Goal: Task Accomplishment & Management: Use online tool/utility

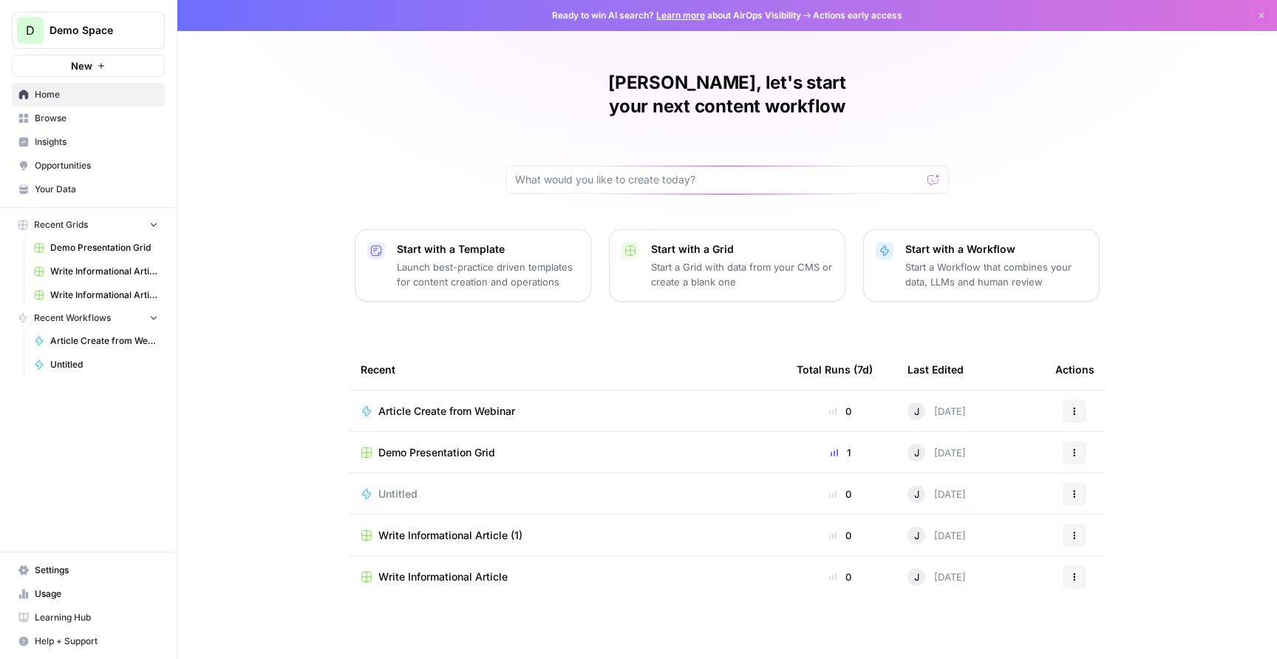
click at [105, 339] on span "Article Create from Webinar" at bounding box center [104, 340] width 108 height 13
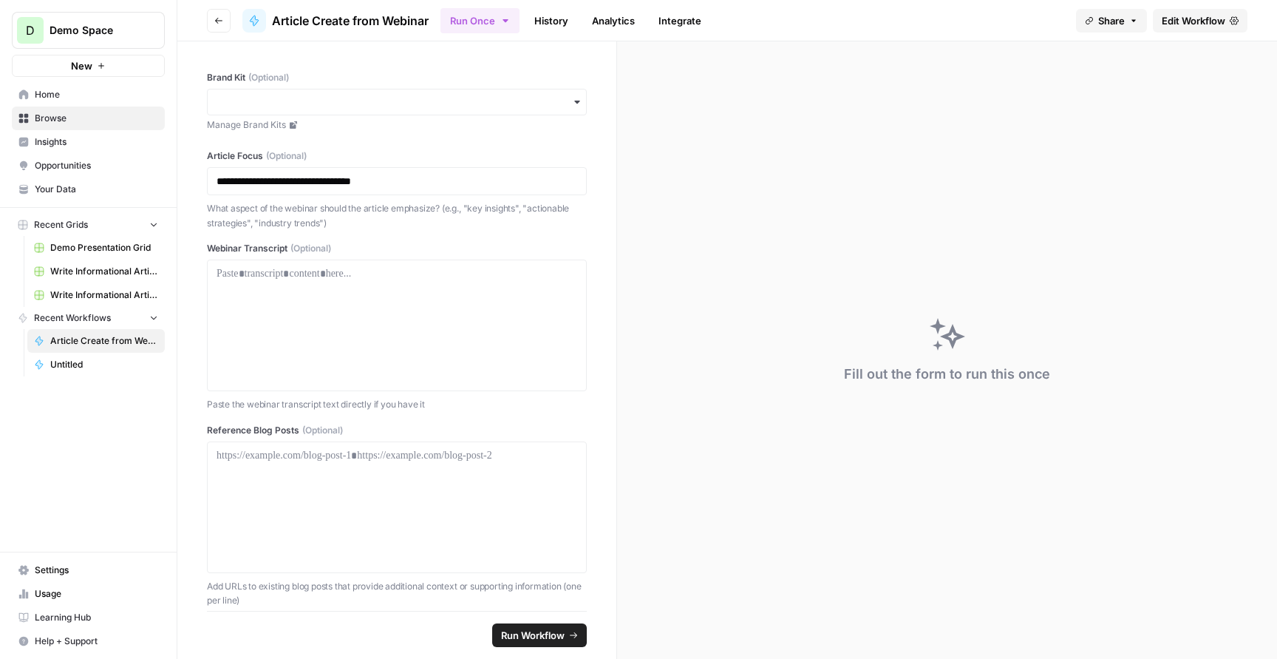
click at [1184, 17] on span "Edit Workflow" at bounding box center [1194, 20] width 64 height 15
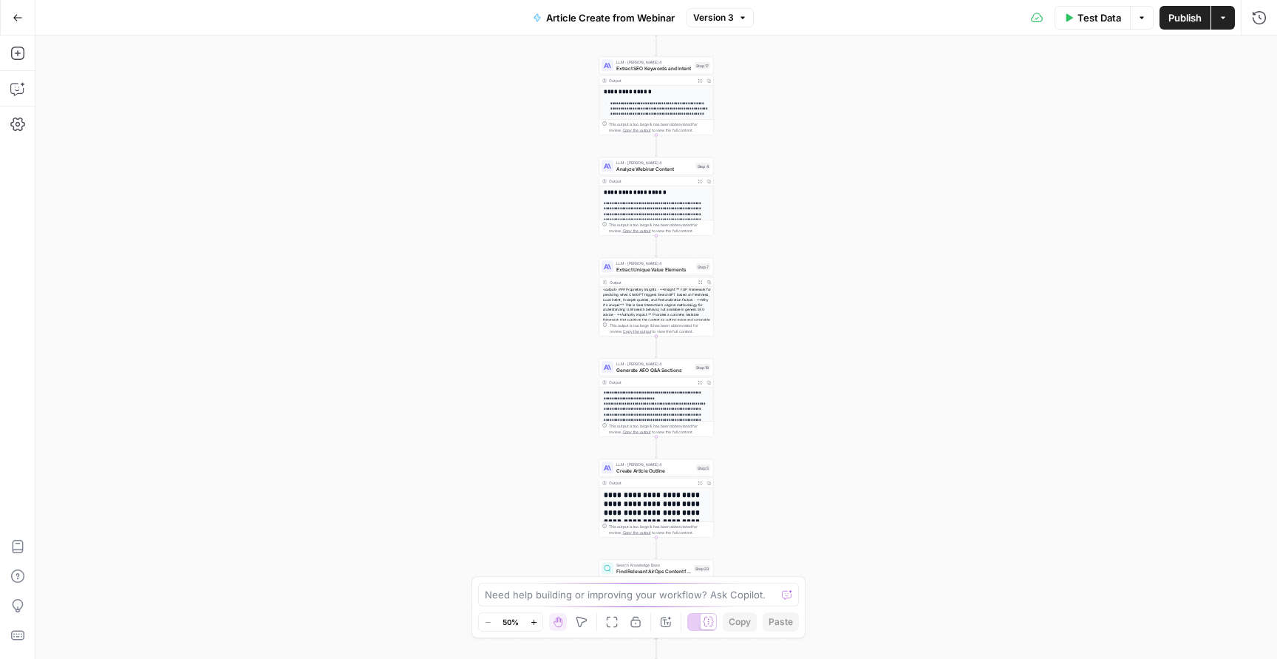
click at [1105, 18] on span "Test Data" at bounding box center [1100, 17] width 44 height 15
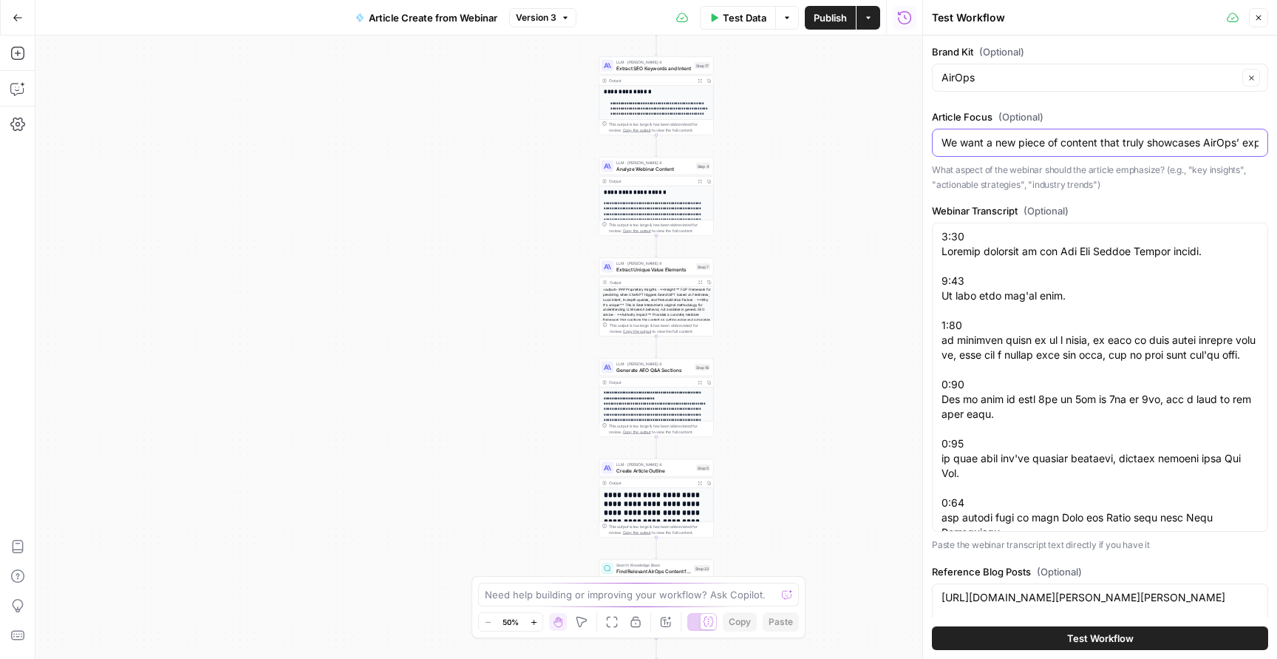
click at [1104, 148] on input "We want a new piece of content that truly showcases AirOps’ expertise, draws tr…" at bounding box center [1100, 142] width 317 height 15
click at [1118, 605] on textarea "[URL][DOMAIN_NAME][PERSON_NAME][PERSON_NAME]" at bounding box center [1100, 597] width 317 height 15
drag, startPoint x: 1118, startPoint y: 610, endPoint x: 897, endPoint y: 557, distance: 227.3
click at [897, 557] on body "**********" at bounding box center [638, 329] width 1277 height 659
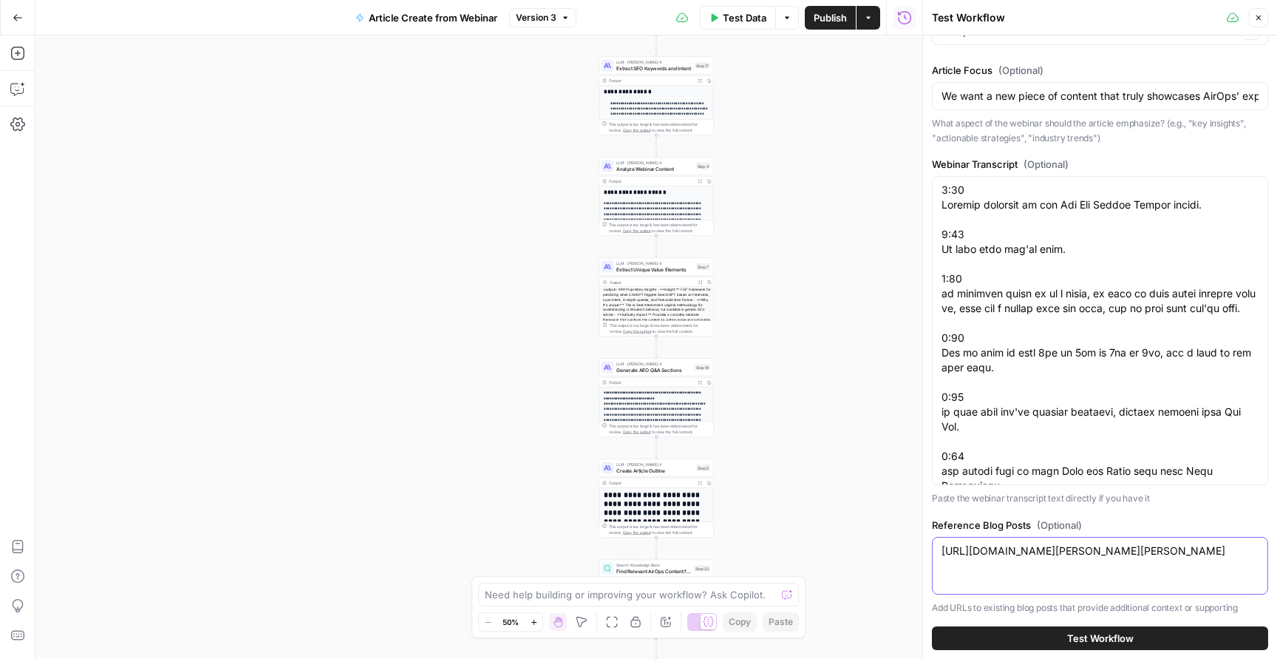
scroll to position [51, 0]
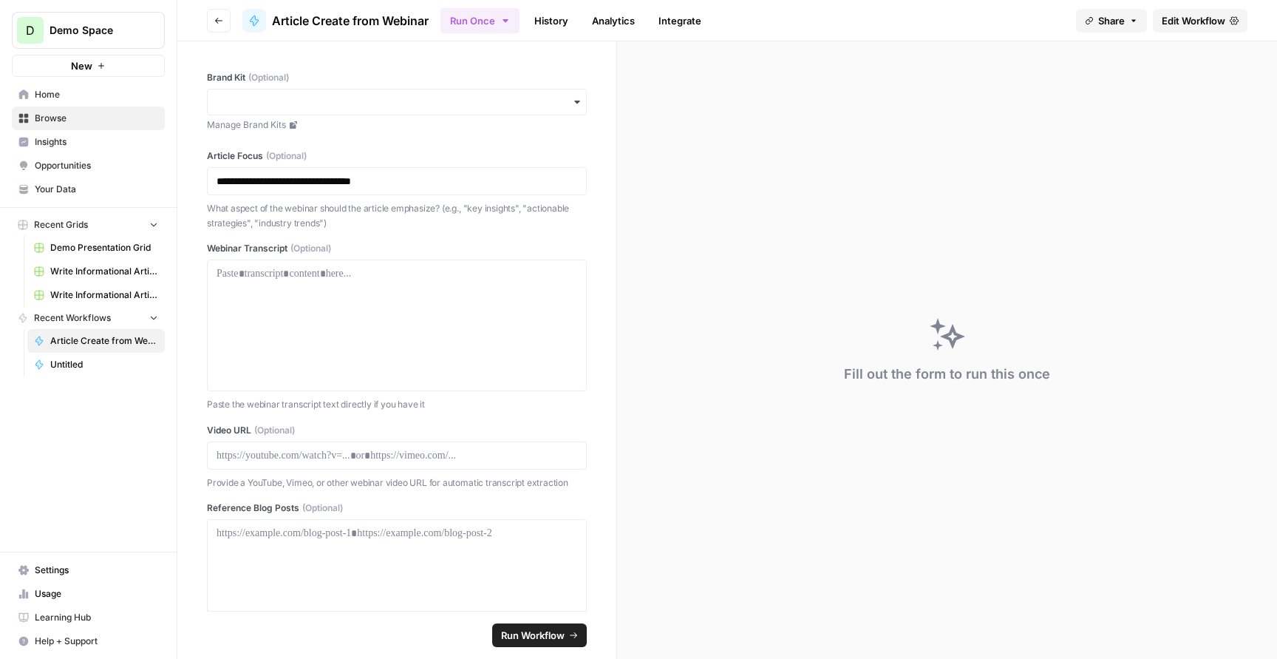
click at [81, 96] on span "Home" at bounding box center [96, 94] width 123 height 13
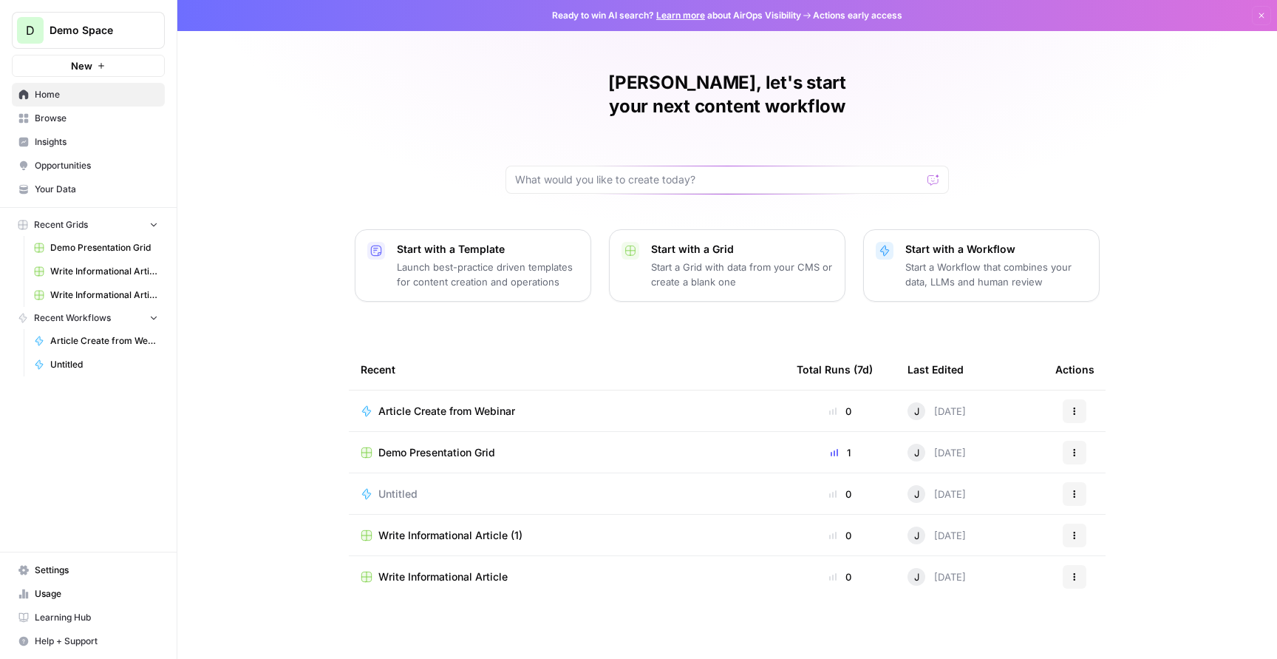
click at [75, 188] on span "Your Data" at bounding box center [96, 189] width 123 height 13
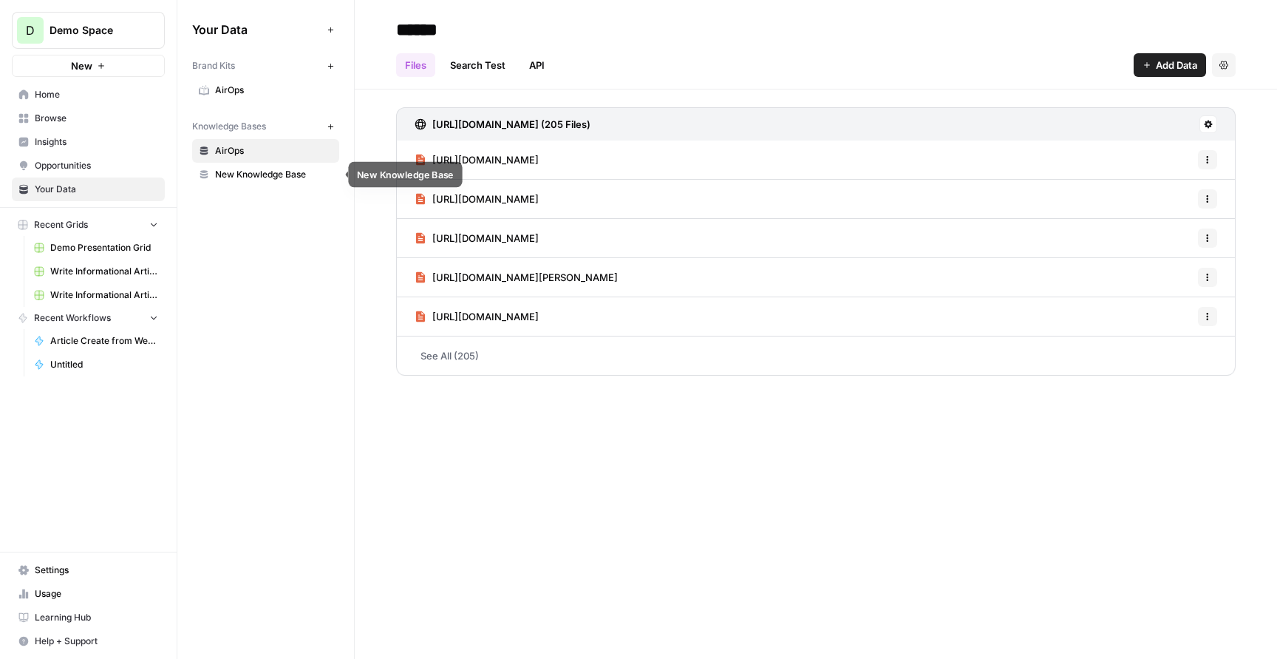
click at [231, 181] on link "New Knowledge Base" at bounding box center [265, 175] width 147 height 24
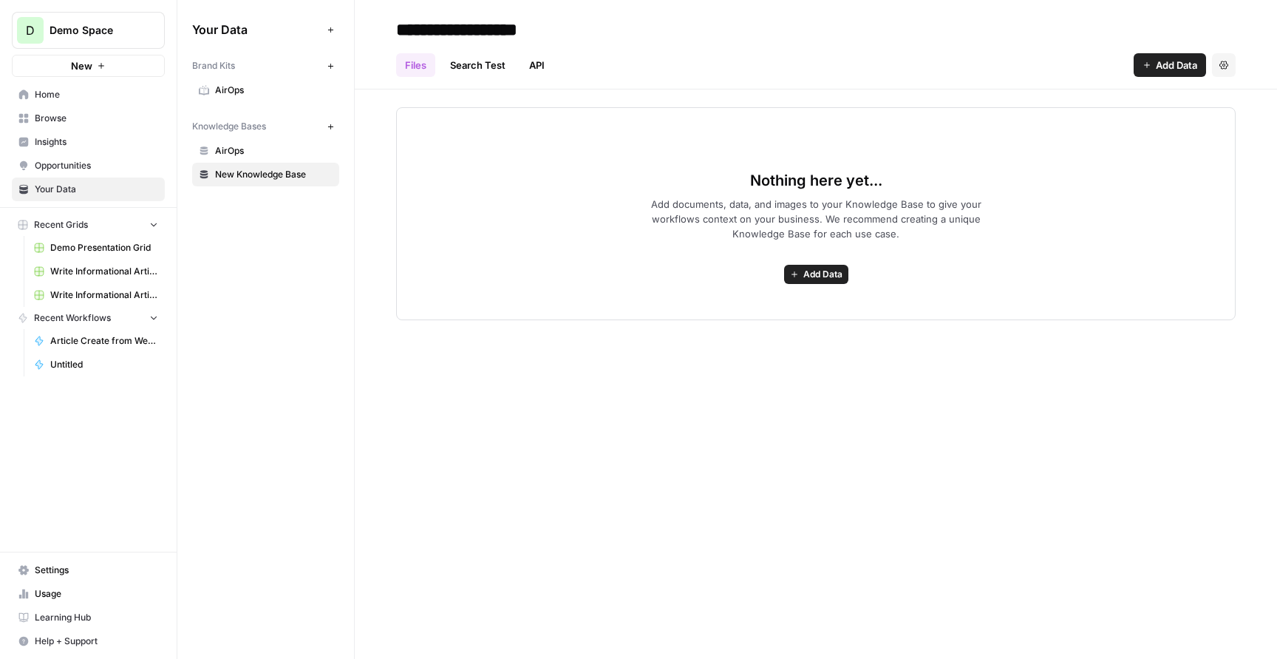
click at [239, 148] on span "AirOps" at bounding box center [274, 150] width 118 height 13
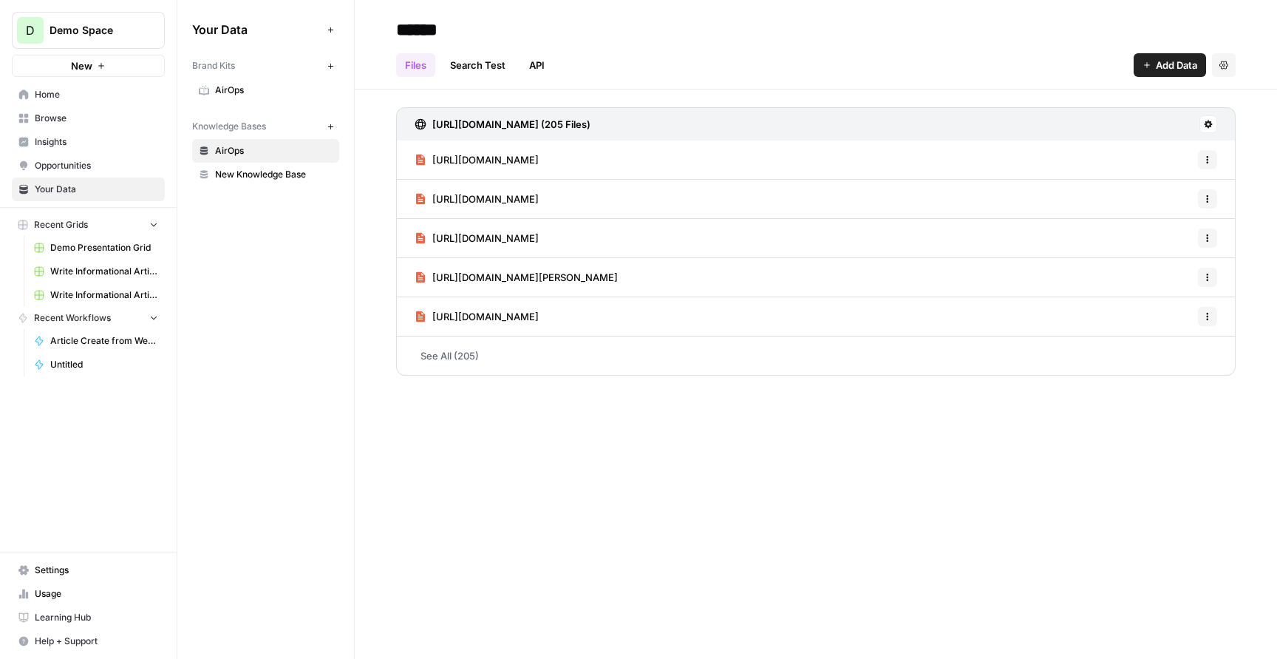
click at [97, 343] on span "Article Create from Webinar" at bounding box center [104, 340] width 108 height 13
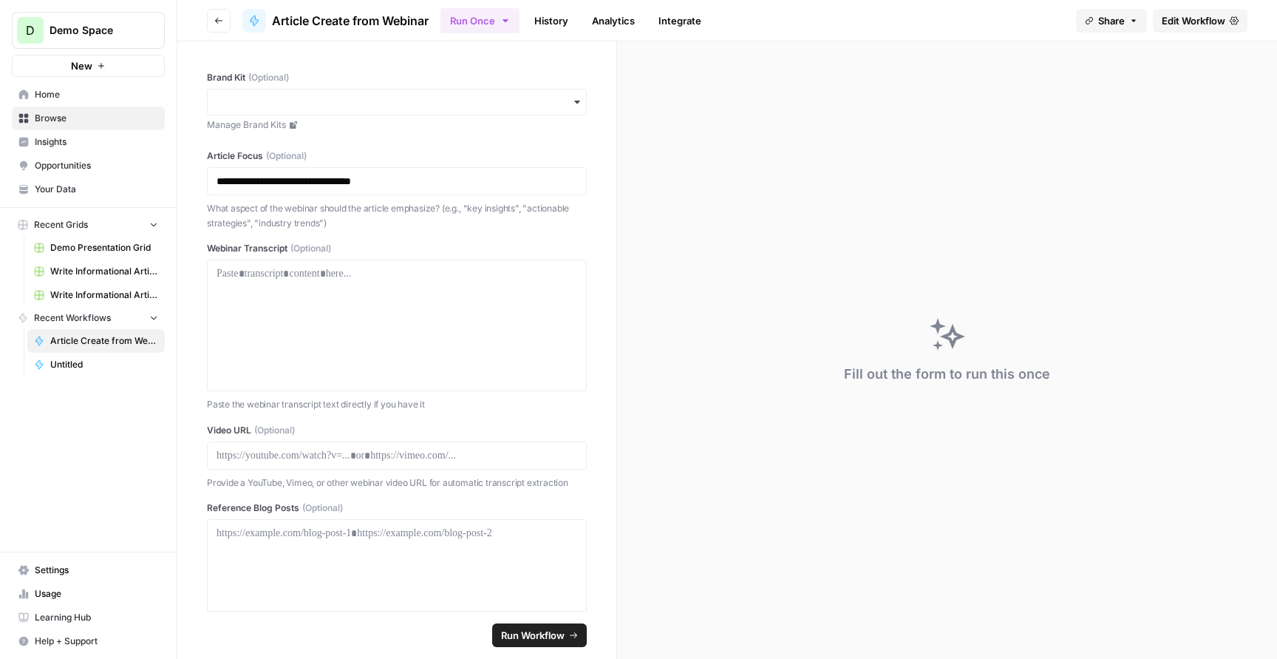
click at [447, 109] on div "button" at bounding box center [397, 102] width 380 height 27
click at [447, 140] on div "AirOps" at bounding box center [397, 142] width 378 height 28
drag, startPoint x: 448, startPoint y: 183, endPoint x: 195, endPoint y: 158, distance: 254.0
click at [195, 158] on div "**********" at bounding box center [396, 325] width 439 height 569
click at [346, 272] on p at bounding box center [397, 273] width 361 height 15
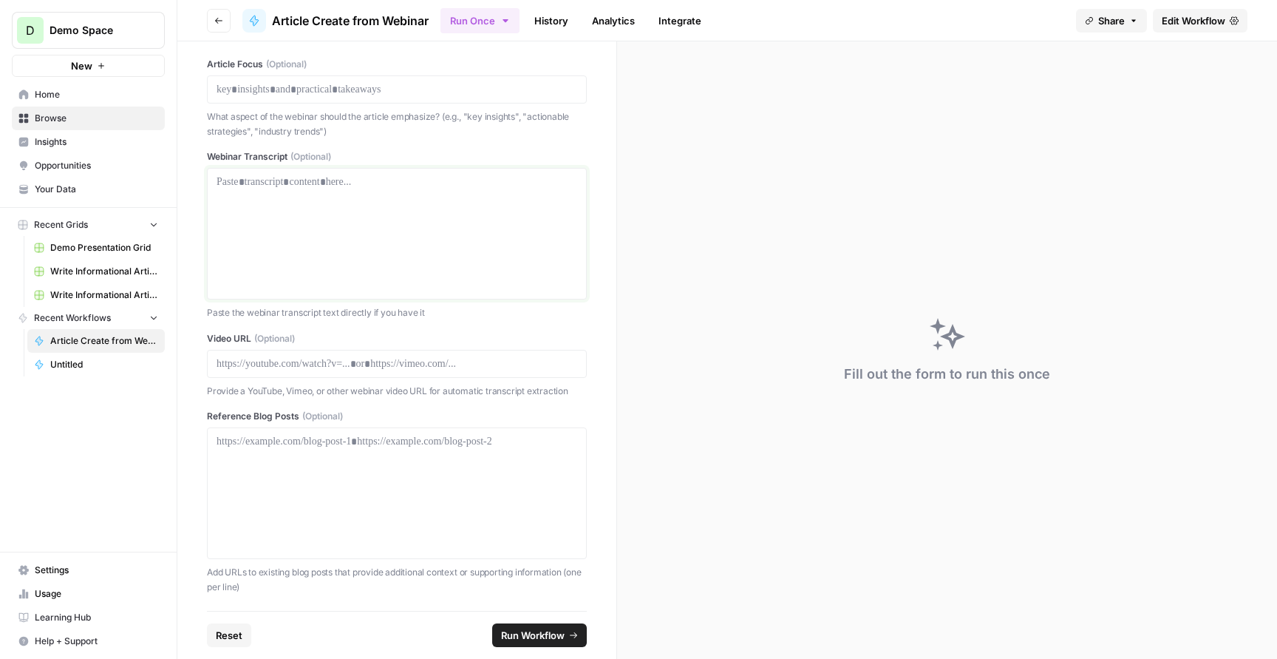
scroll to position [90, 0]
click at [154, 222] on icon "button" at bounding box center [154, 224] width 10 height 10
click at [154, 222] on icon "button" at bounding box center [154, 225] width 4 height 6
click at [1202, 26] on span "Edit Workflow" at bounding box center [1194, 20] width 64 height 15
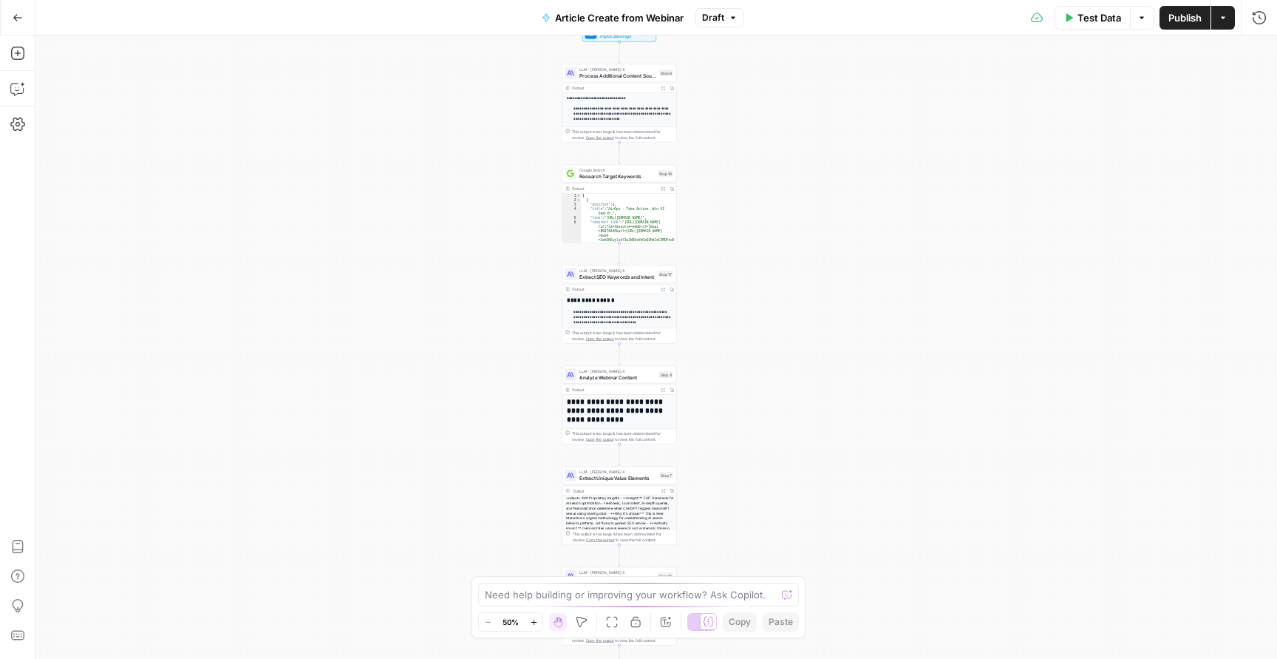
drag, startPoint x: 928, startPoint y: 140, endPoint x: 891, endPoint y: 348, distance: 211.7
click at [891, 348] on div "**********" at bounding box center [656, 346] width 1242 height 623
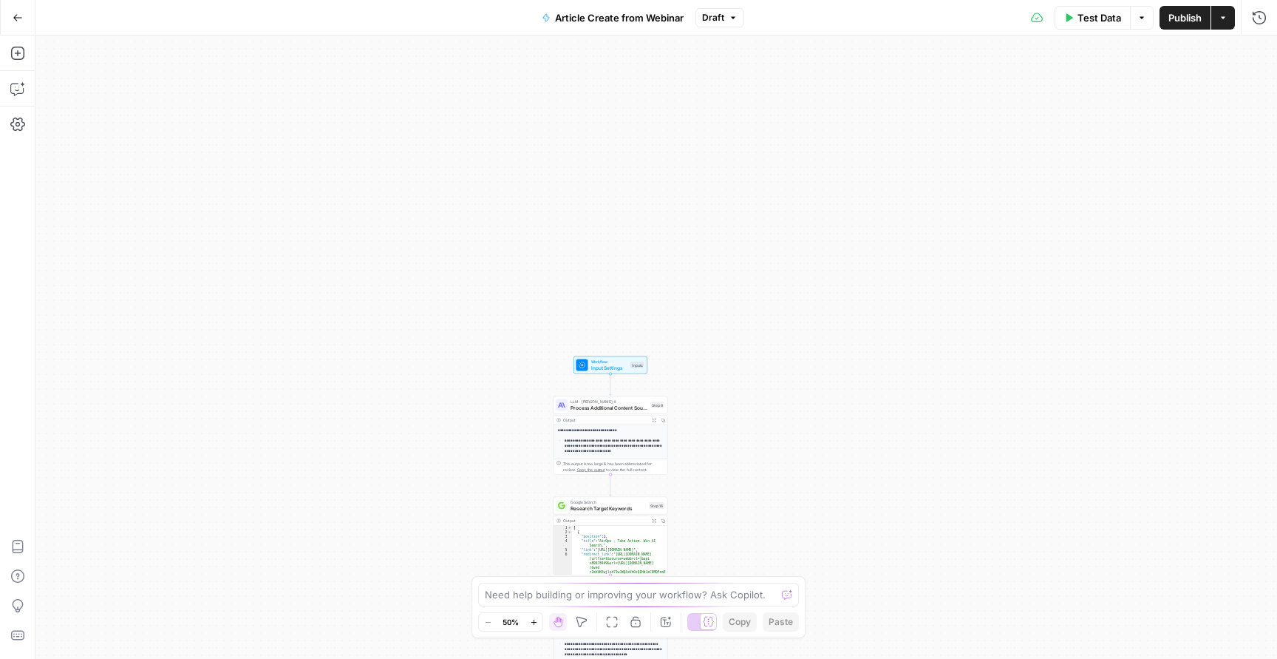
drag, startPoint x: 810, startPoint y: 166, endPoint x: 801, endPoint y: 493, distance: 326.8
click at [801, 493] on div "**********" at bounding box center [656, 346] width 1242 height 623
click at [1090, 17] on span "Test Data" at bounding box center [1100, 17] width 44 height 15
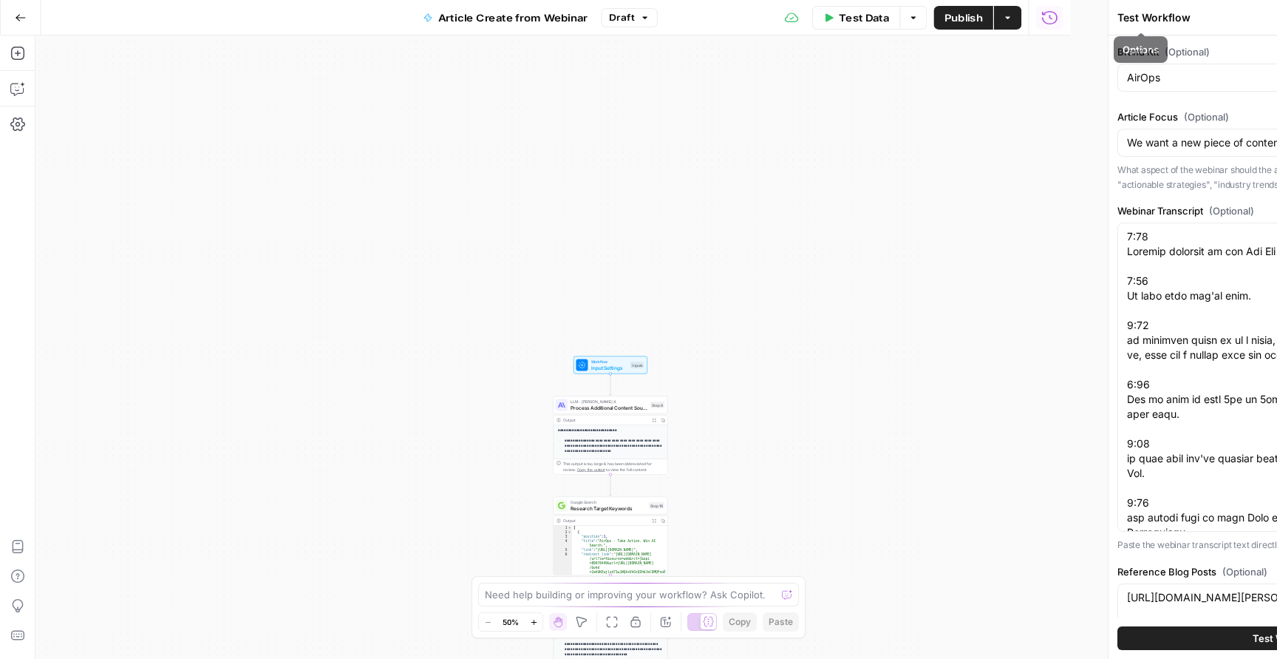
type input "AirOps"
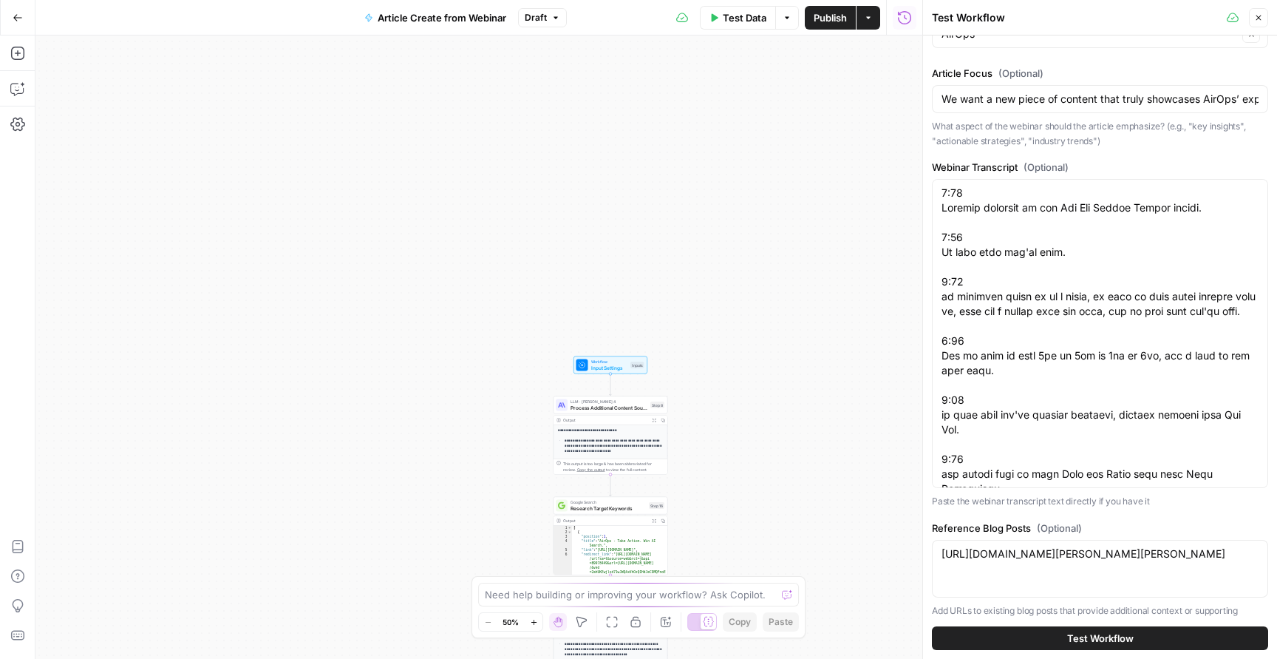
scroll to position [42, 0]
drag, startPoint x: 1067, startPoint y: 101, endPoint x: 1276, endPoint y: 114, distance: 209.6
click at [1276, 114] on div "Brand Kit (Optional) AirOps Clear Article Focus (Optional) We want a new piece …" at bounding box center [1100, 346] width 354 height 623
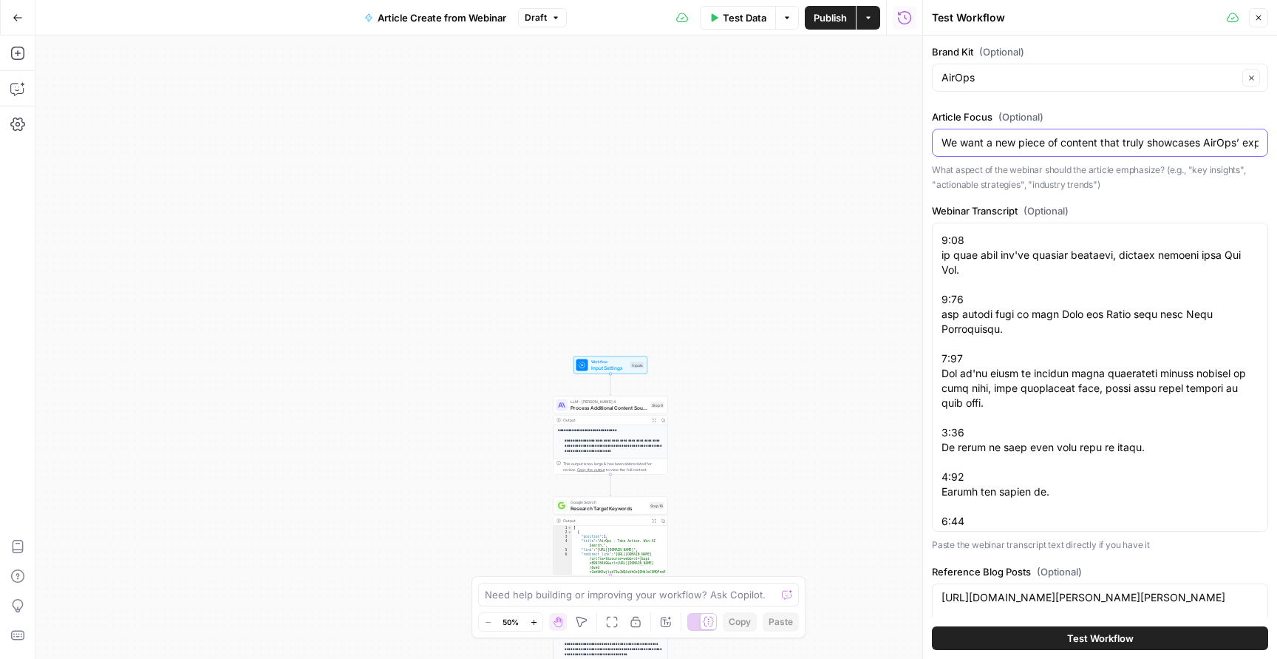
scroll to position [0, 0]
click at [1017, 636] on button "Test Workflow" at bounding box center [1100, 638] width 336 height 24
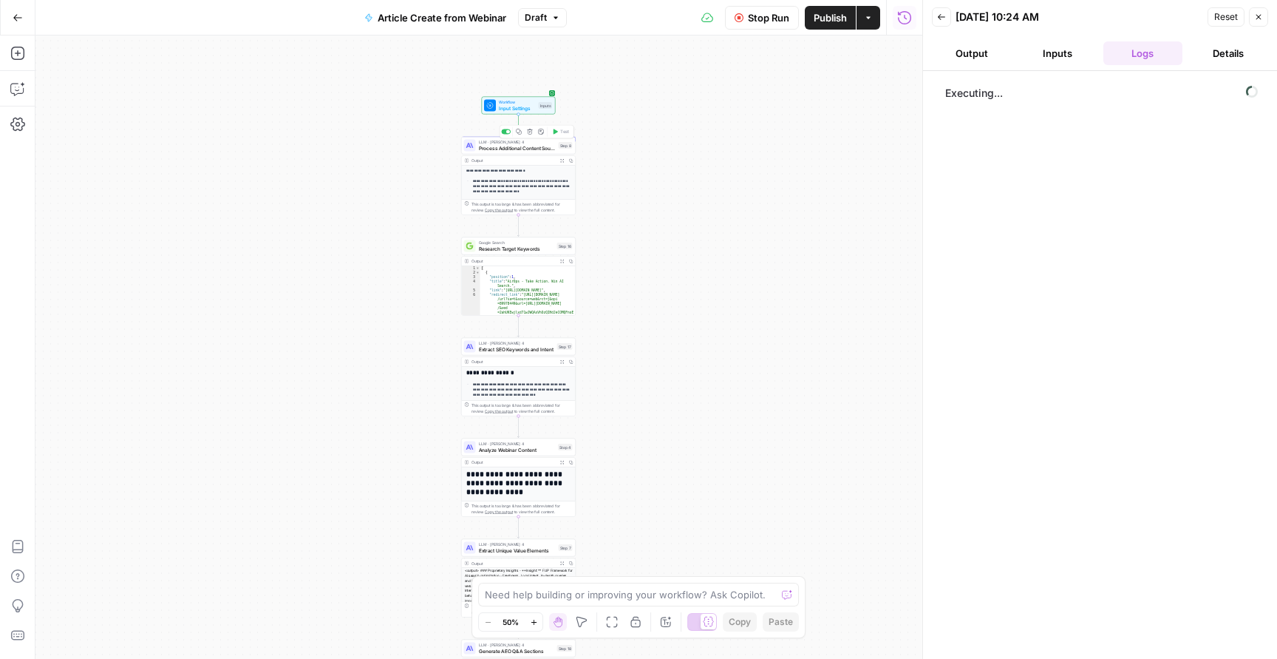
click at [528, 149] on span "Process Additional Content Sources" at bounding box center [517, 147] width 77 height 7
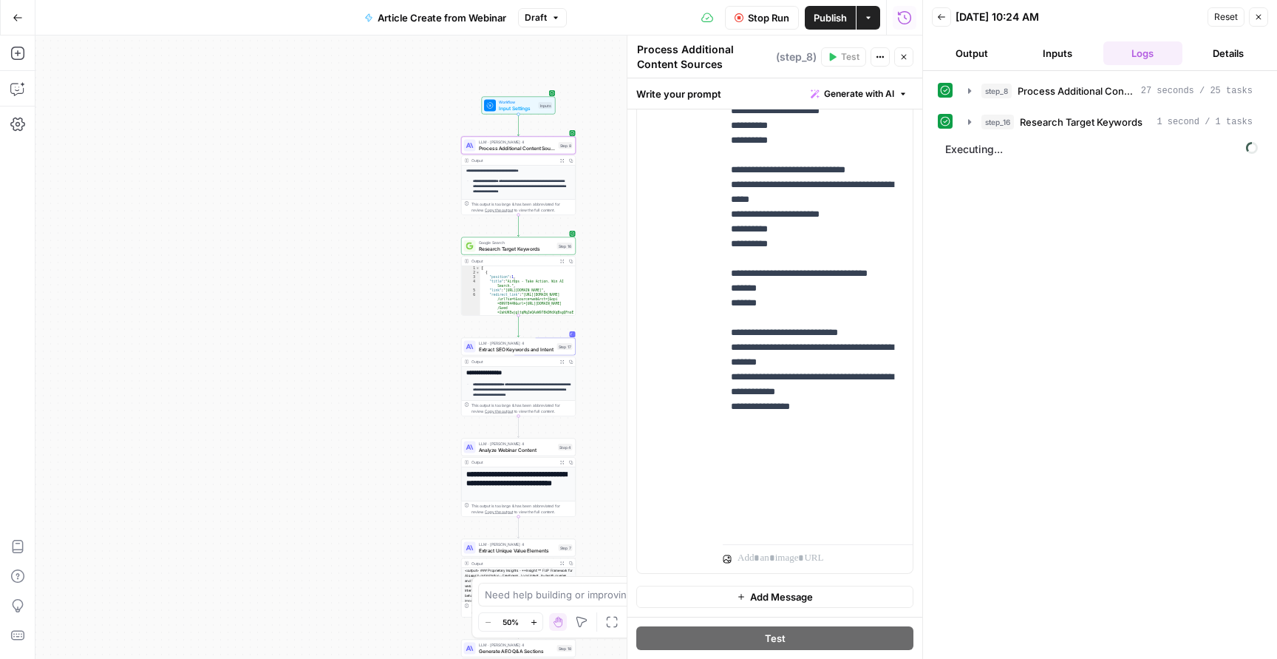
scroll to position [420, 0]
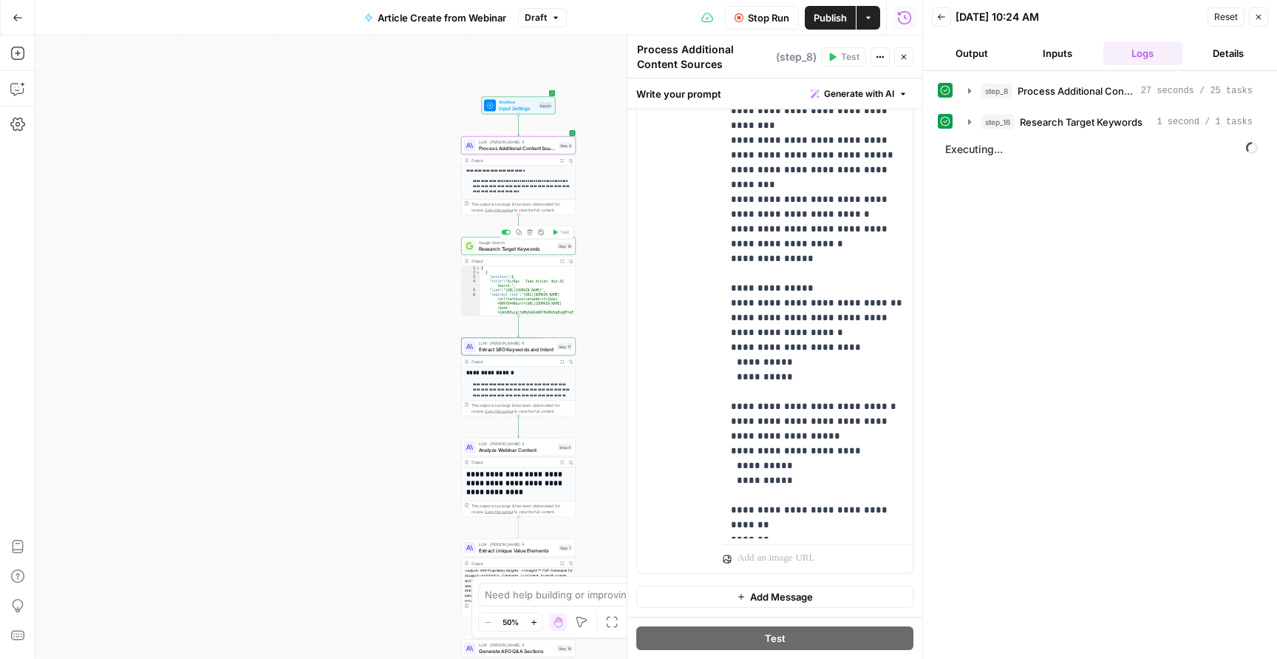
click at [483, 446] on span "Analyze Webinar Content" at bounding box center [517, 449] width 77 height 7
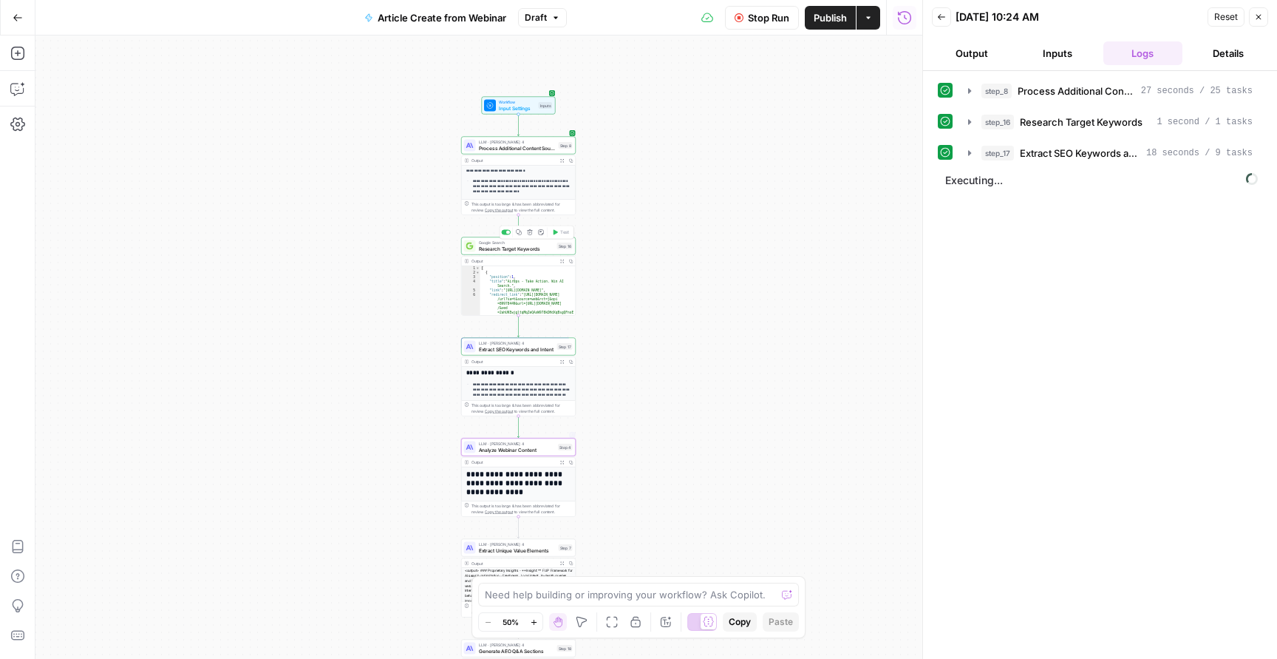
type textarea "Analyze Webinar Content"
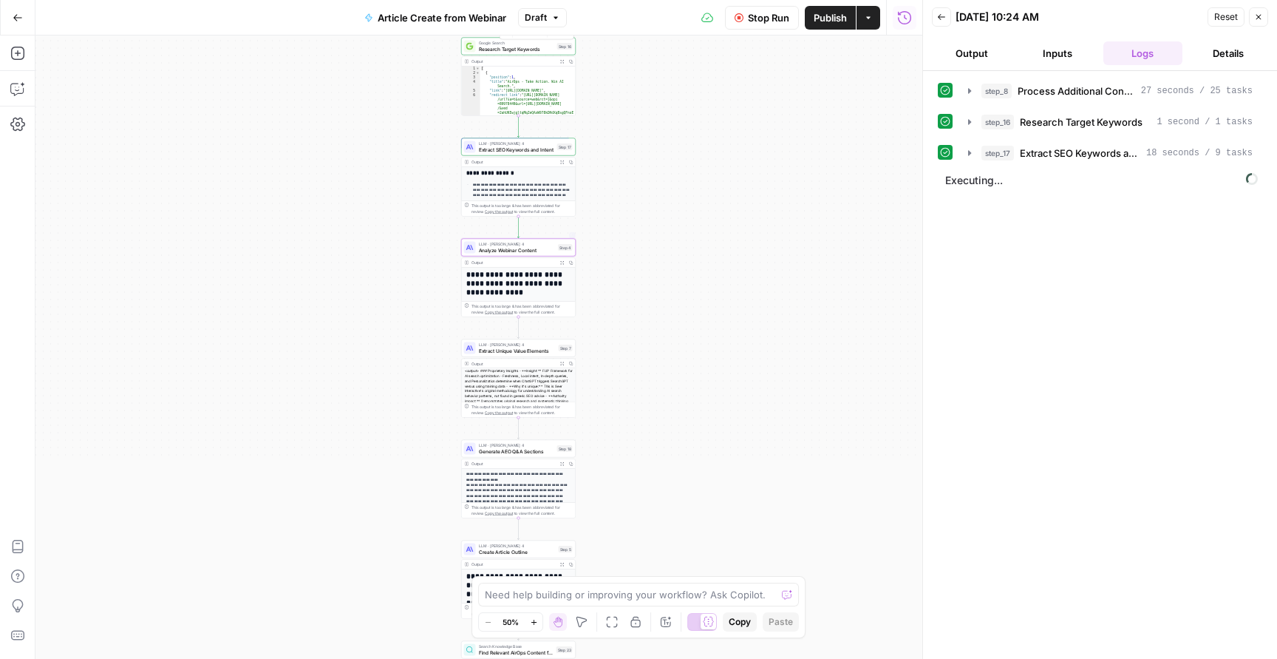
scroll to position [200, 0]
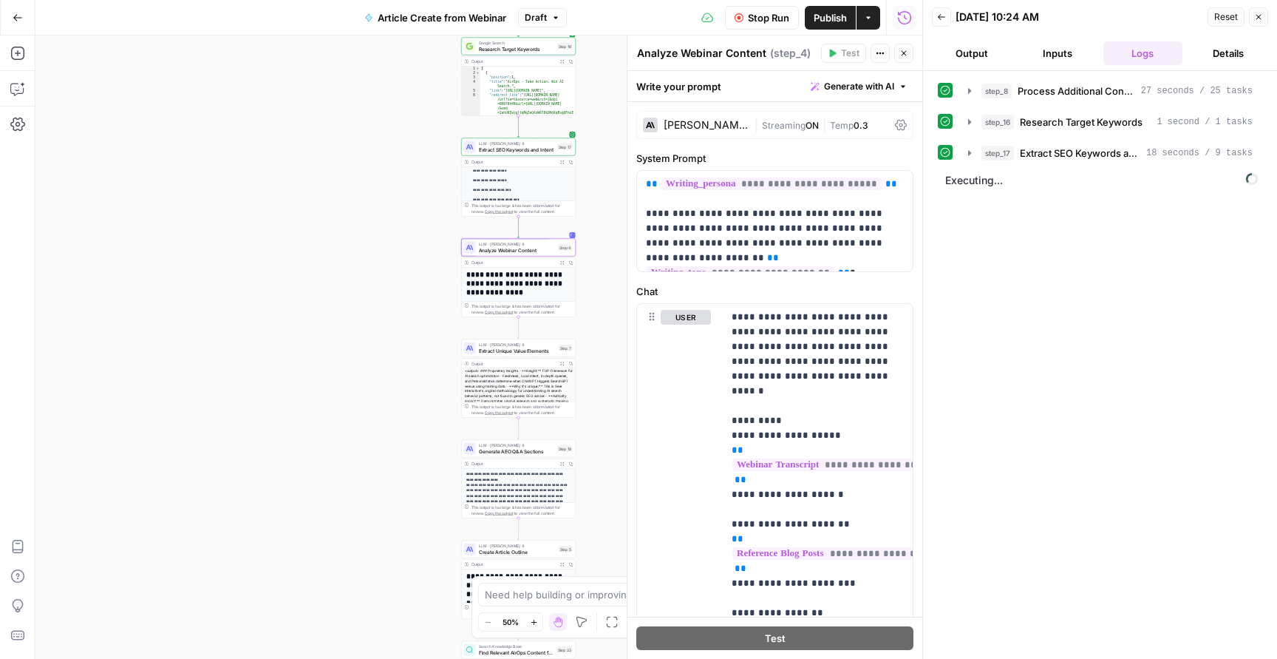
click at [501, 46] on span "Research Target Keywords" at bounding box center [516, 48] width 75 height 7
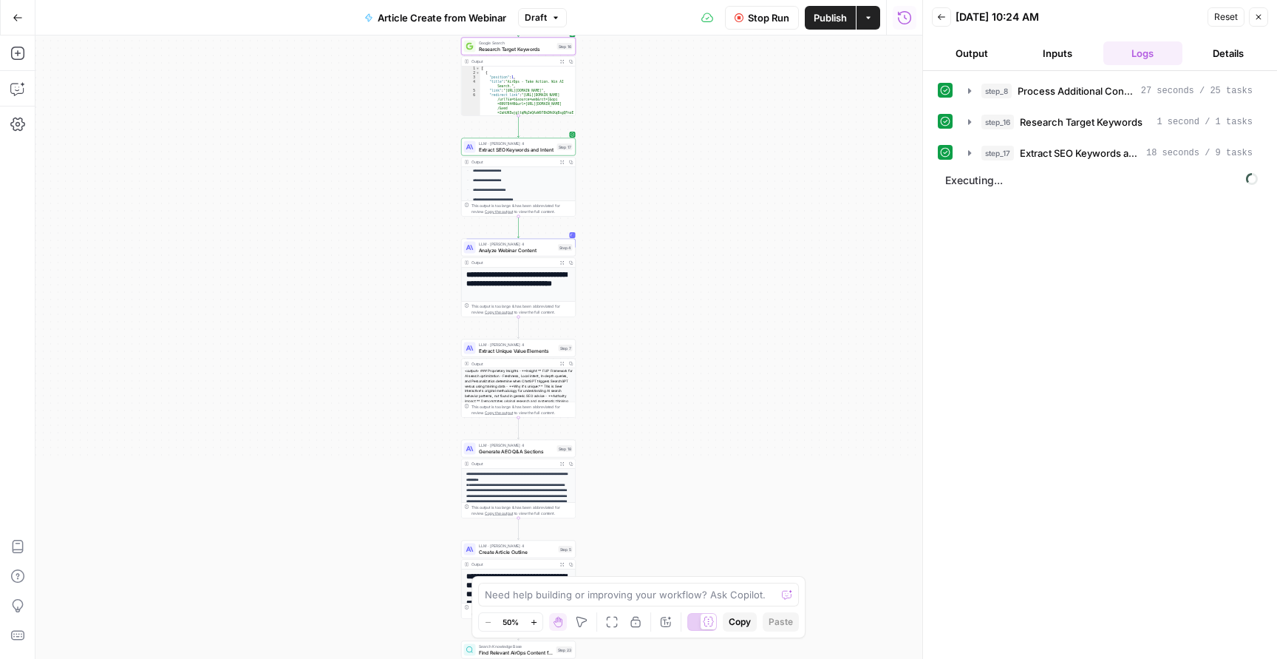
type textarea "Research Target Keywords"
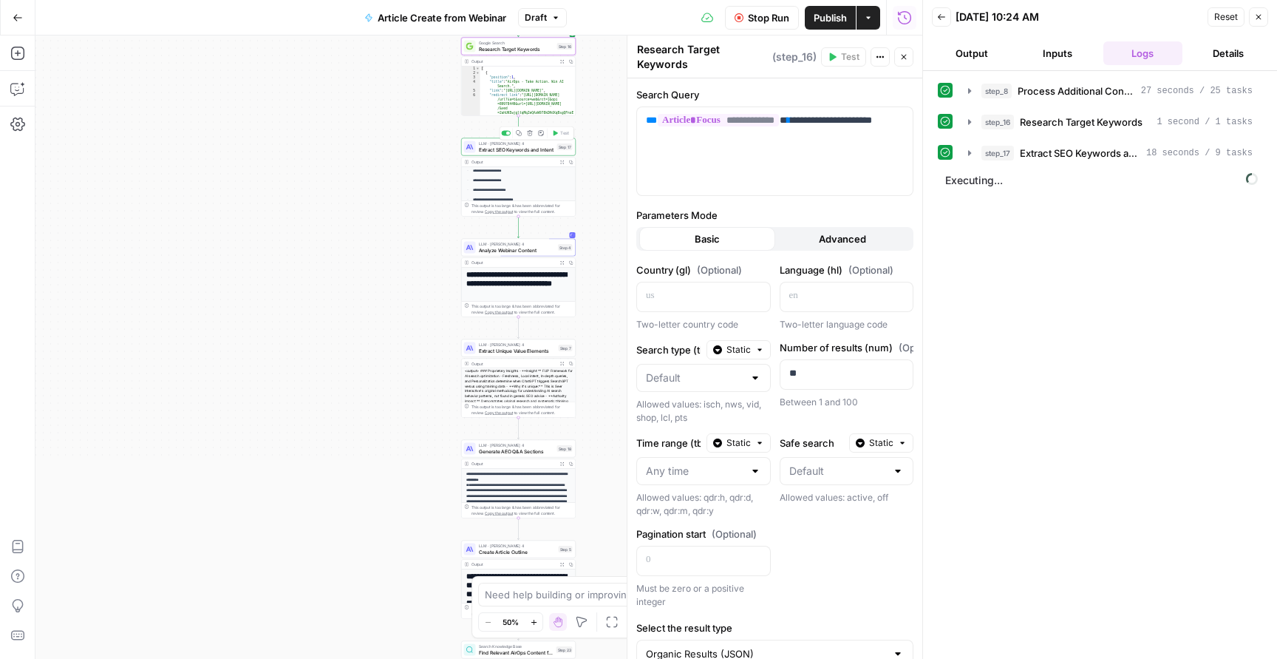
click at [513, 151] on span "Extract SEO Keywords and Intent" at bounding box center [516, 149] width 75 height 7
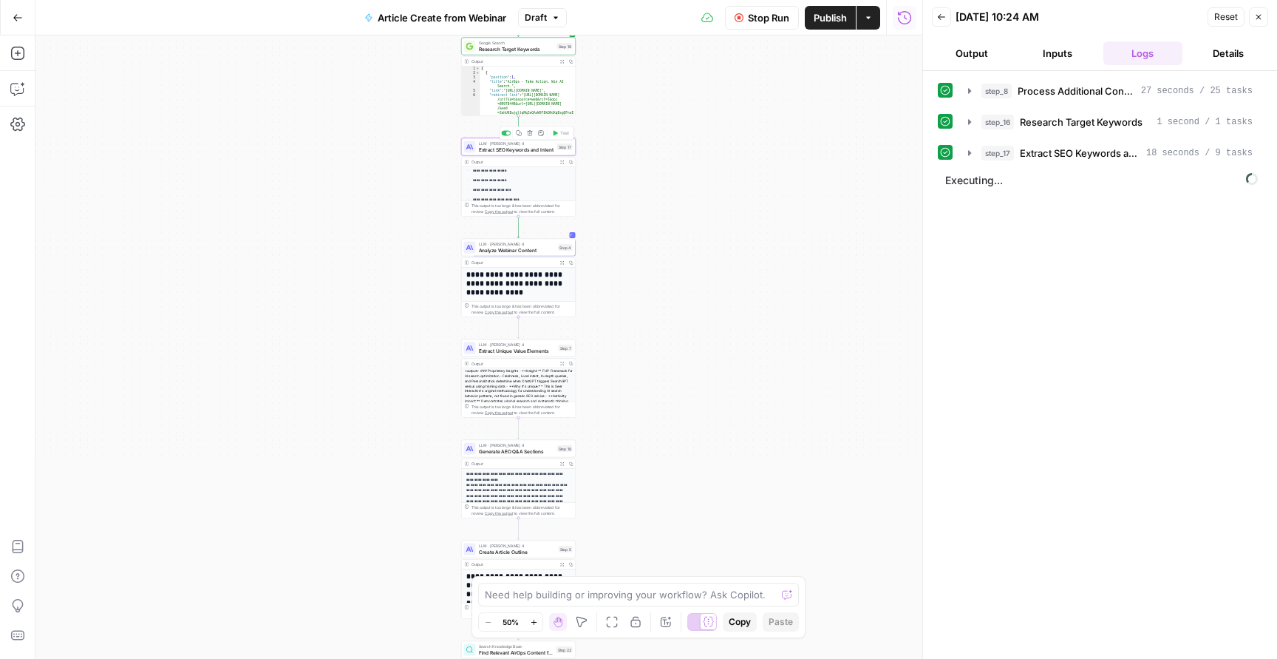
type textarea "Extract SEO Keywords and Intent"
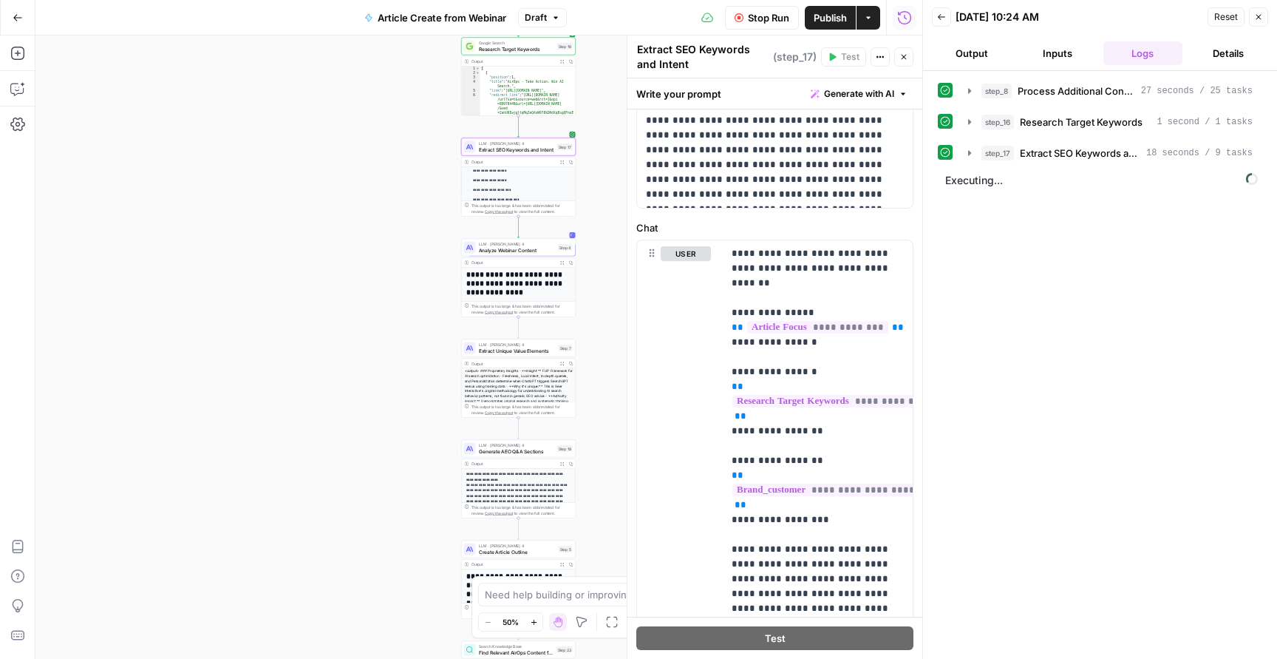
scroll to position [259, 0]
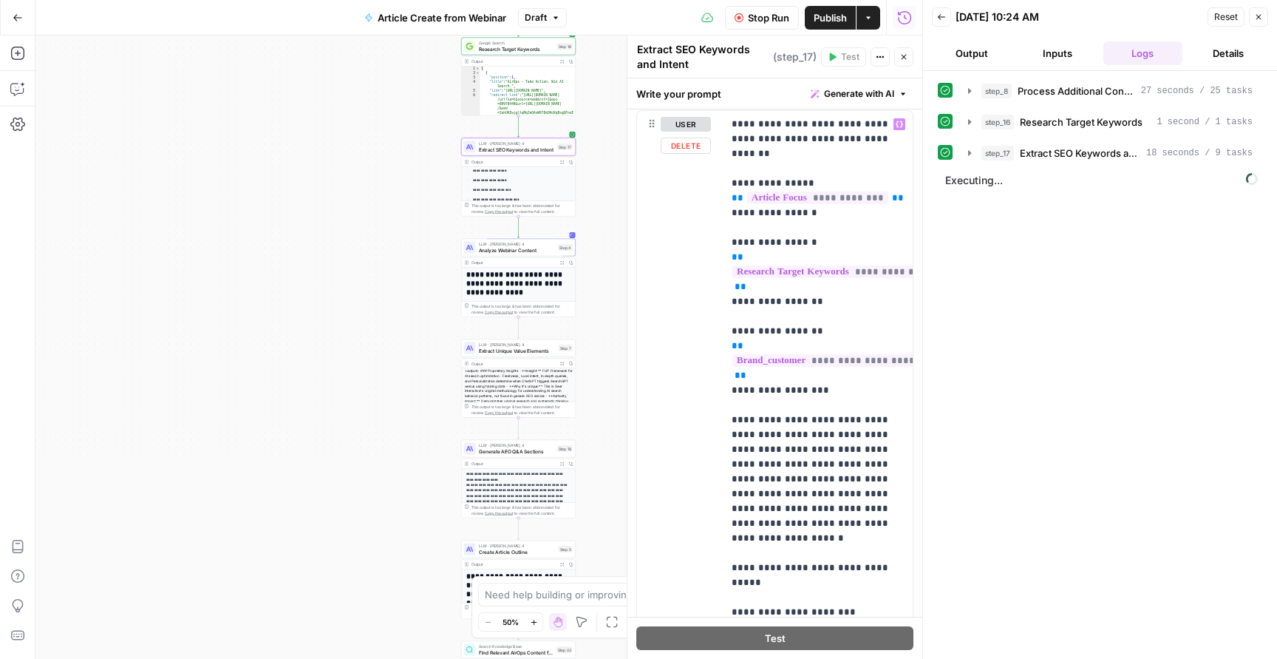
click at [904, 58] on icon "button" at bounding box center [904, 56] width 9 height 9
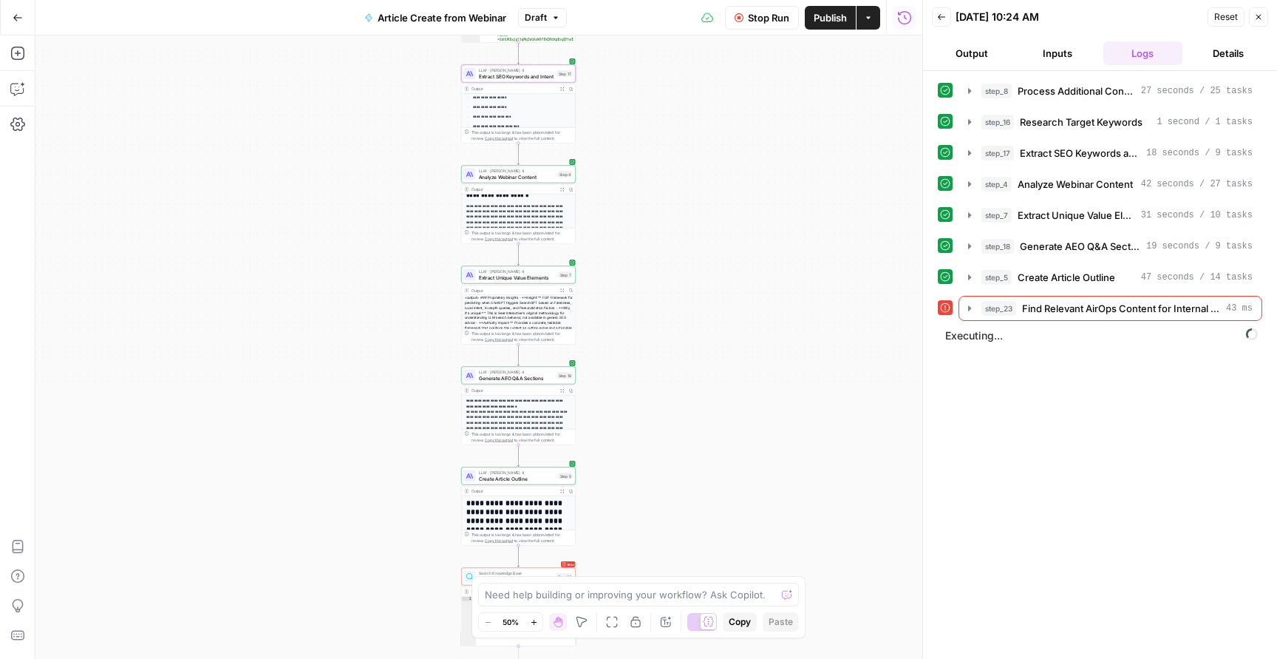
scroll to position [62, 0]
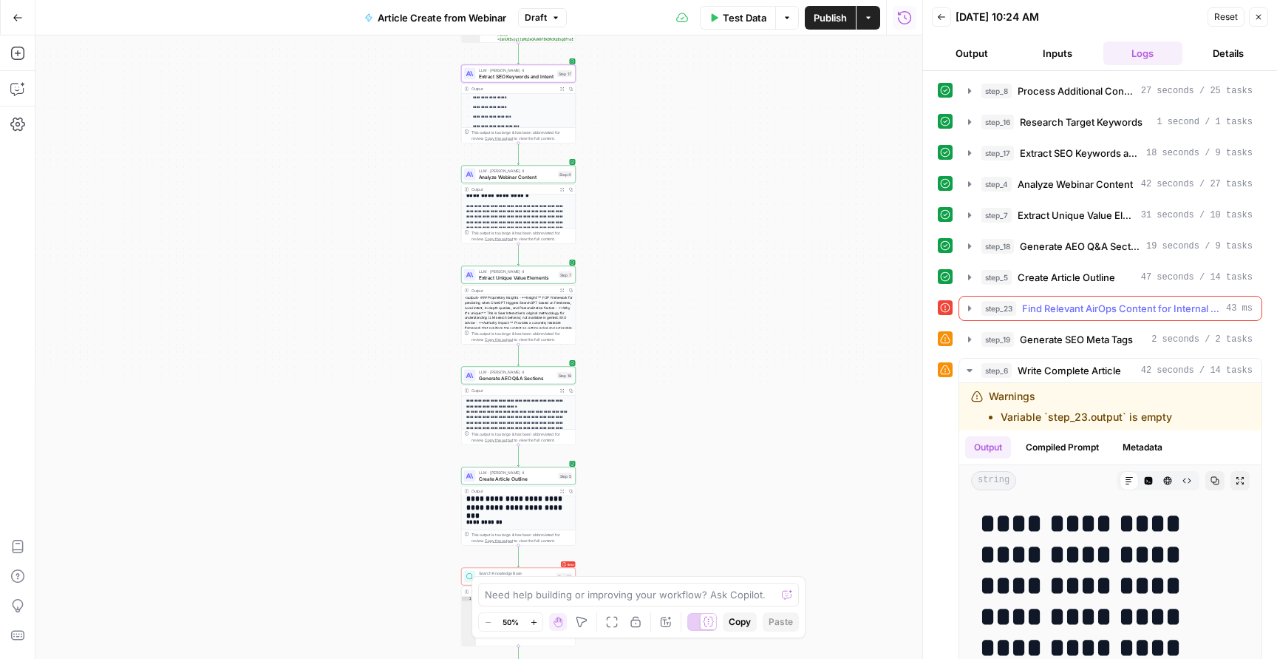
click at [968, 308] on icon "button" at bounding box center [970, 308] width 12 height 12
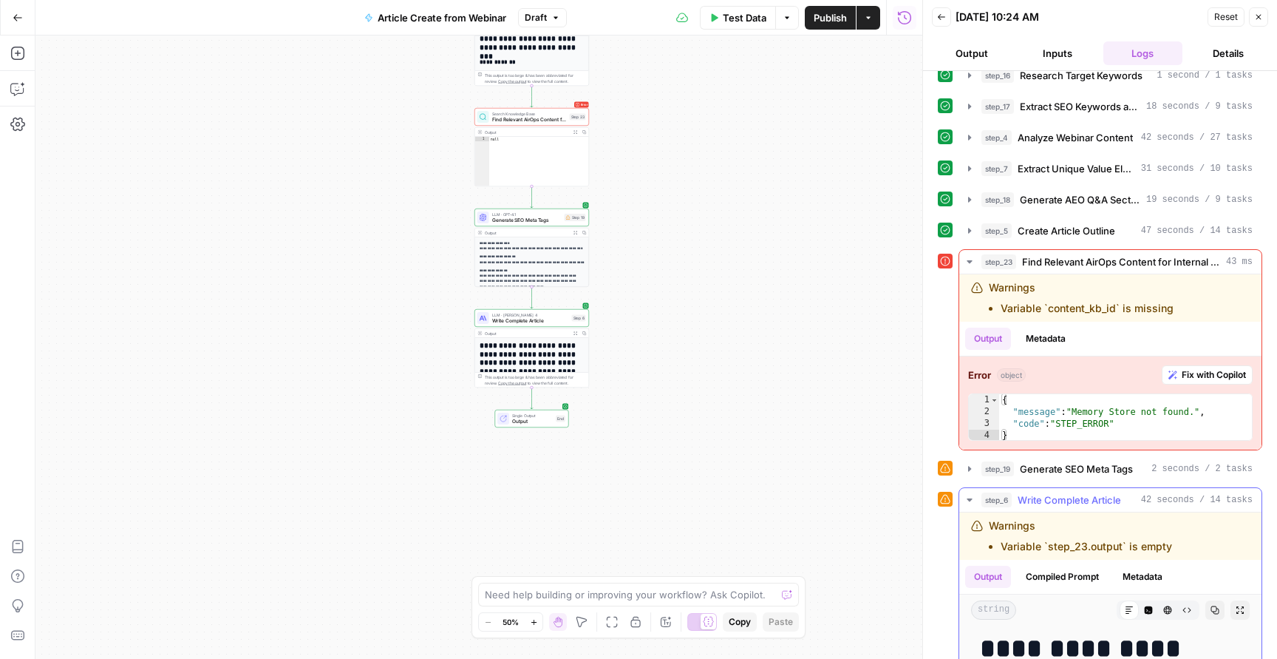
scroll to position [112, 0]
click at [17, 81] on button "Copilot" at bounding box center [18, 89] width 24 height 24
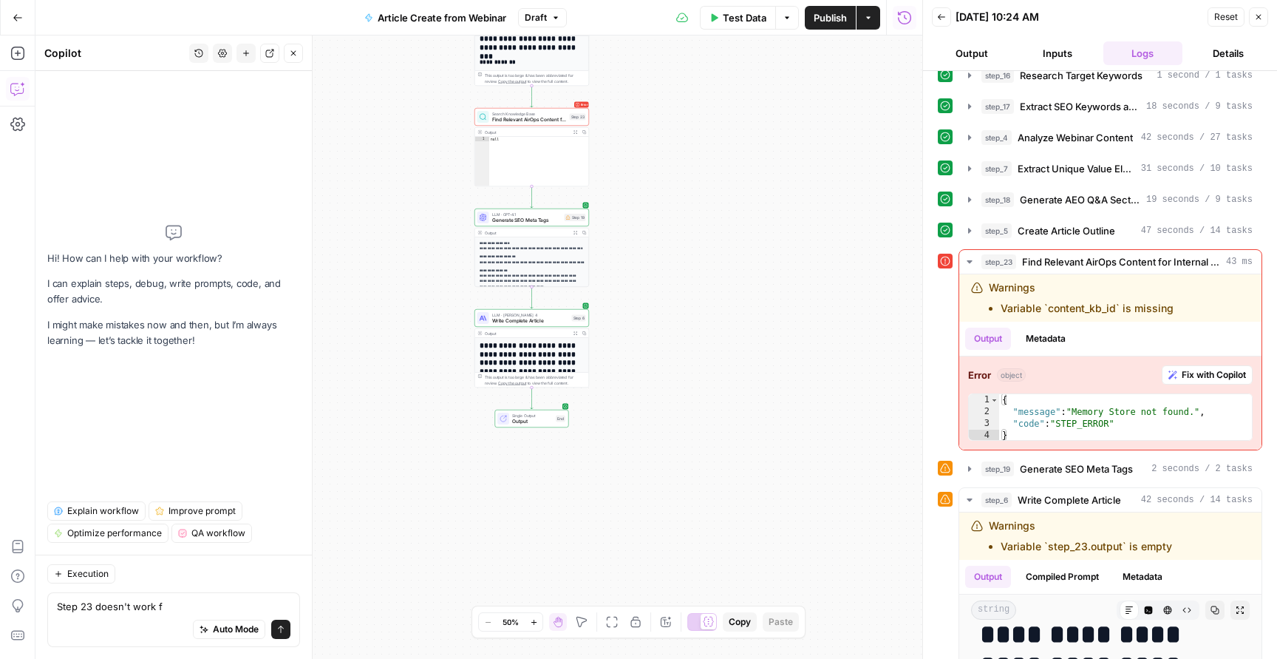
type textarea "Step 23 doesn't work"
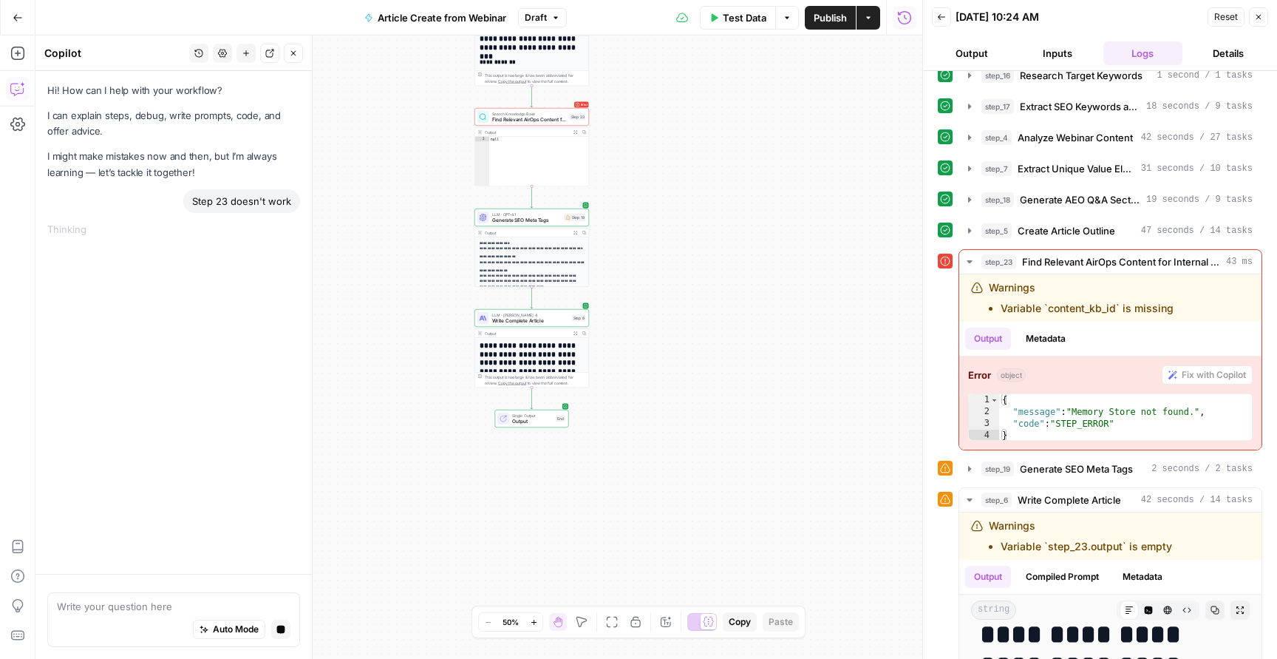
click at [969, 46] on button "Output" at bounding box center [972, 53] width 80 height 24
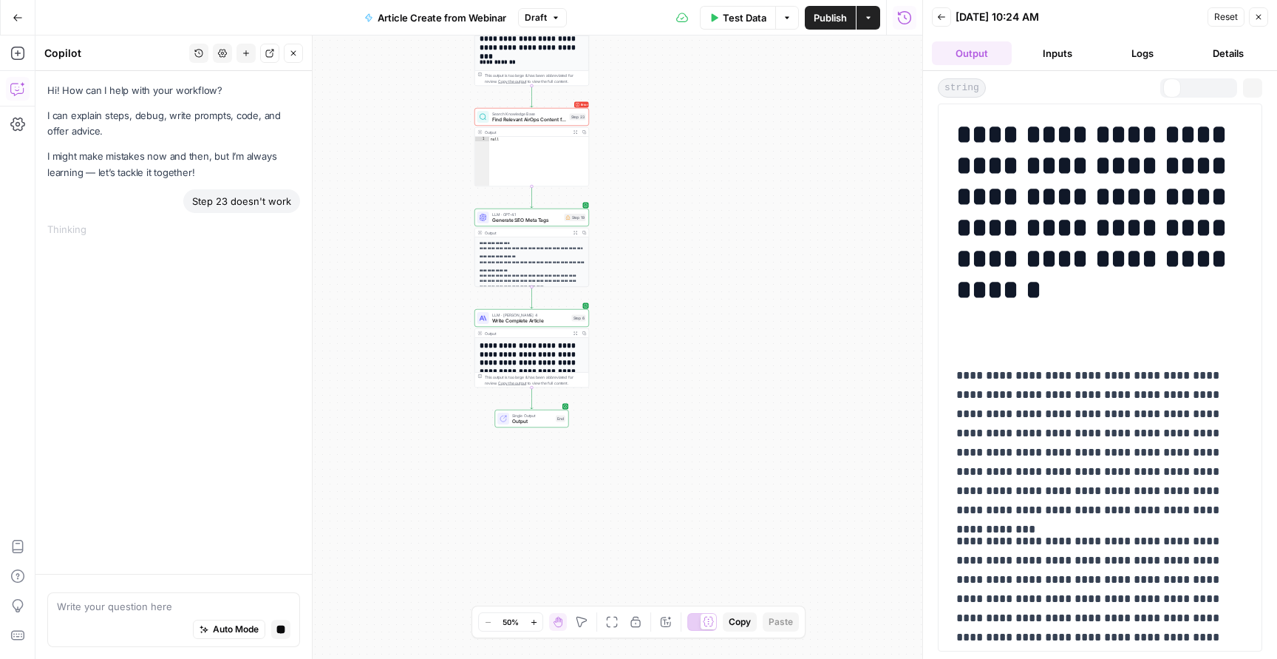
scroll to position [246, 0]
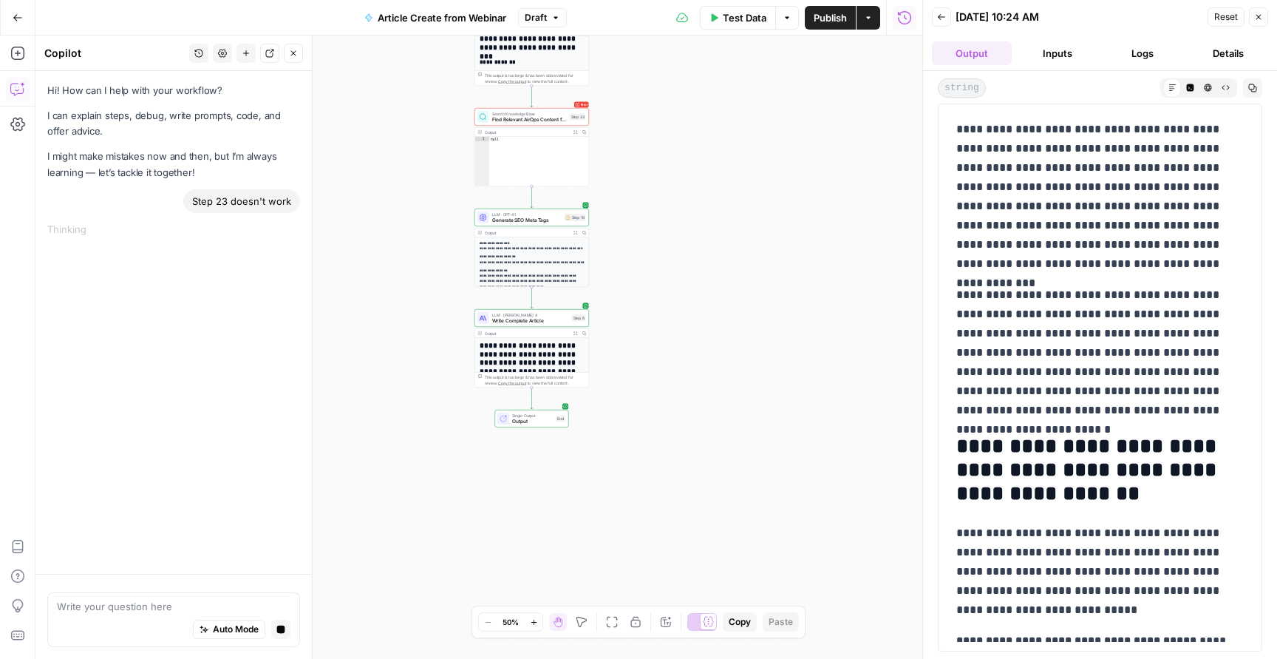
click at [1065, 47] on button "Inputs" at bounding box center [1058, 53] width 80 height 24
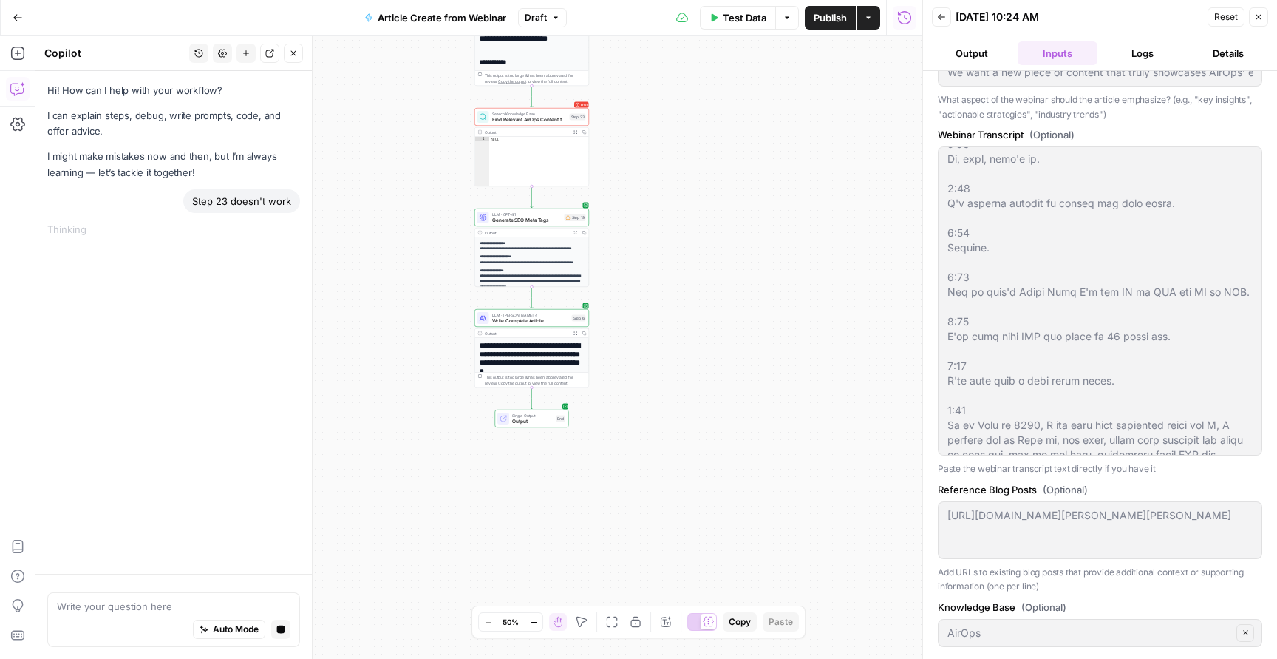
scroll to position [92, 0]
click at [957, 67] on header "Back [DATE] 10:24 AM Reset Close Output Inputs Logs Details" at bounding box center [1100, 35] width 354 height 71
click at [972, 52] on button "Output" at bounding box center [972, 53] width 80 height 24
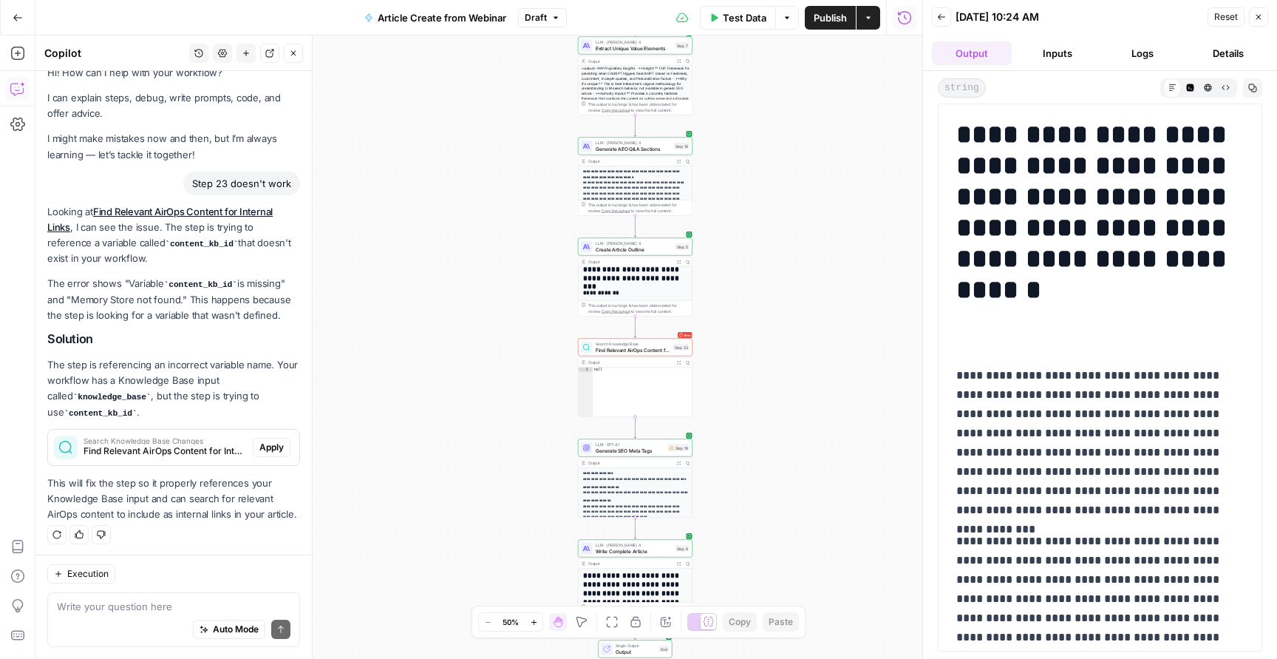
scroll to position [0, 0]
click at [273, 446] on span "Apply" at bounding box center [271, 447] width 24 height 13
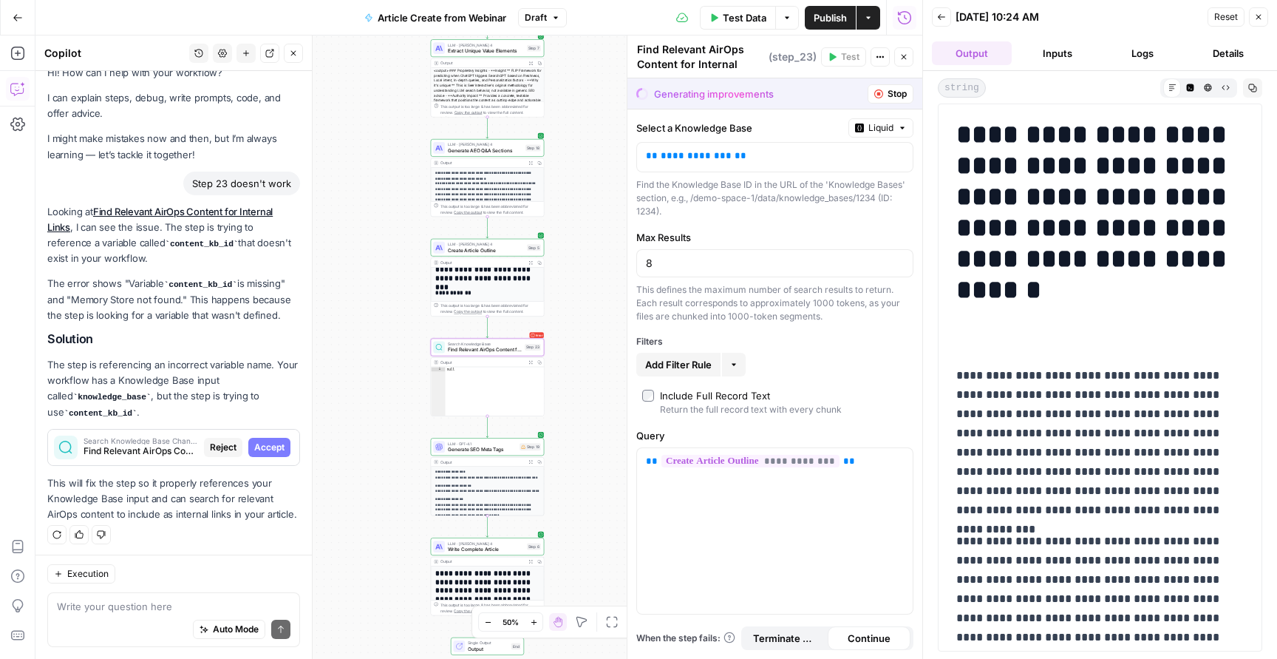
click at [275, 442] on span "Accept" at bounding box center [269, 447] width 30 height 13
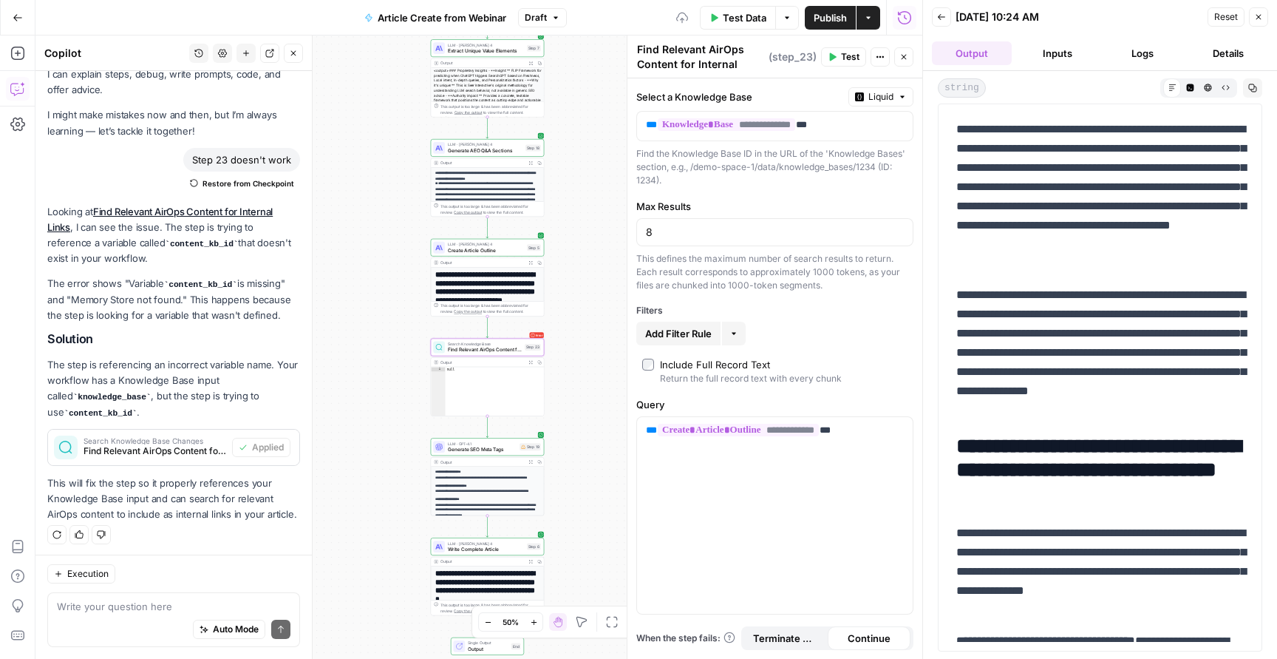
scroll to position [50, 0]
click at [527, 339] on div "Copy step Delete step Add Note Test" at bounding box center [506, 333] width 74 height 13
click at [528, 333] on button "Test" at bounding box center [529, 334] width 23 height 10
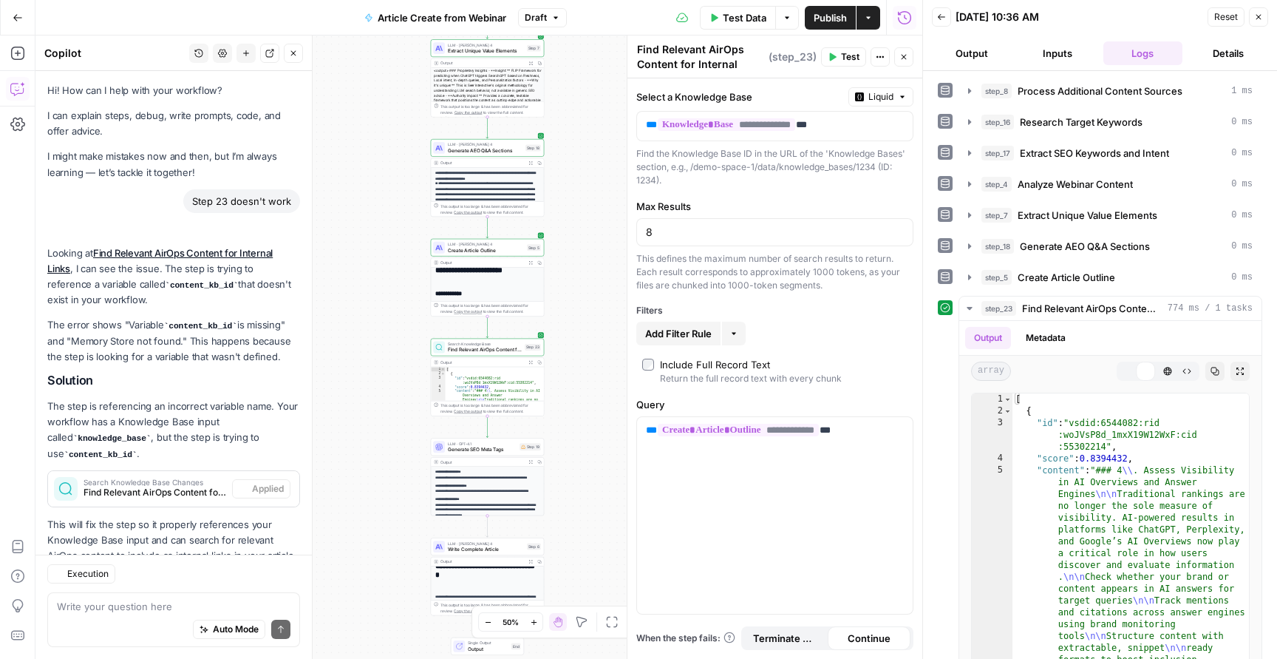
scroll to position [41, 0]
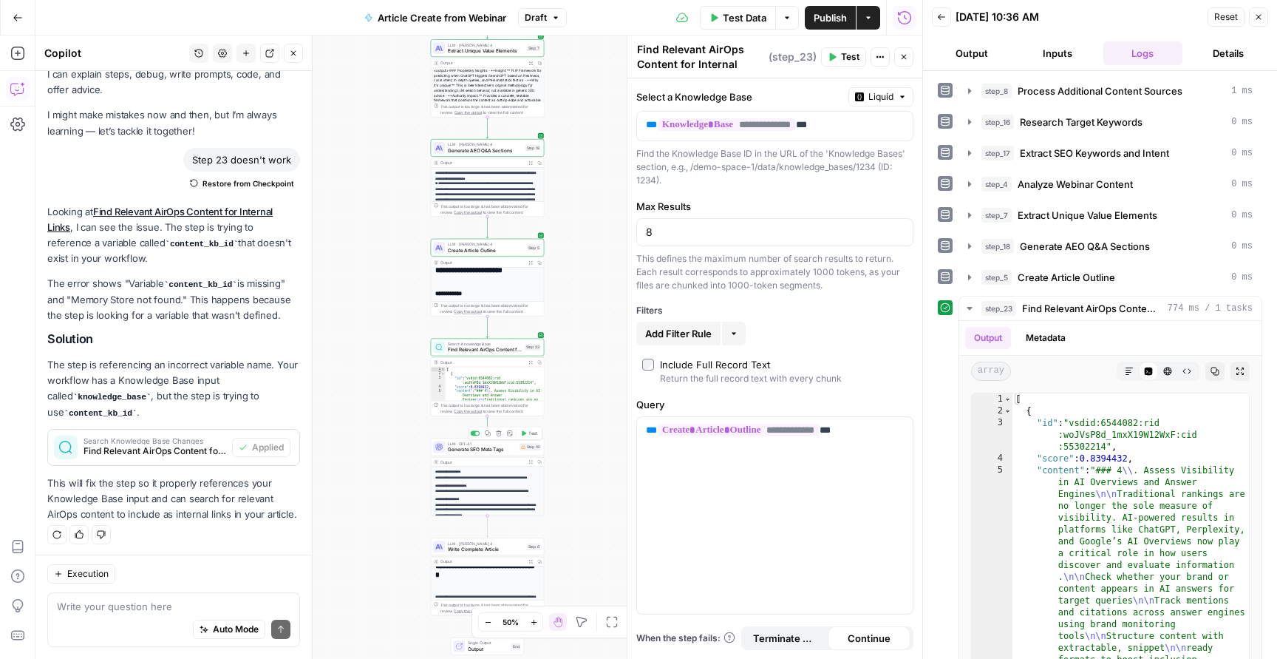
click at [529, 432] on button "Test" at bounding box center [529, 434] width 23 height 10
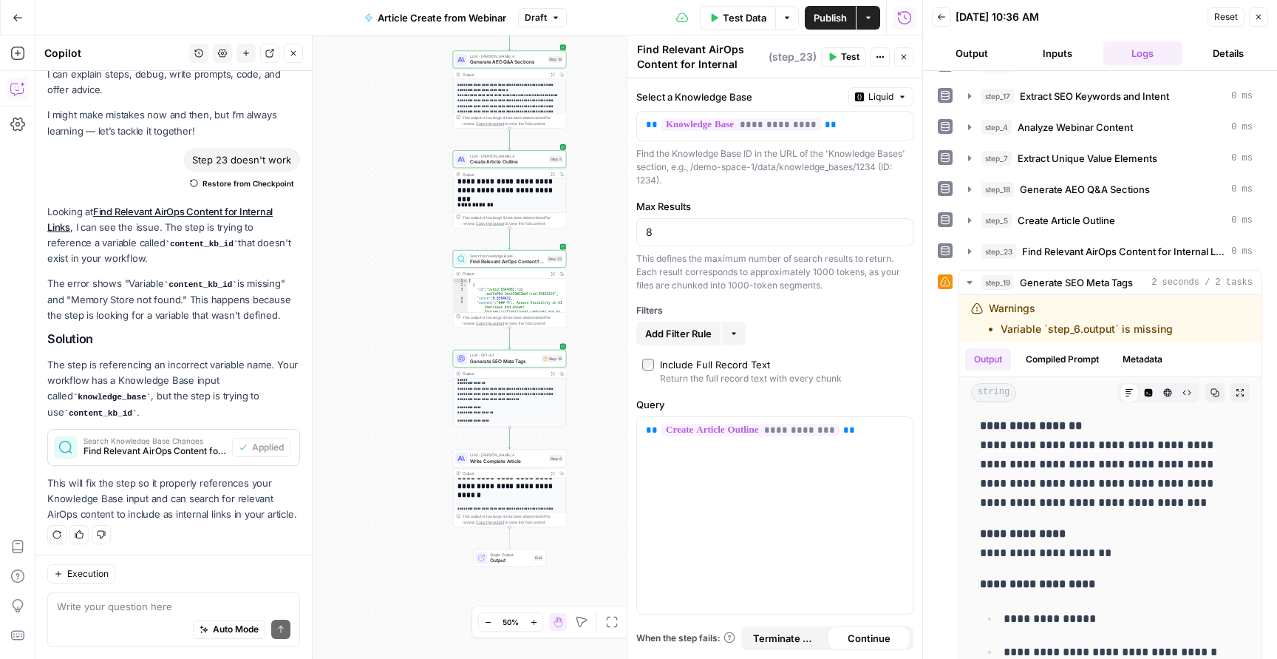
scroll to position [0, 0]
click at [506, 361] on span "Generate SEO Meta Tags" at bounding box center [504, 360] width 69 height 7
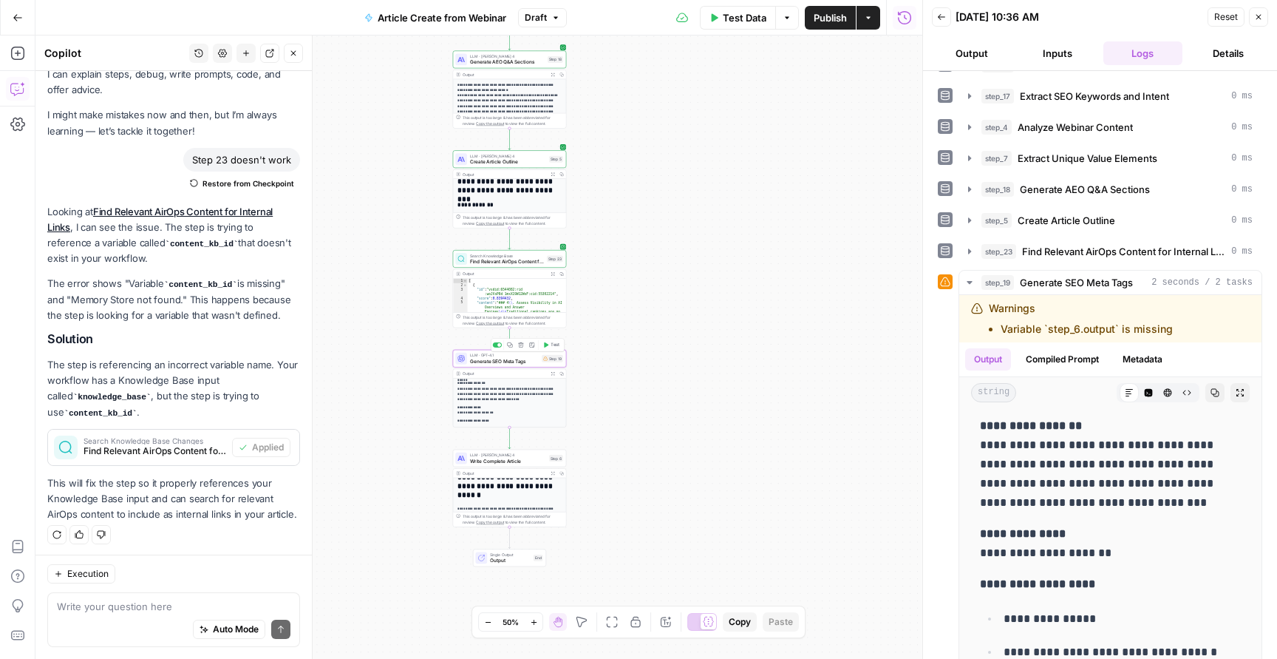
type textarea "Generate SEO Meta Tags"
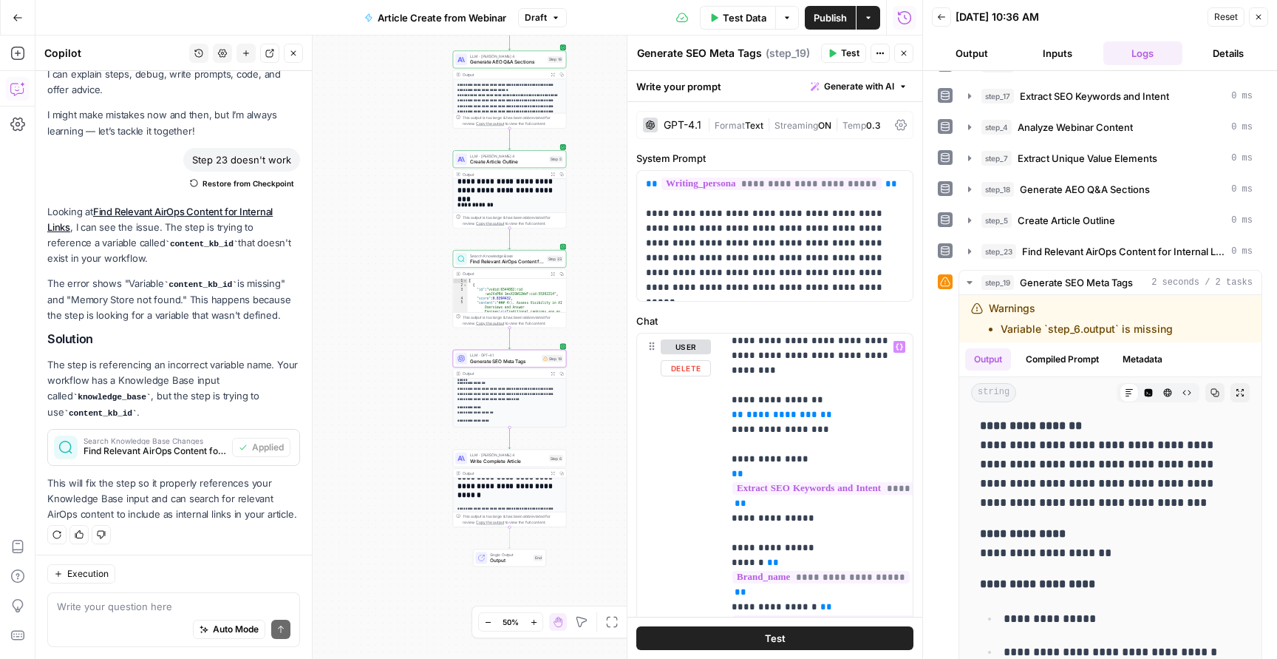
scroll to position [27, 0]
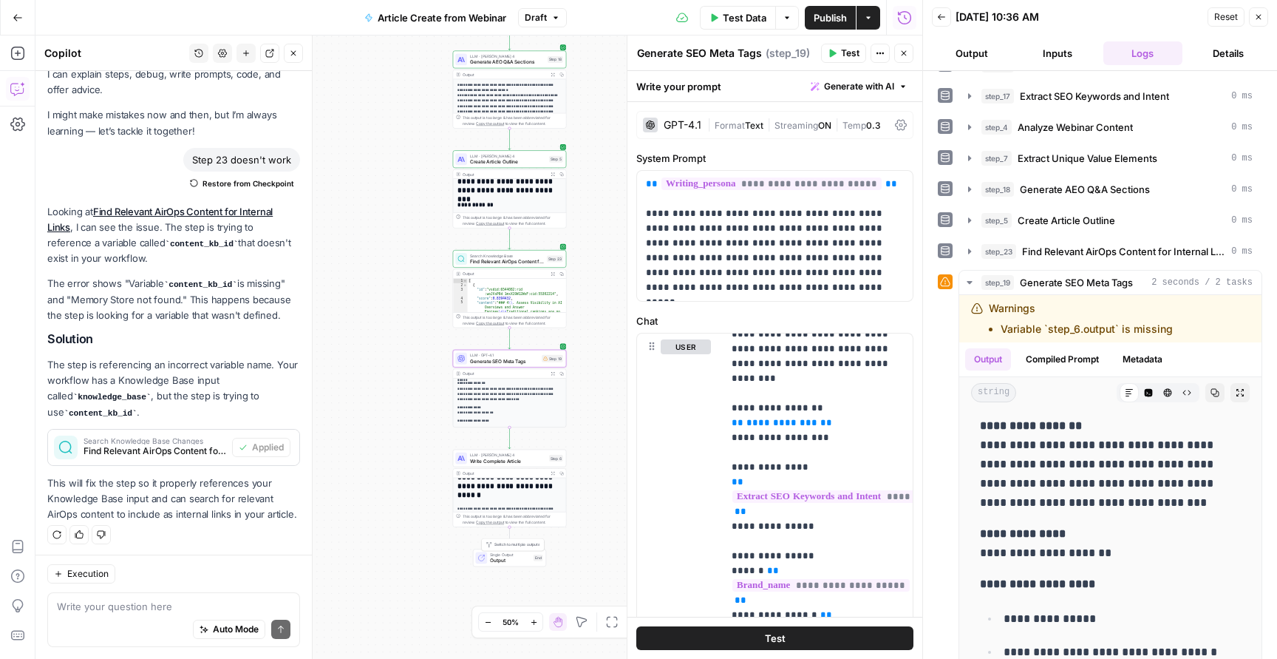
click at [512, 556] on span "Single Output" at bounding box center [510, 554] width 41 height 6
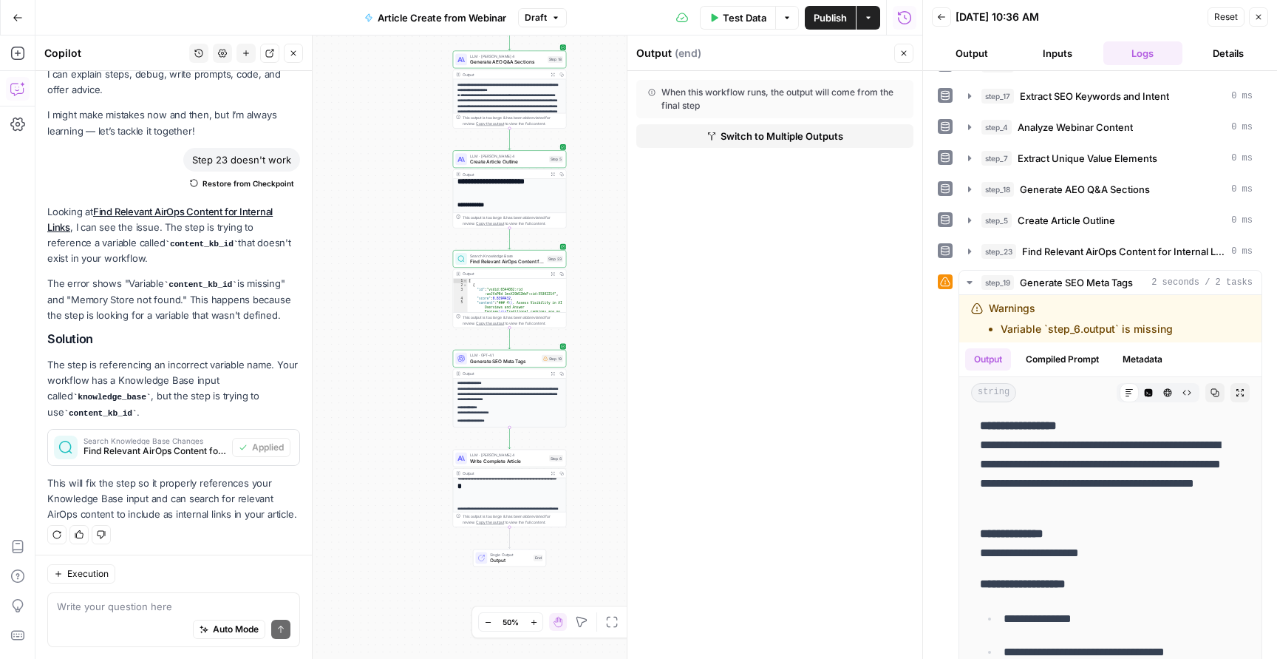
click at [496, 462] on span "Write Complete Article" at bounding box center [508, 460] width 76 height 7
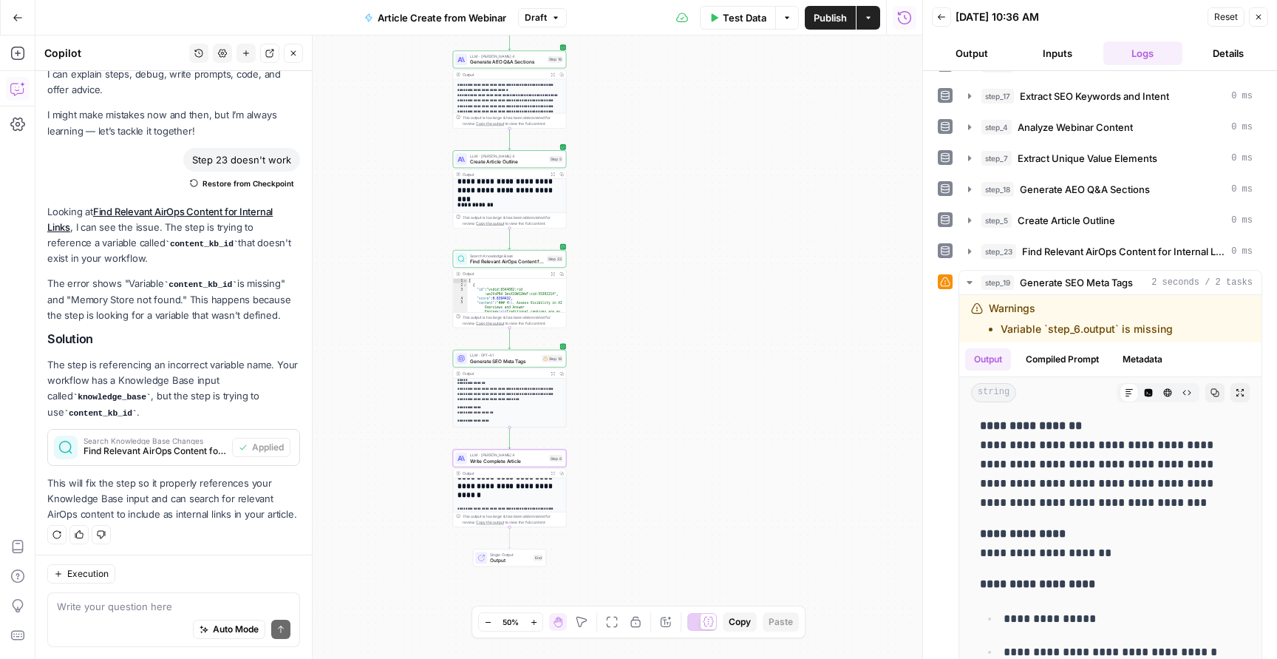
type textarea "Write Complete Article"
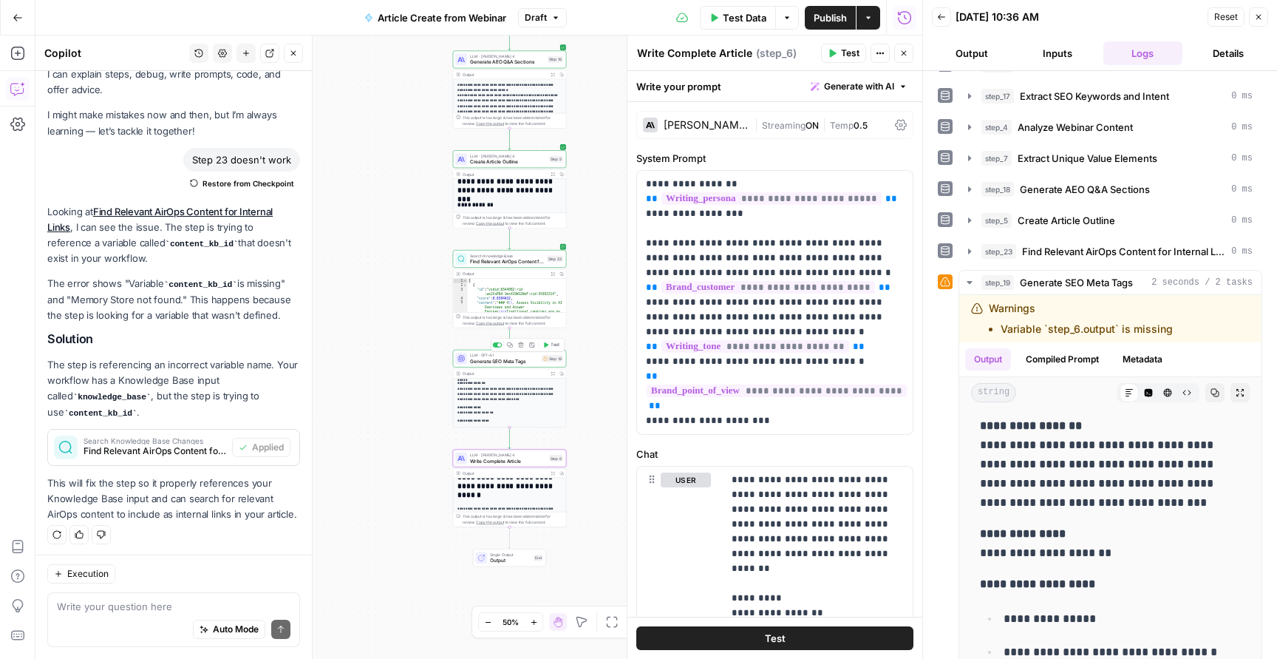
click at [509, 361] on span "Generate SEO Meta Tags" at bounding box center [504, 360] width 69 height 7
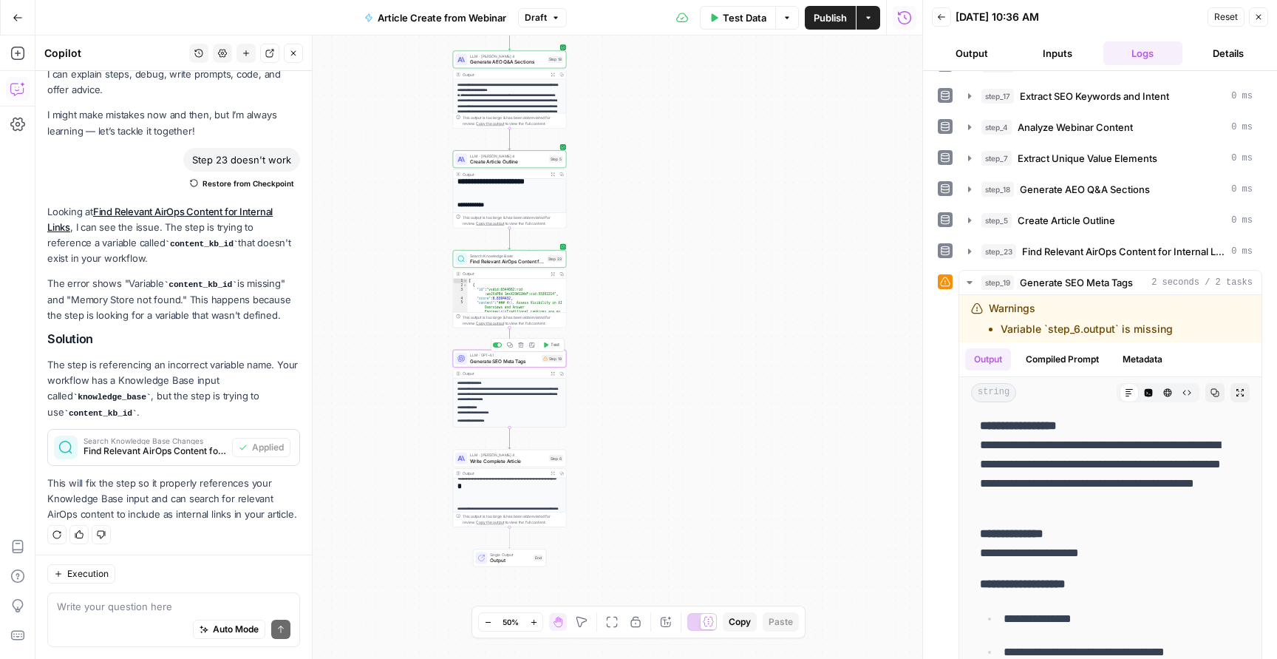
type textarea "Generate SEO Meta Tags"
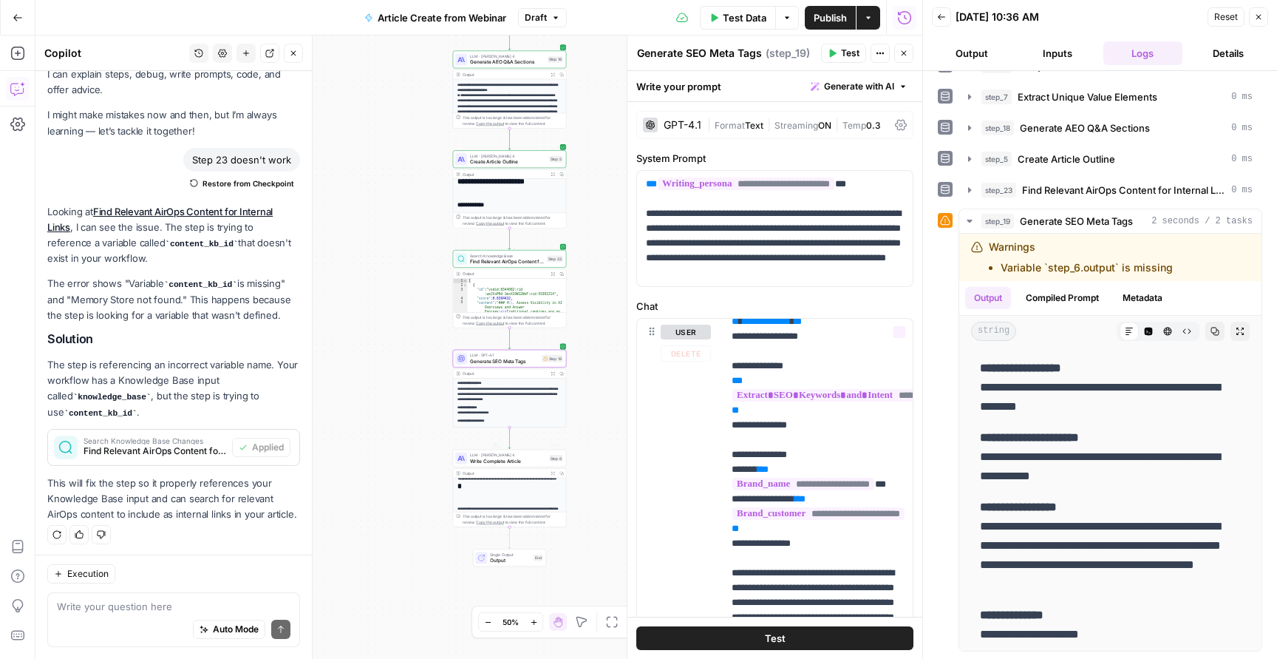
scroll to position [0, 0]
click at [499, 460] on span "Write Complete Article" at bounding box center [508, 460] width 76 height 7
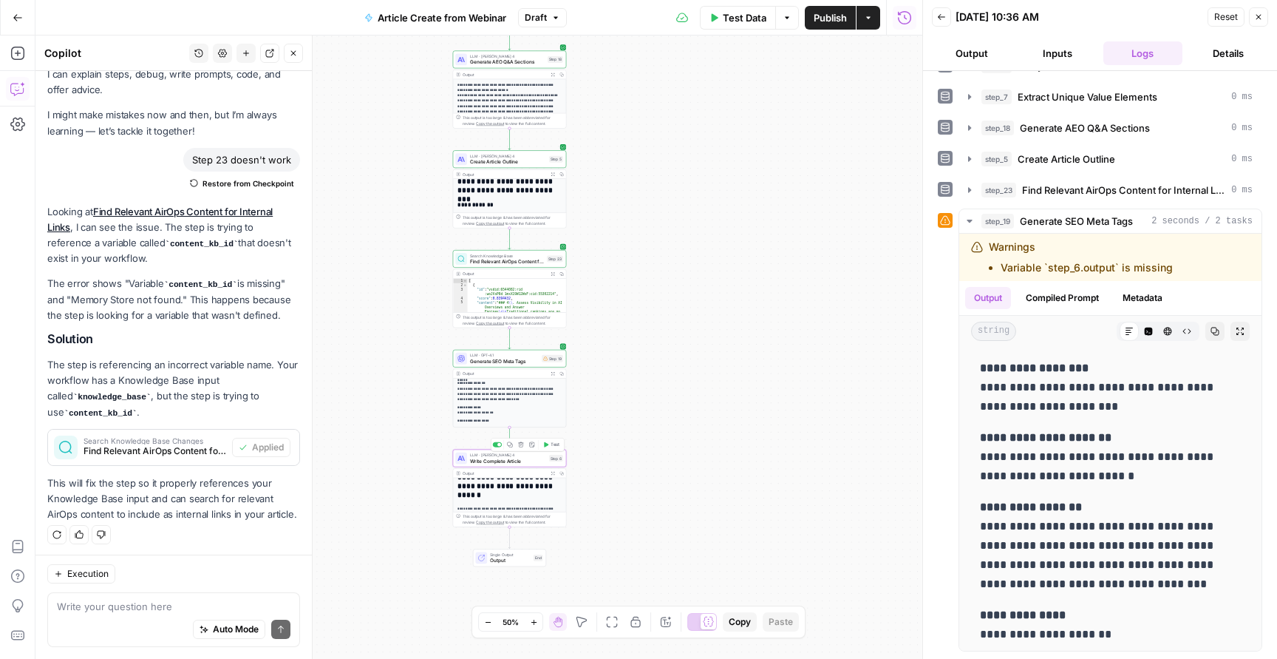
type textarea "Write Complete Article"
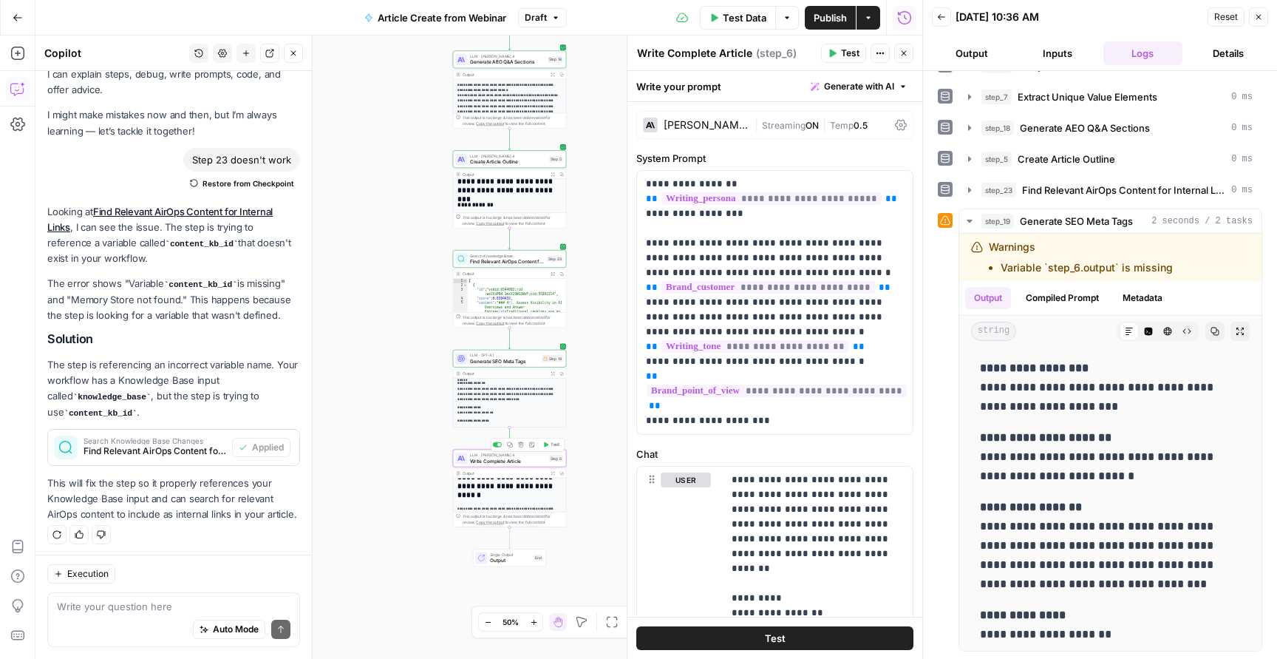
click at [554, 442] on div "**********" at bounding box center [478, 346] width 887 height 623
click at [551, 443] on button "Test" at bounding box center [551, 445] width 23 height 10
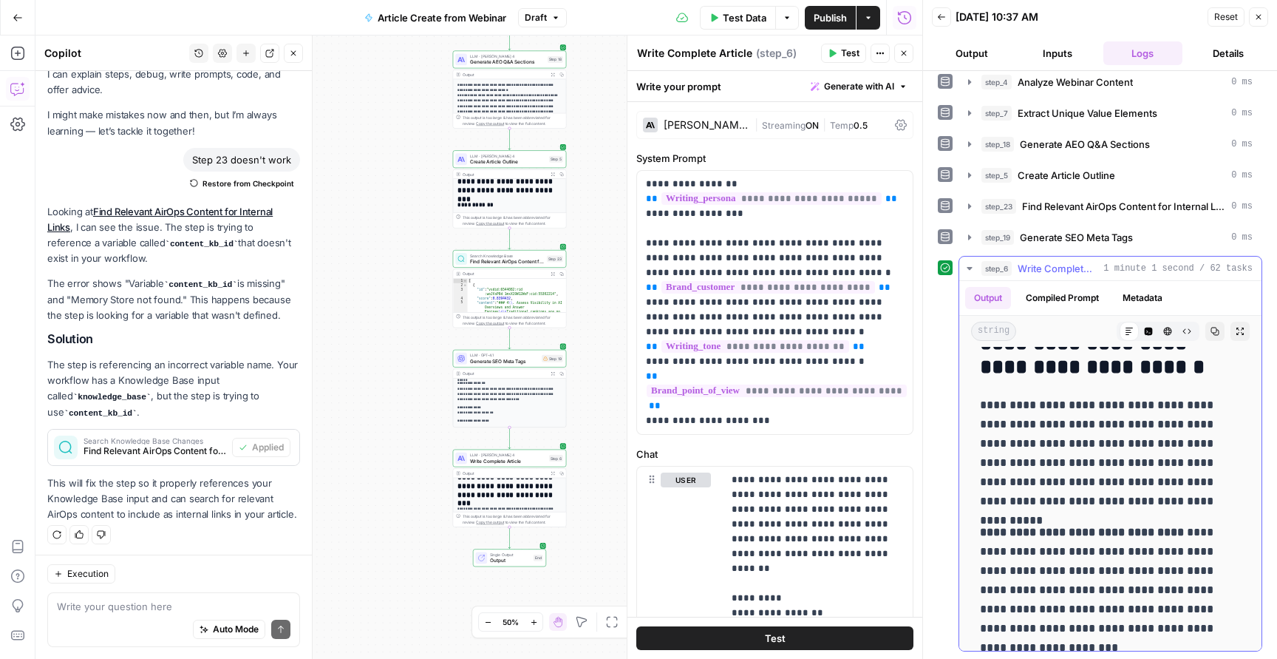
scroll to position [3870, 0]
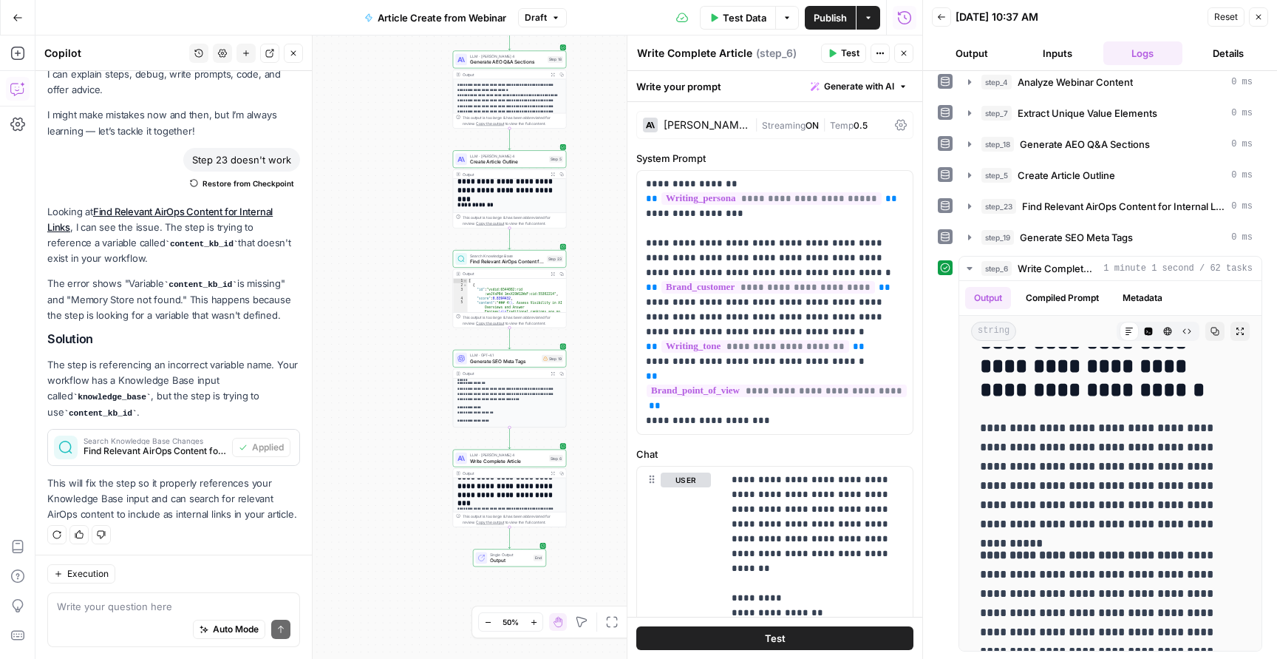
click at [499, 450] on div "Copy step Delete step Add Note Test" at bounding box center [528, 444] width 74 height 13
click at [500, 461] on span "Write Complete Article" at bounding box center [508, 460] width 76 height 7
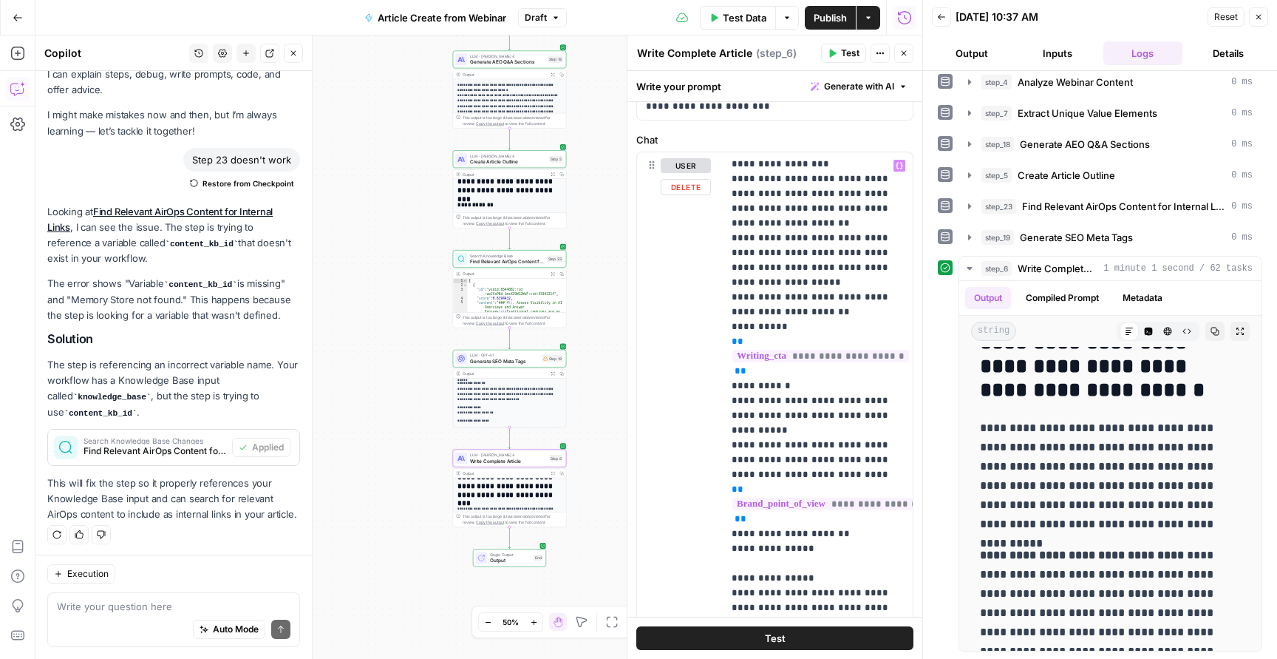
scroll to position [2144, 0]
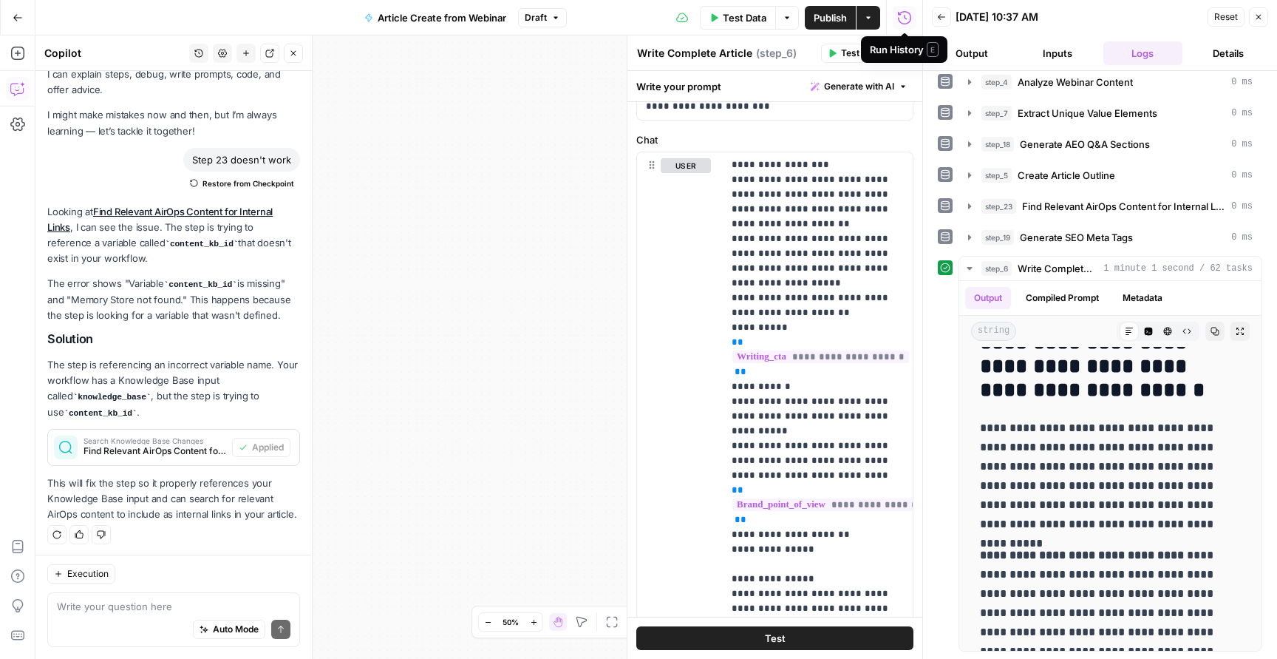
click at [1257, 17] on icon "button" at bounding box center [1258, 17] width 9 height 9
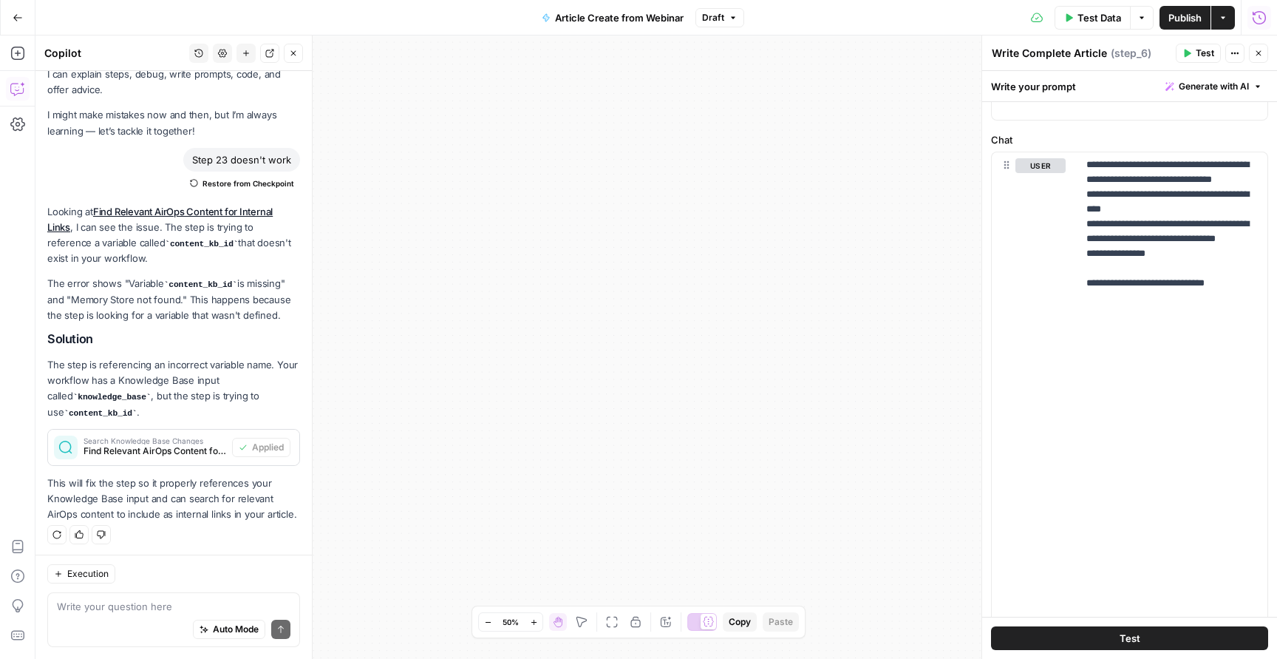
click at [1180, 20] on span "Publish" at bounding box center [1185, 17] width 33 height 15
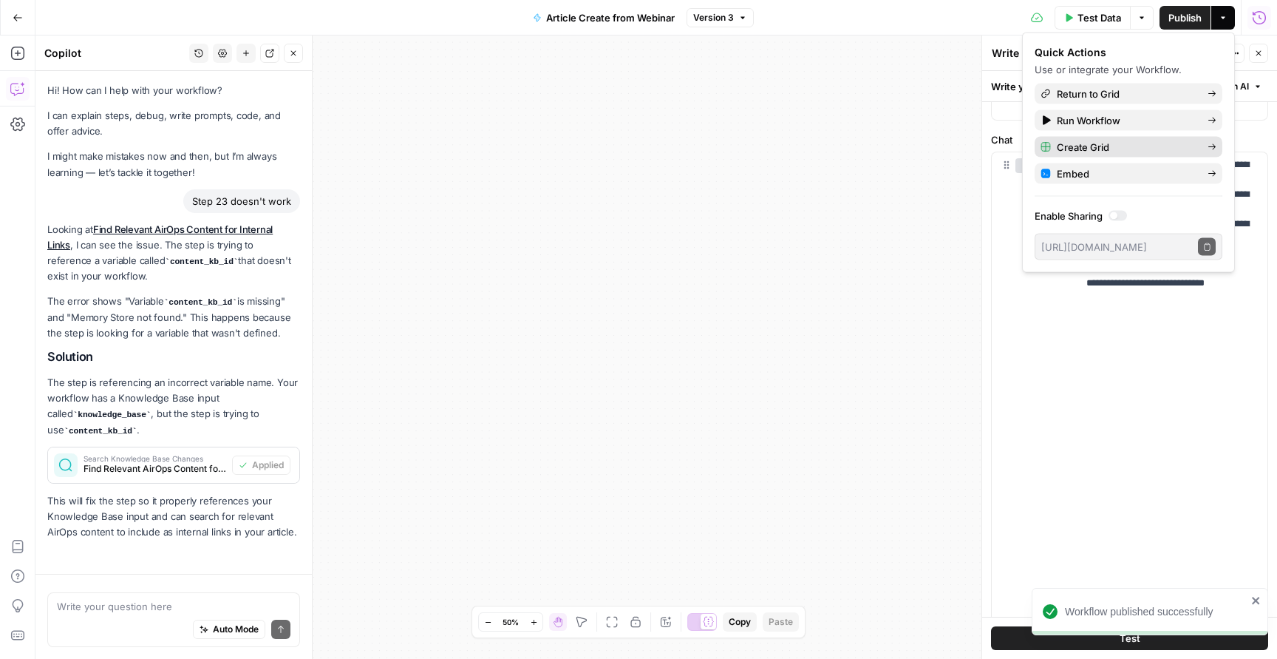
scroll to position [41, 0]
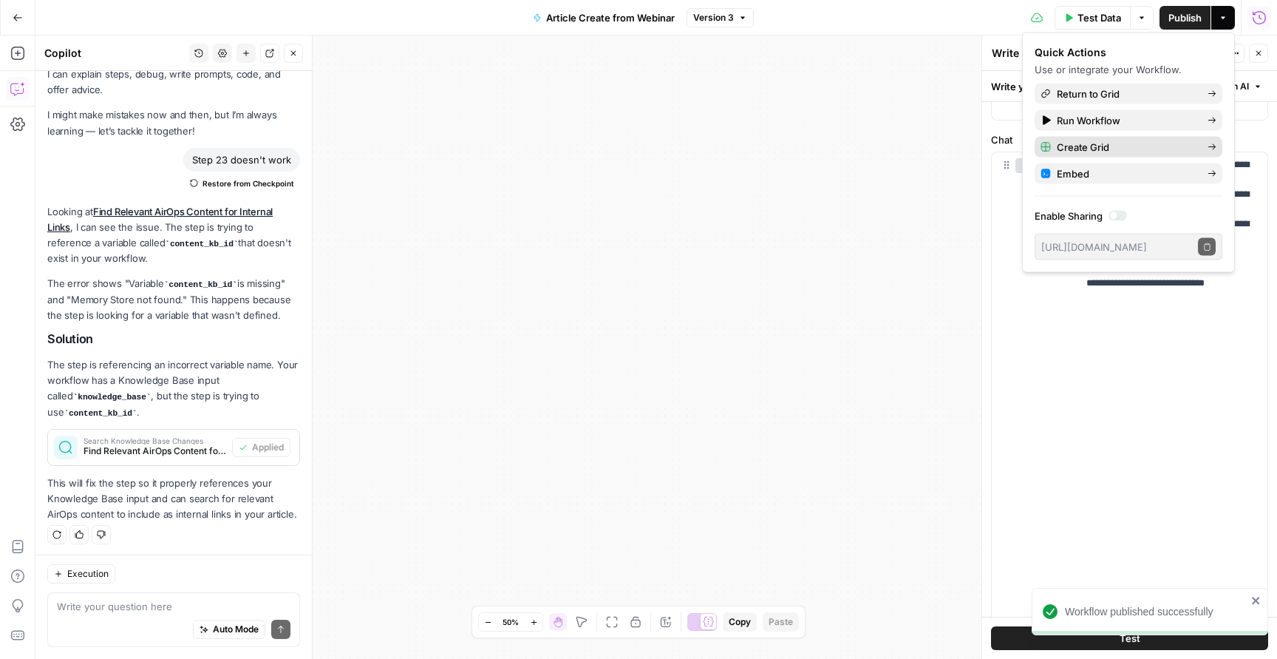
click at [1153, 146] on span "Create Grid" at bounding box center [1126, 147] width 139 height 15
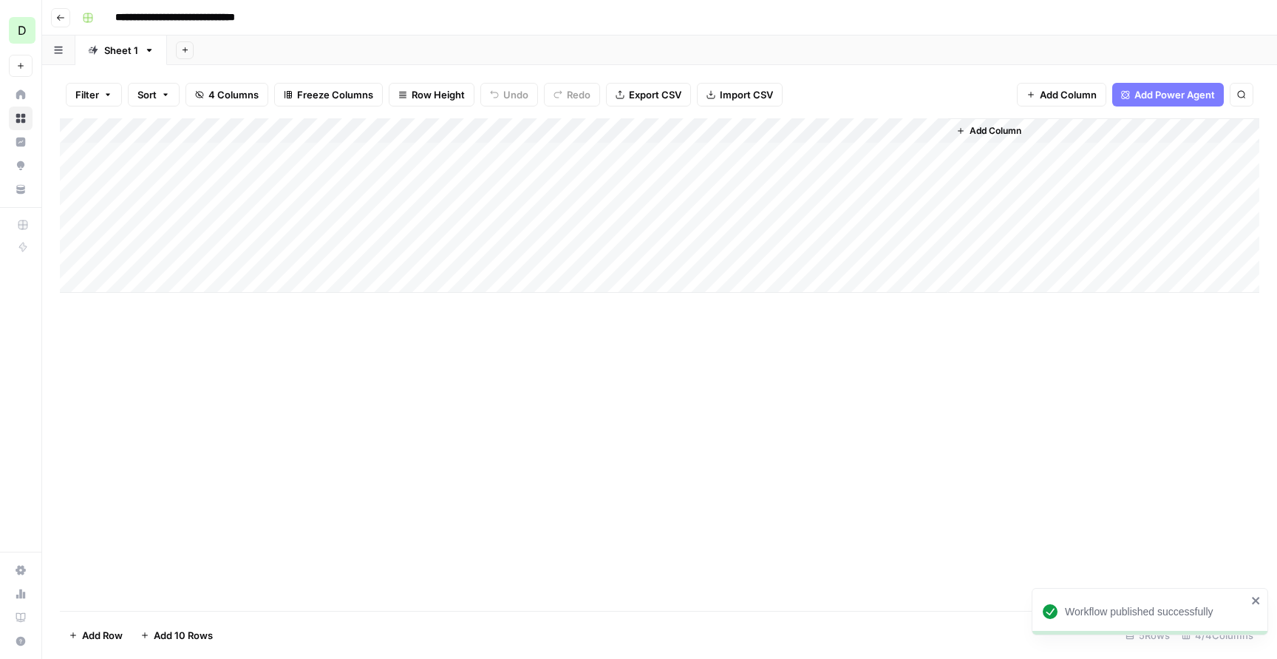
click at [165, 13] on input "**********" at bounding box center [197, 18] width 177 height 24
click at [274, 15] on input "**********" at bounding box center [197, 18] width 177 height 24
type input "**********"
click at [232, 142] on div "Add Column" at bounding box center [660, 205] width 1200 height 174
click at [225, 154] on div "Add Column" at bounding box center [660, 205] width 1200 height 174
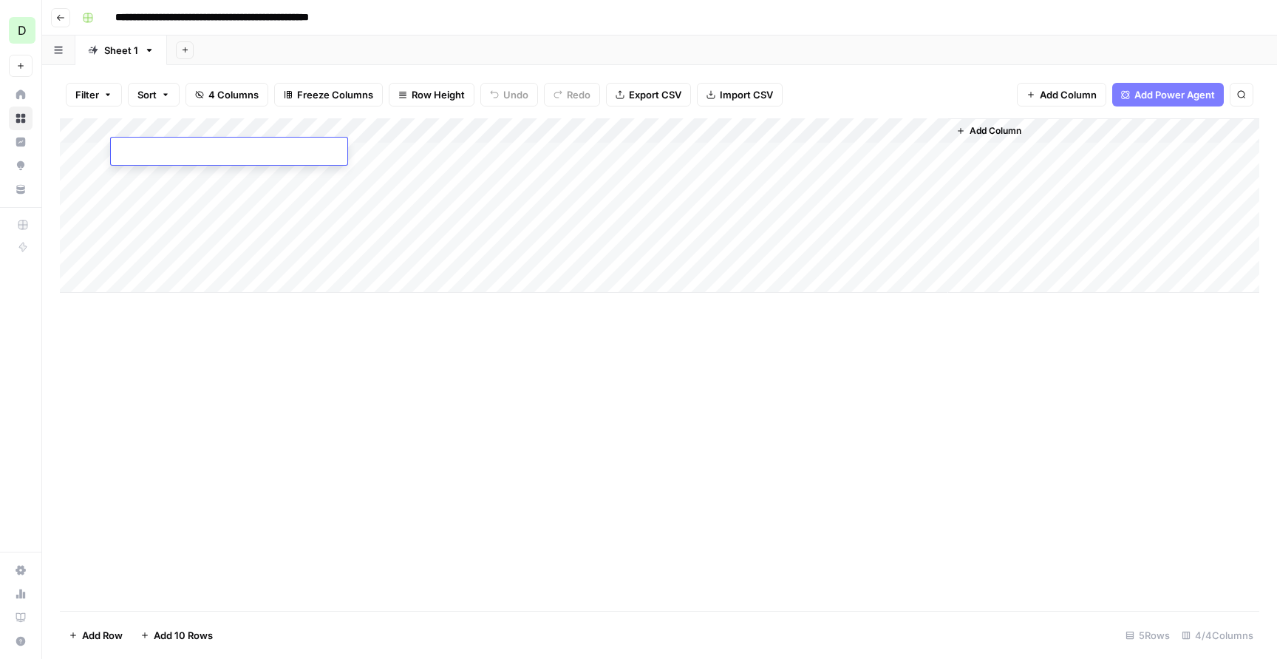
click at [225, 154] on textarea at bounding box center [229, 152] width 237 height 21
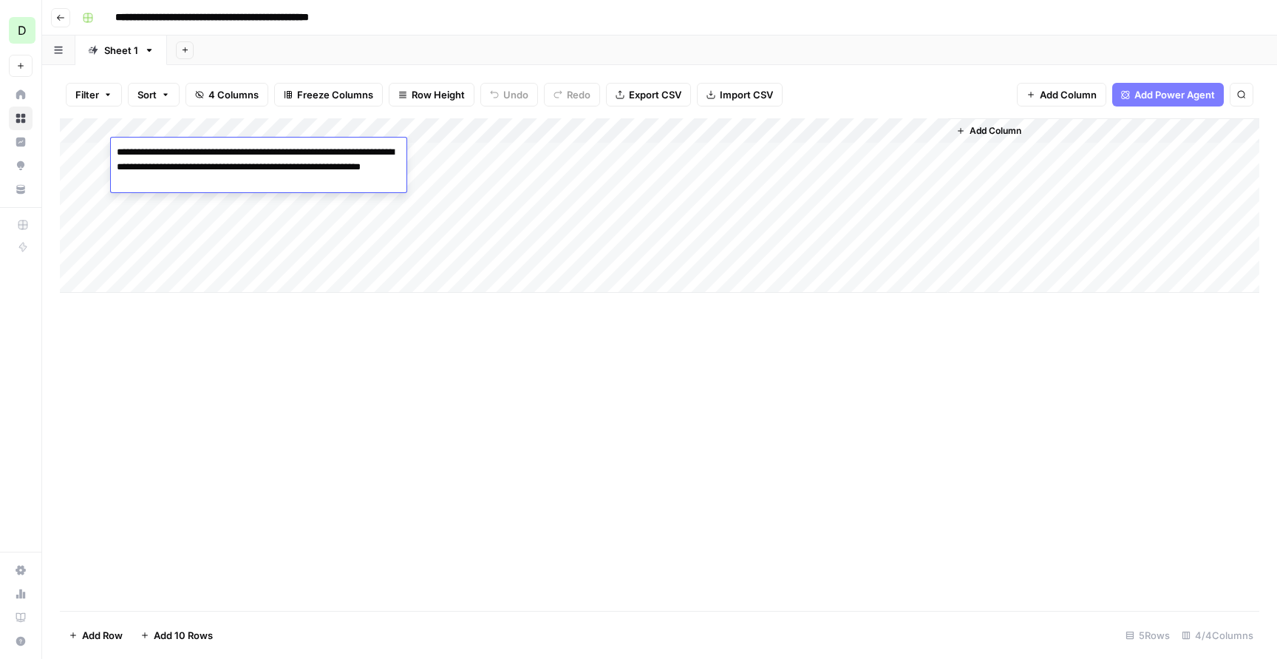
drag, startPoint x: 186, startPoint y: 153, endPoint x: 85, endPoint y: 146, distance: 100.7
click at [85, 146] on body "**********" at bounding box center [638, 329] width 1277 height 659
click at [242, 150] on textarea "**********" at bounding box center [259, 167] width 296 height 50
drag, startPoint x: 304, startPoint y: 154, endPoint x: 73, endPoint y: 149, distance: 230.7
click at [73, 149] on body "**********" at bounding box center [638, 329] width 1277 height 659
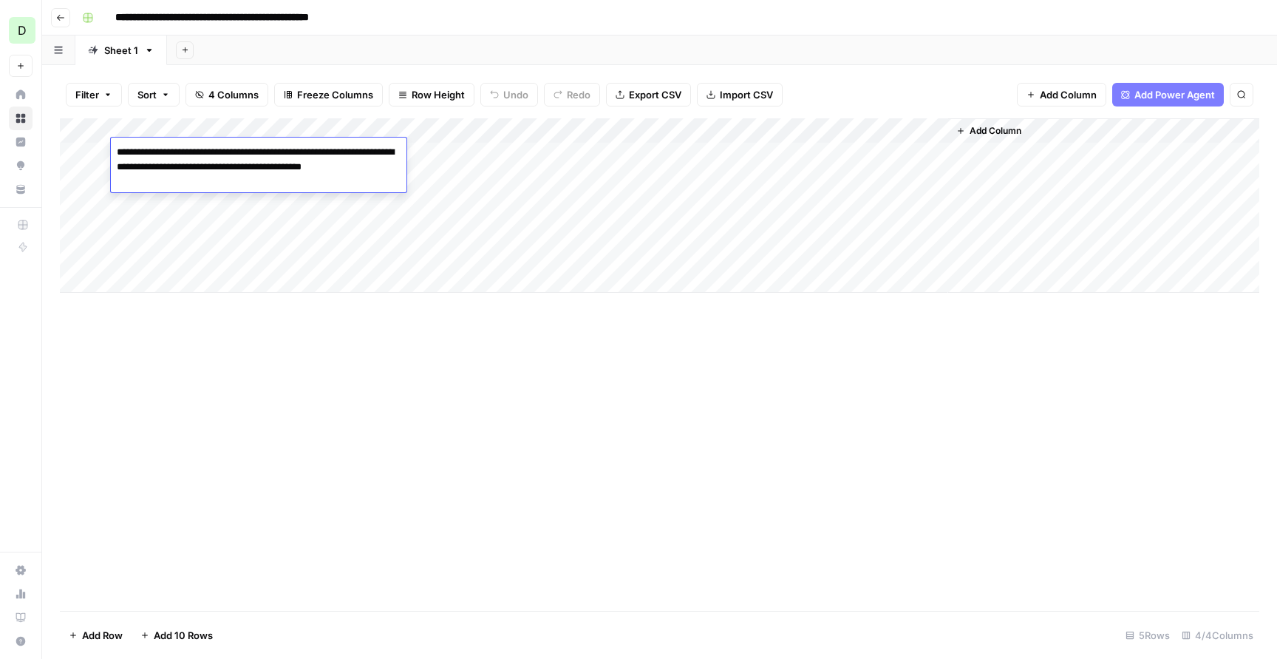
click at [301, 183] on textarea "**********" at bounding box center [259, 167] width 296 height 50
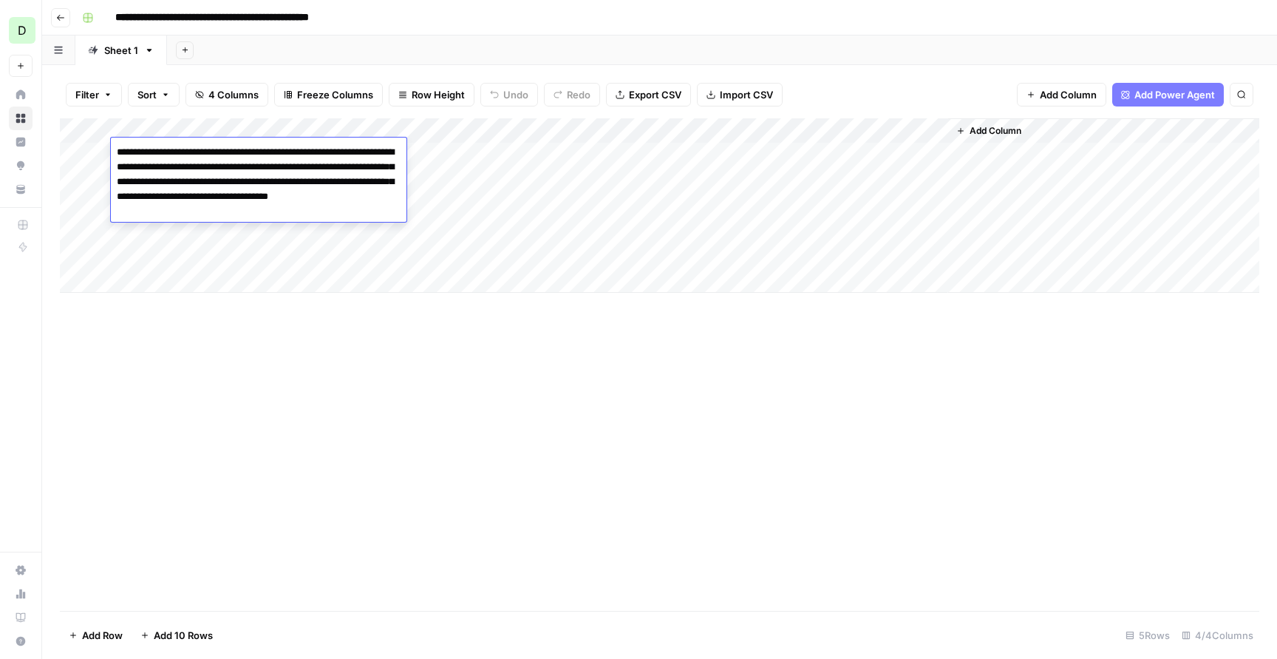
type textarea "**********"
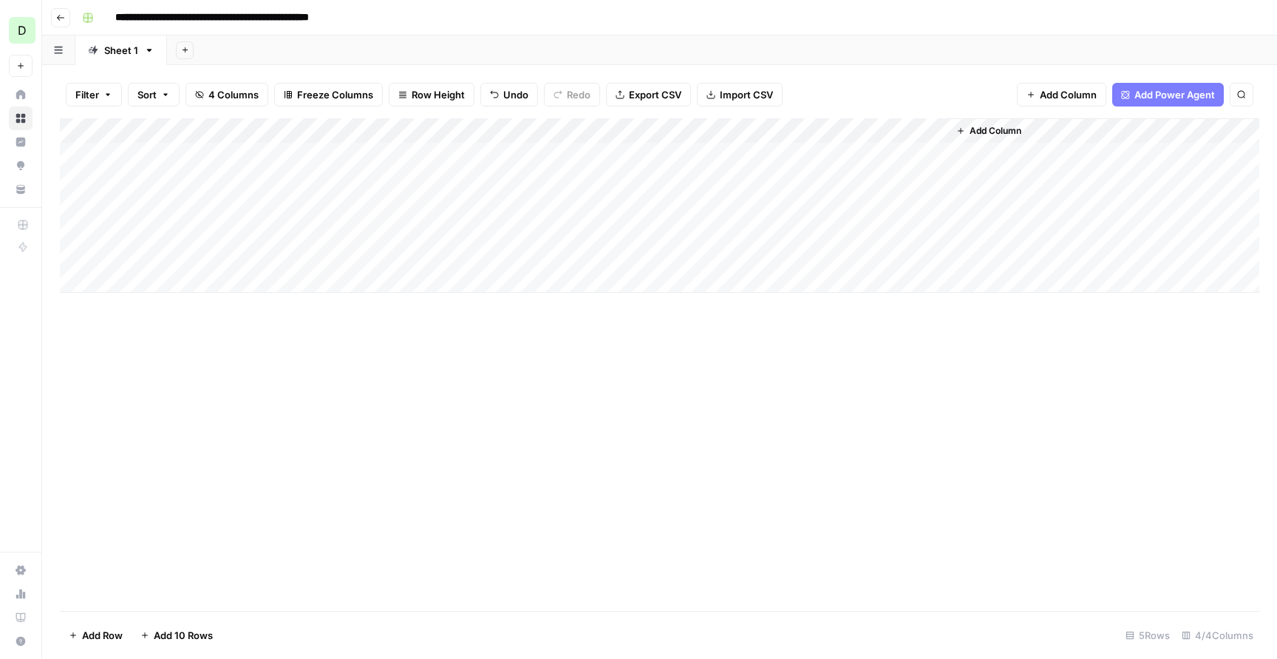
click at [413, 150] on div "Add Column" at bounding box center [660, 205] width 1200 height 174
type textarea "**********"
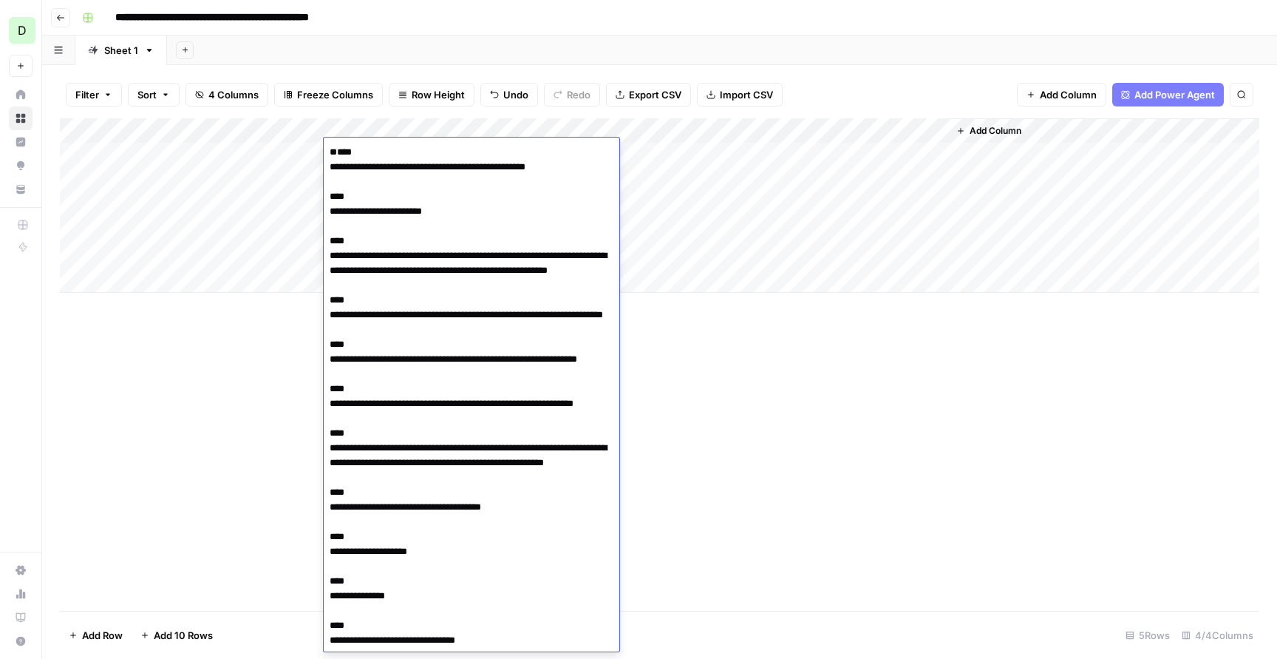
scroll to position [39531, 0]
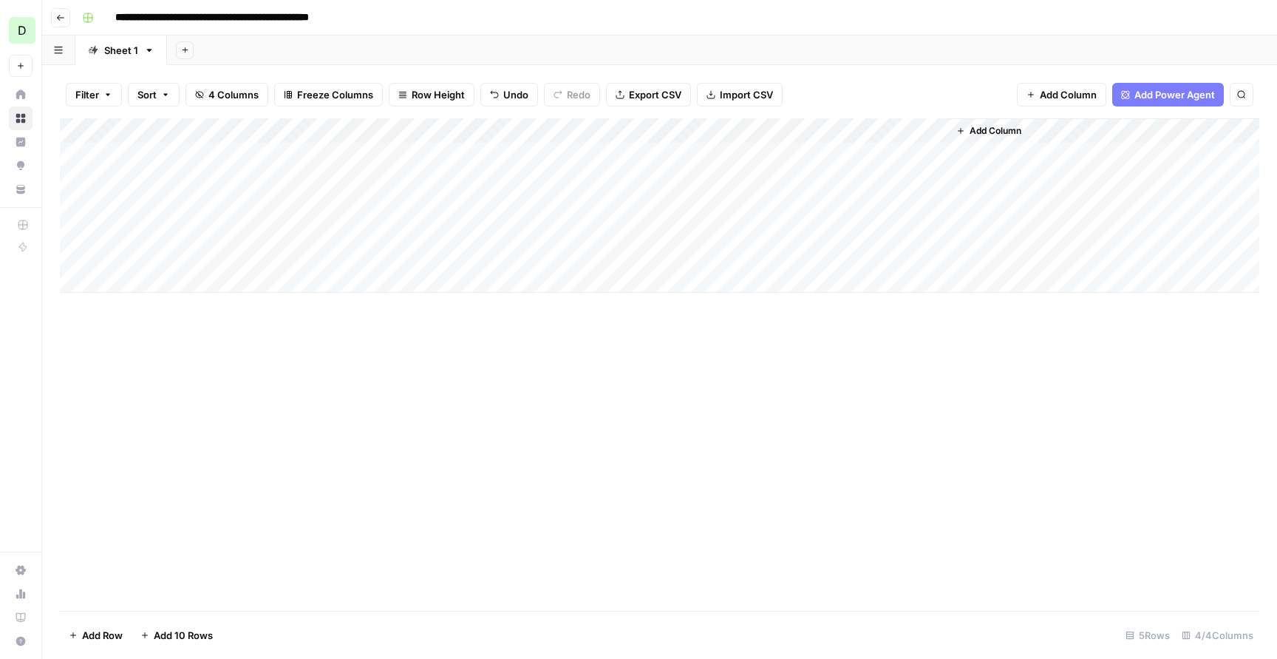
click at [642, 152] on div "Add Column" at bounding box center [660, 205] width 1200 height 174
type textarea "**********"
click at [846, 150] on div "Add Column" at bounding box center [660, 205] width 1200 height 174
click at [804, 150] on div "Add Column" at bounding box center [660, 205] width 1200 height 174
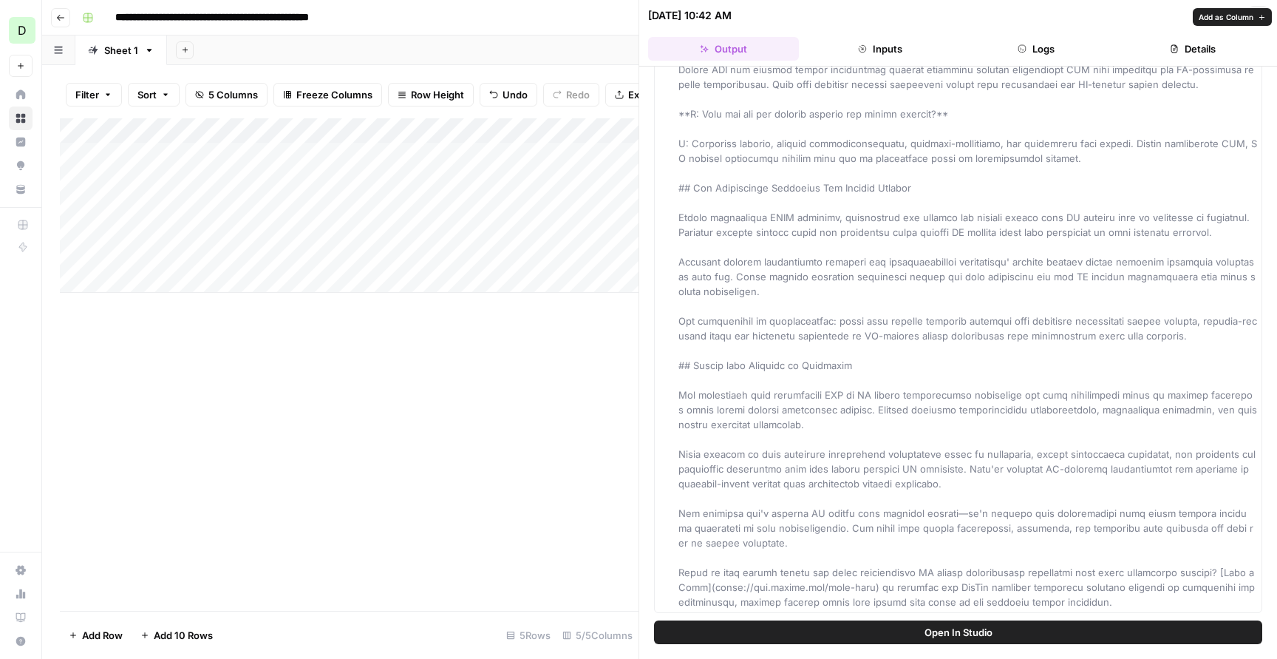
scroll to position [2116, 0]
click at [889, 628] on button "Open In Studio" at bounding box center [958, 632] width 608 height 24
click at [895, 47] on button "Inputs" at bounding box center [880, 49] width 151 height 24
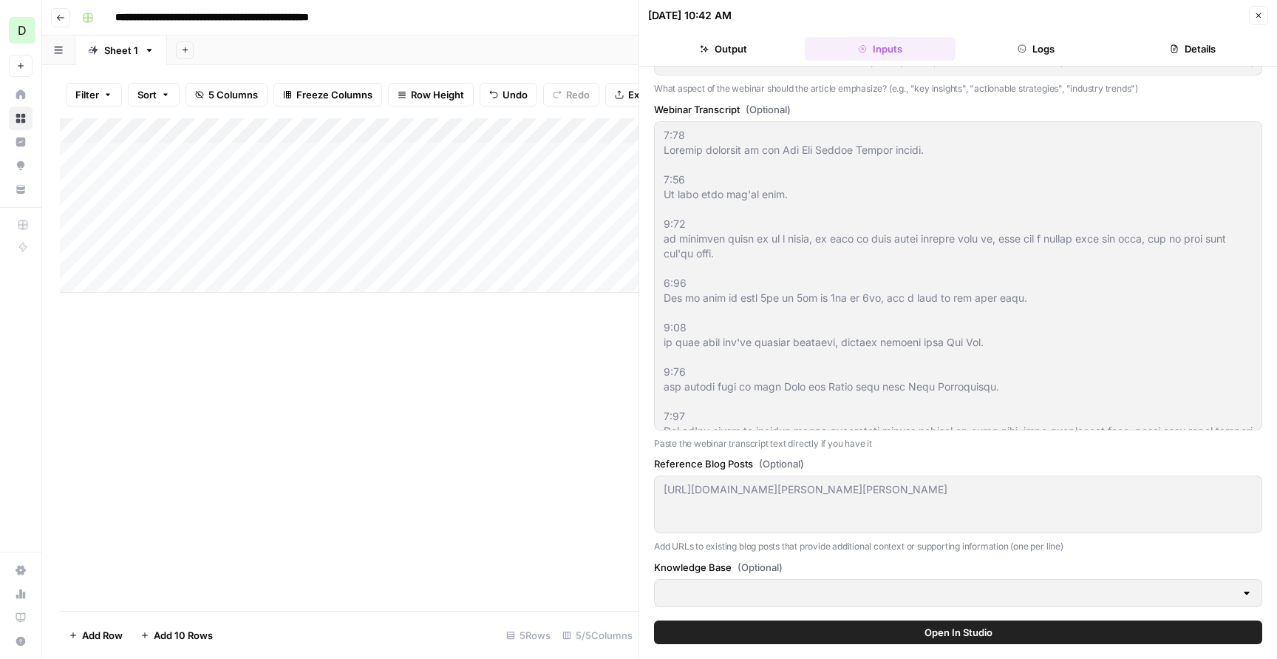
scroll to position [98, 0]
click at [1016, 47] on button "Logs" at bounding box center [1037, 49] width 151 height 24
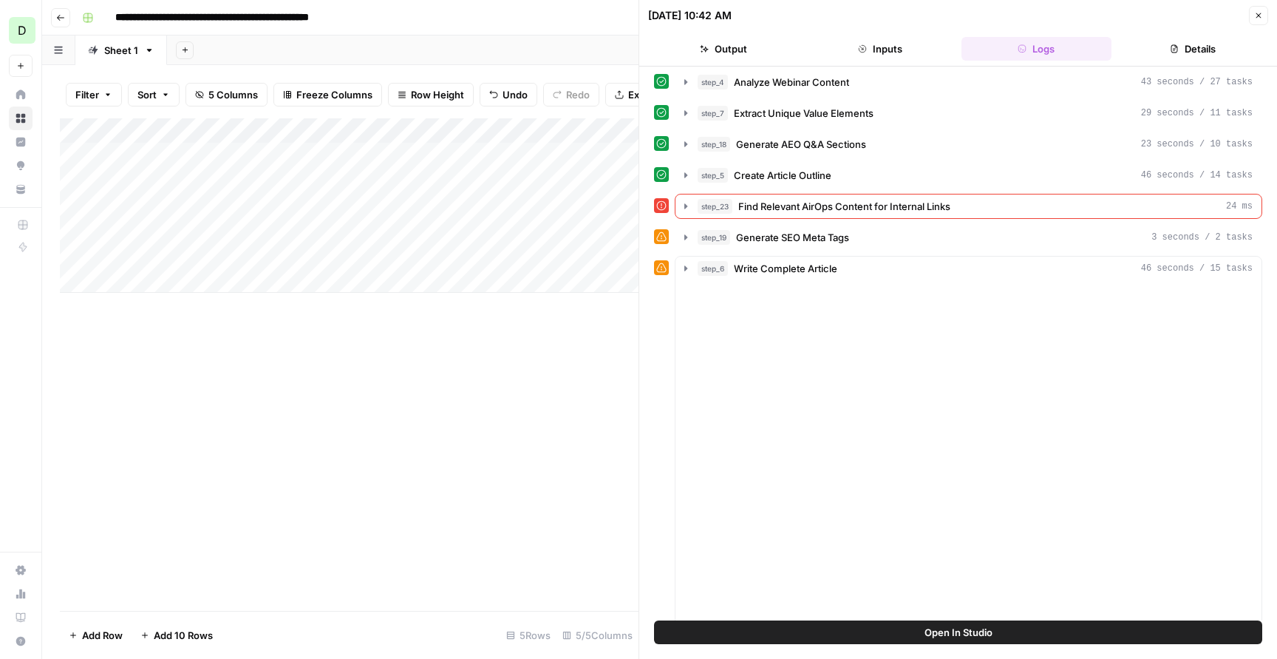
scroll to position [0, 0]
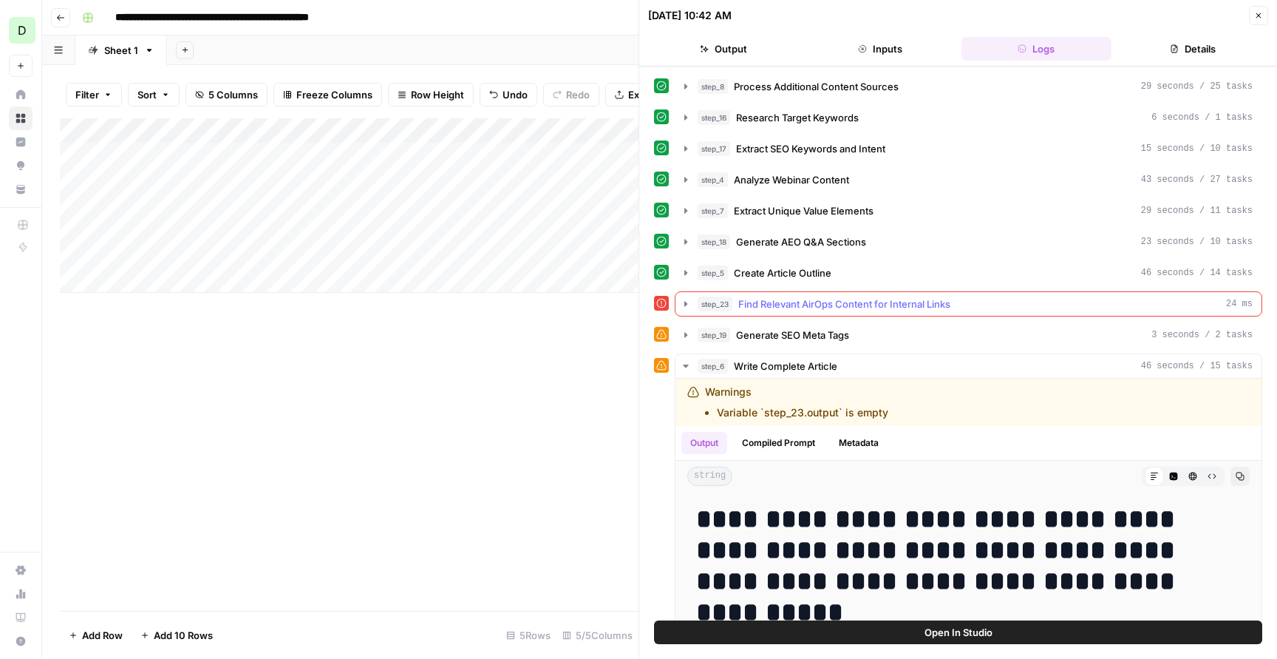
click at [686, 300] on icon "button" at bounding box center [686, 304] width 12 height 12
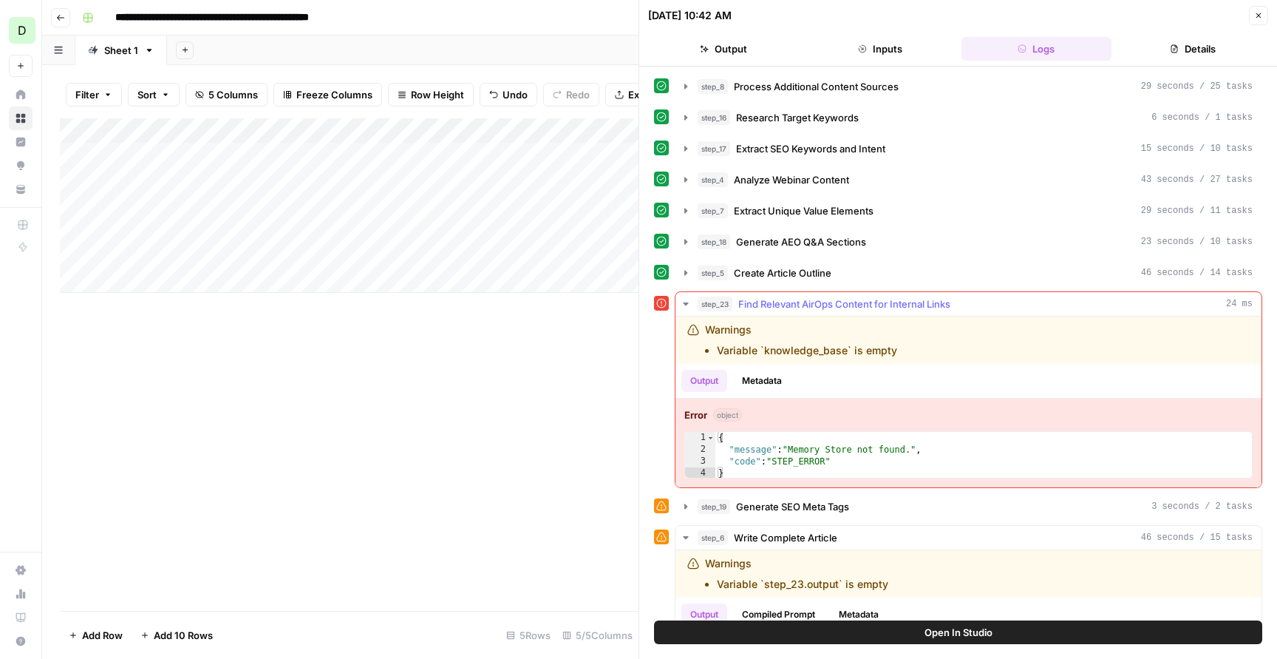
click at [752, 386] on button "Metadata" at bounding box center [762, 381] width 58 height 22
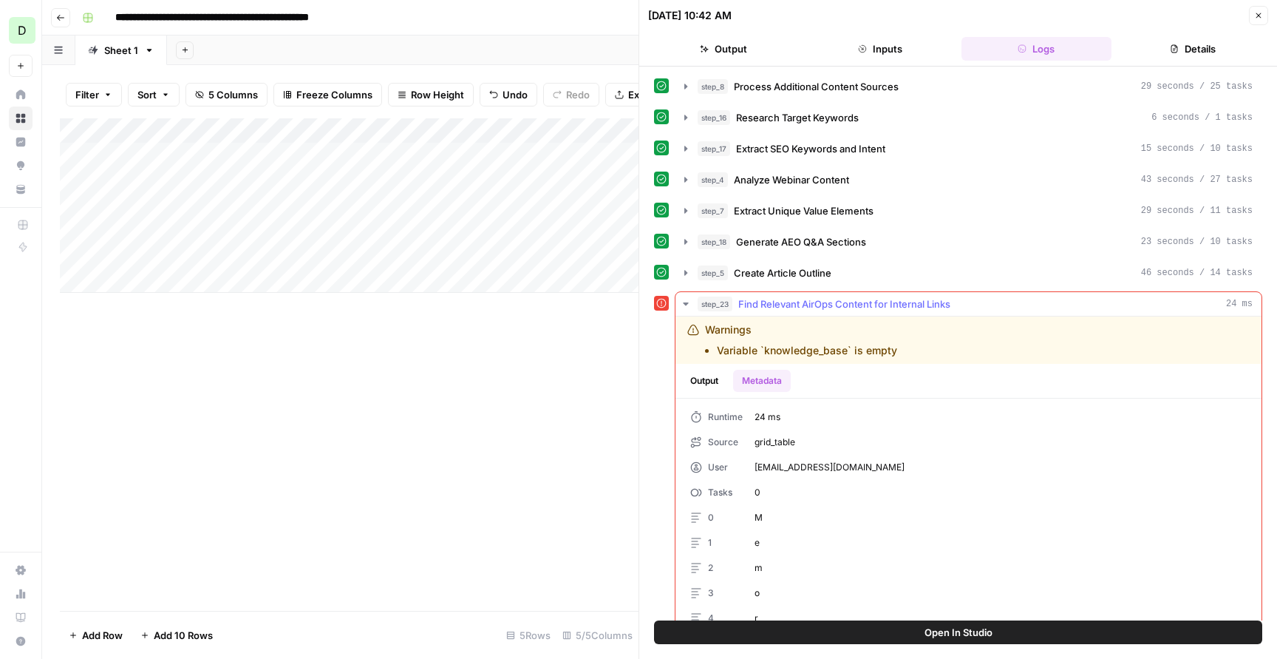
click at [708, 382] on button "Output" at bounding box center [705, 381] width 46 height 22
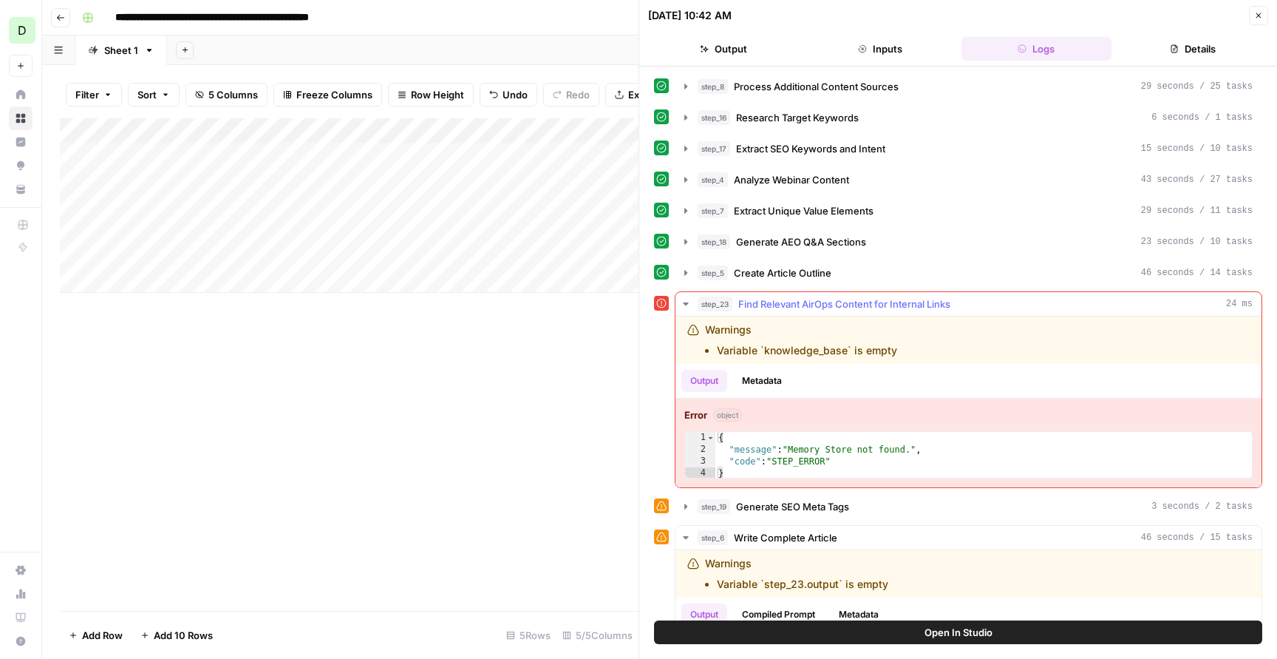
click at [684, 303] on icon "button" at bounding box center [685, 303] width 5 height 3
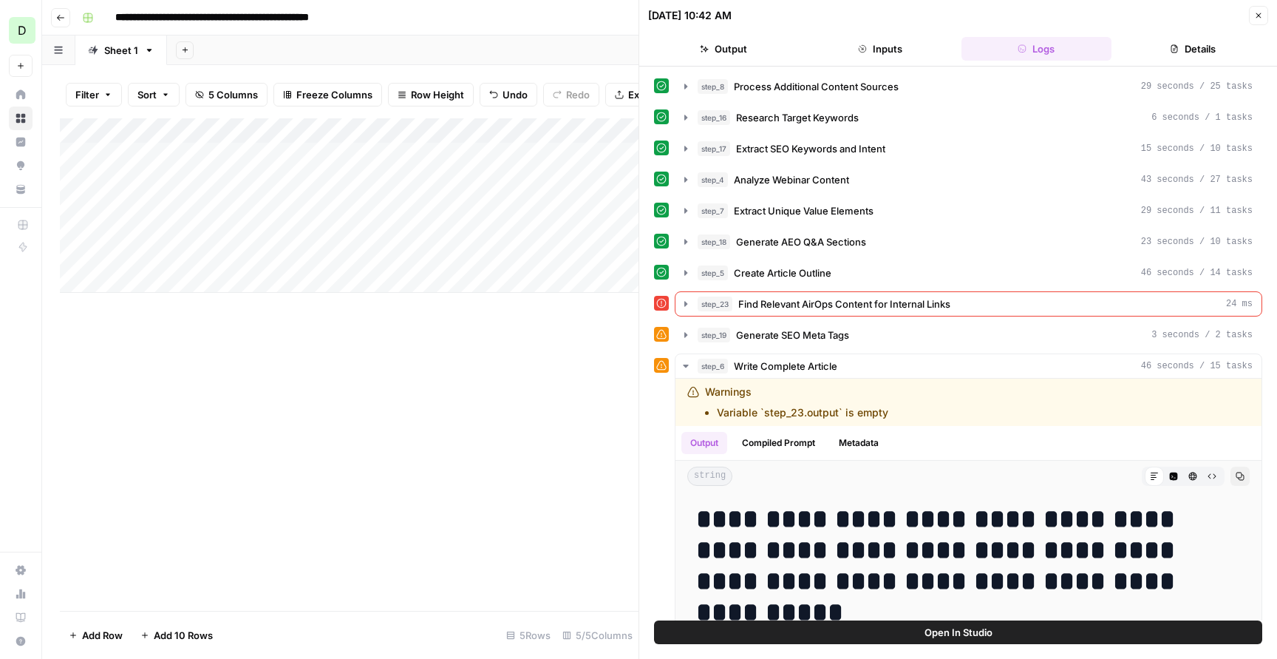
click at [1256, 16] on icon "button" at bounding box center [1258, 15] width 9 height 9
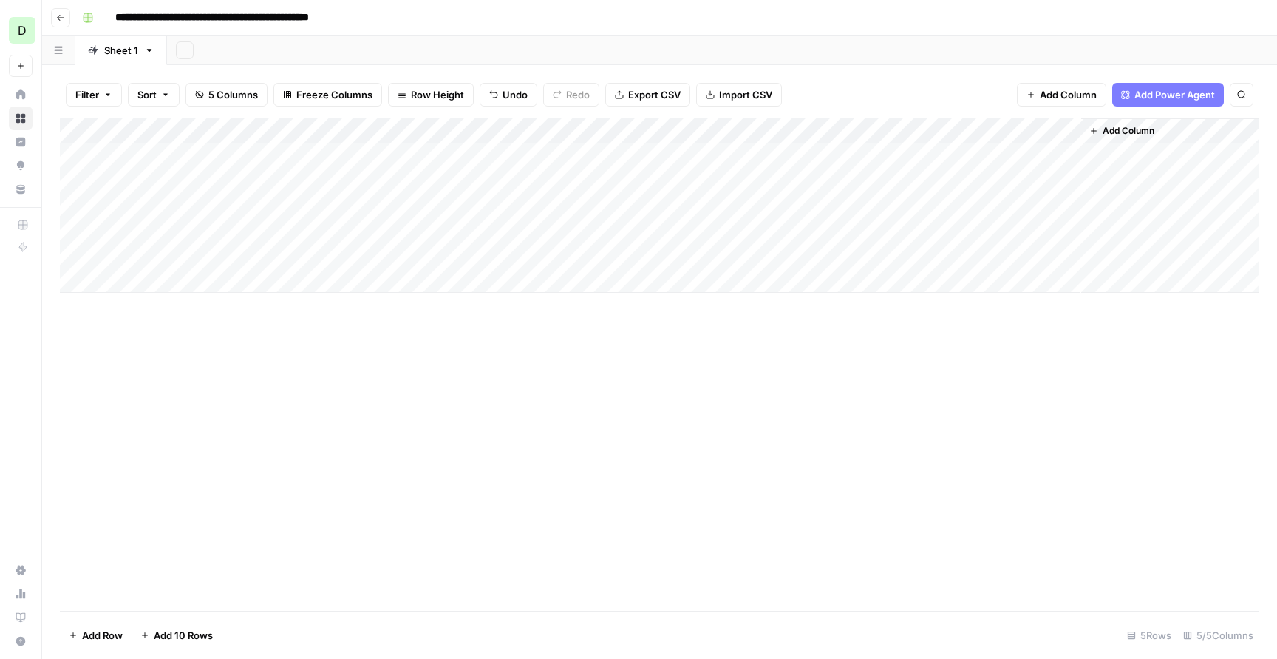
click at [772, 152] on div "Add Column" at bounding box center [660, 205] width 1200 height 174
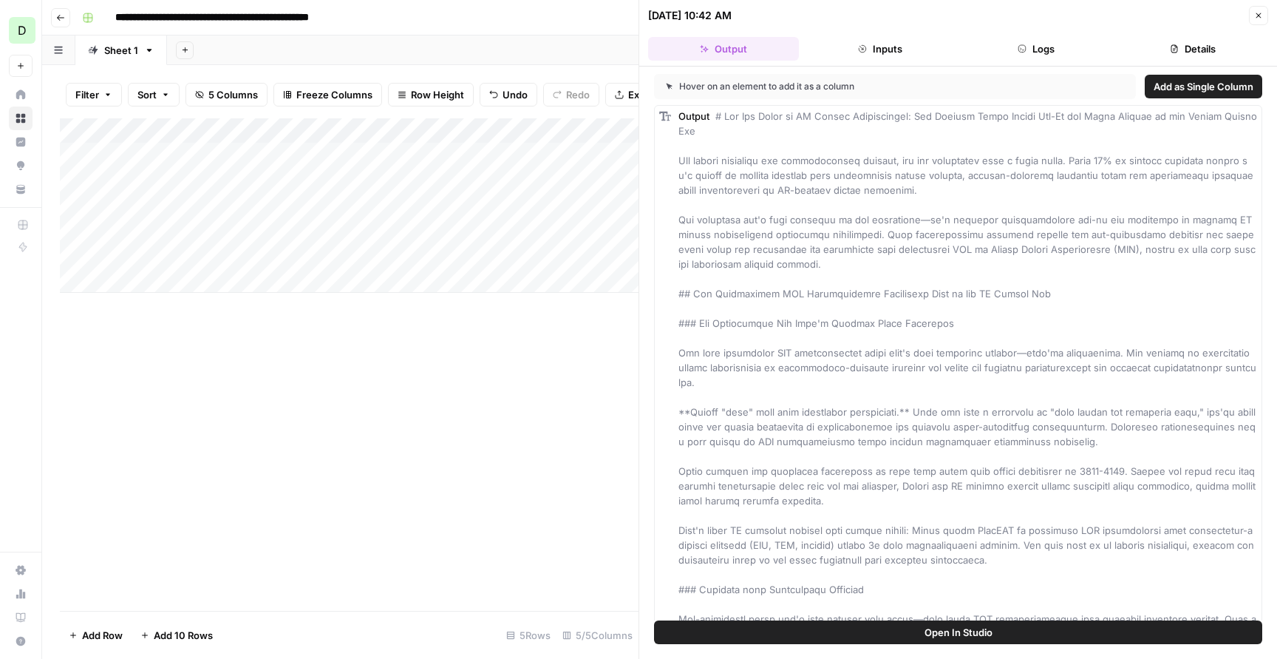
click at [1253, 19] on button "Close" at bounding box center [1258, 15] width 19 height 19
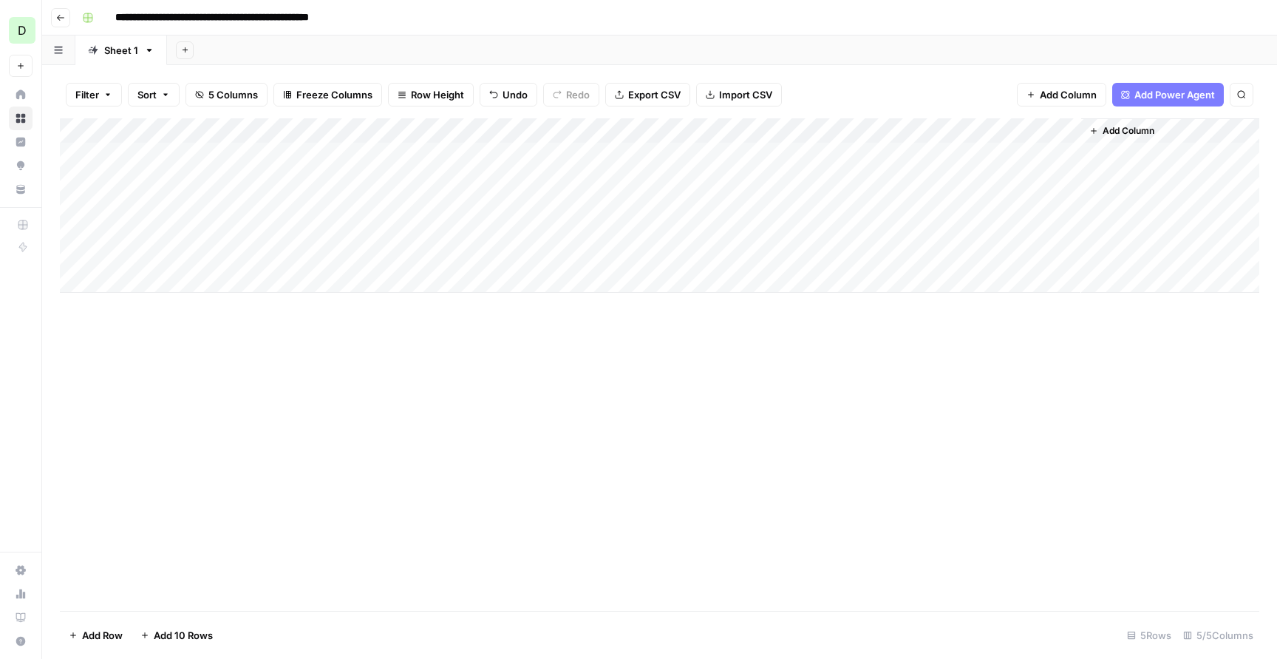
click at [933, 154] on div "Add Column" at bounding box center [660, 205] width 1200 height 174
click at [932, 150] on div "Add Column" at bounding box center [660, 205] width 1200 height 174
click at [931, 149] on div "Add Column" at bounding box center [660, 205] width 1200 height 174
click at [933, 150] on div "Add Column" at bounding box center [660, 205] width 1200 height 174
click at [268, 140] on div "Add Column" at bounding box center [660, 218] width 1200 height 200
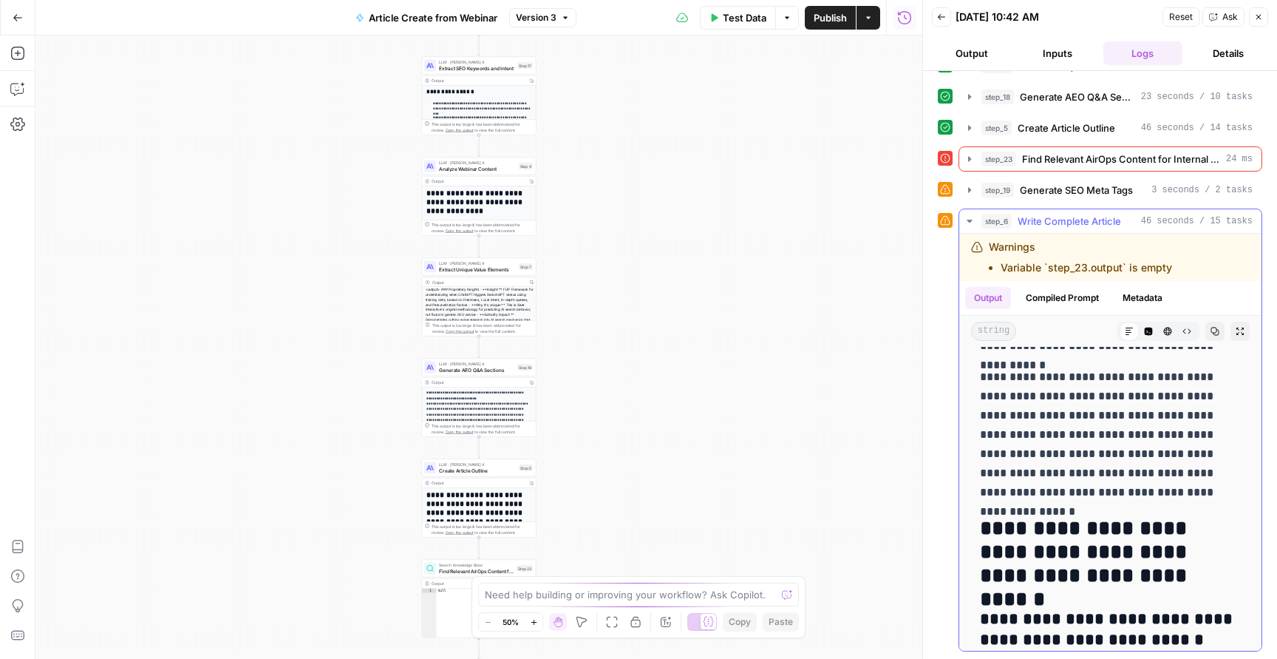
scroll to position [2518, 0]
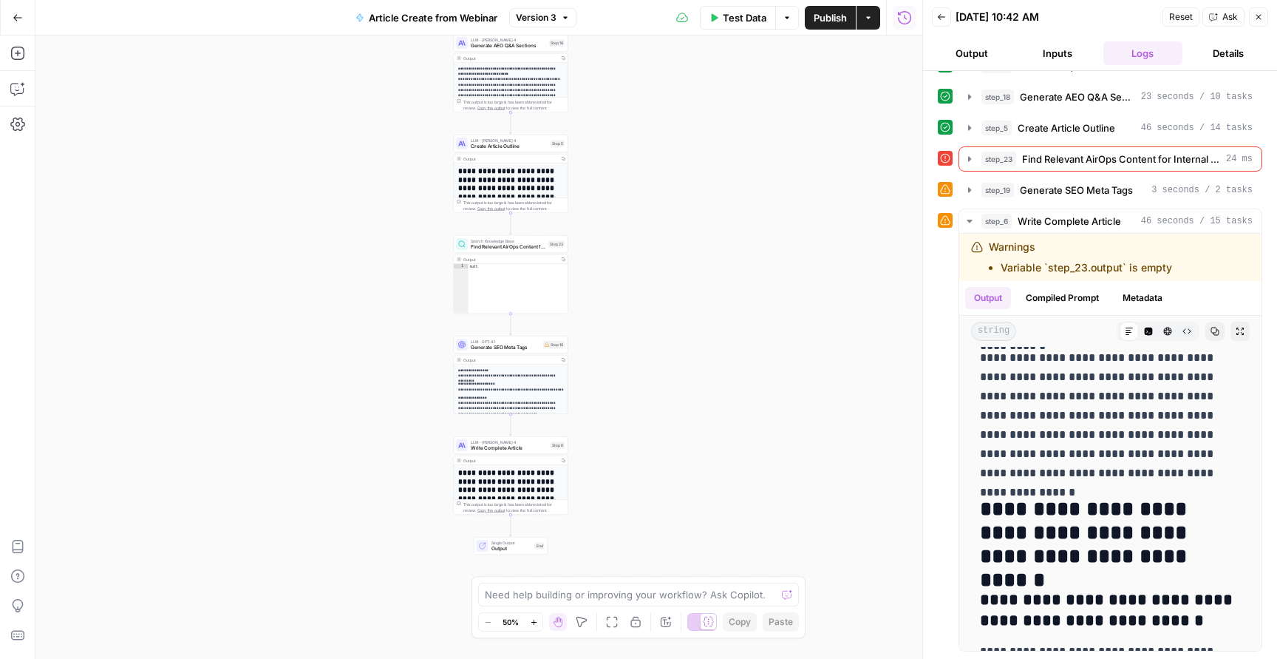
type textarea "****"
click at [509, 296] on div "null" at bounding box center [519, 293] width 100 height 59
click at [499, 248] on span "Find Relevant AirOps Content for Internal Links" at bounding box center [508, 246] width 75 height 7
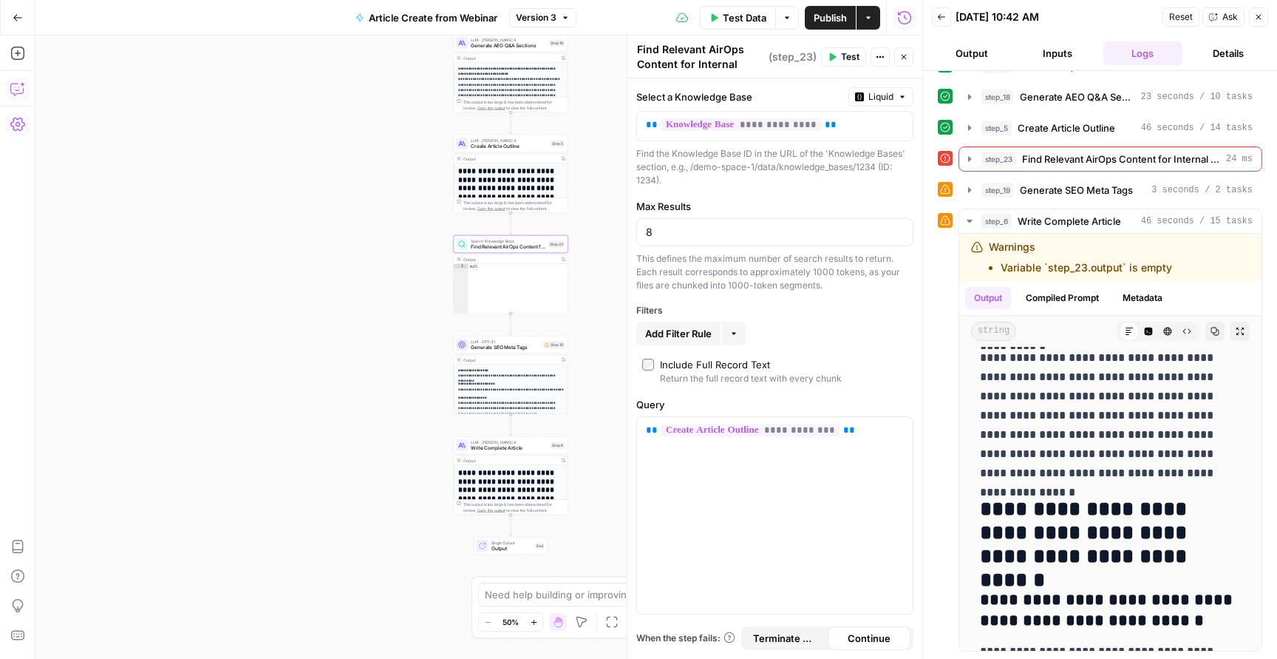
click at [21, 92] on icon "button" at bounding box center [17, 88] width 15 height 15
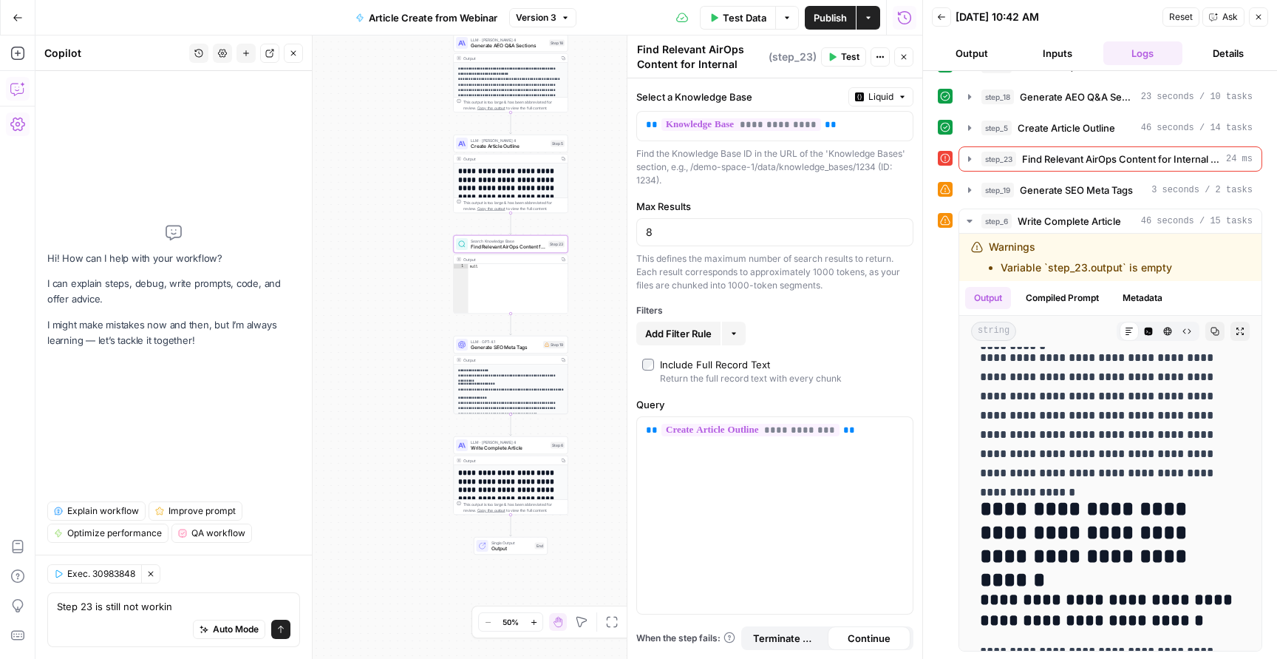
type textarea "Step 23 is still not working"
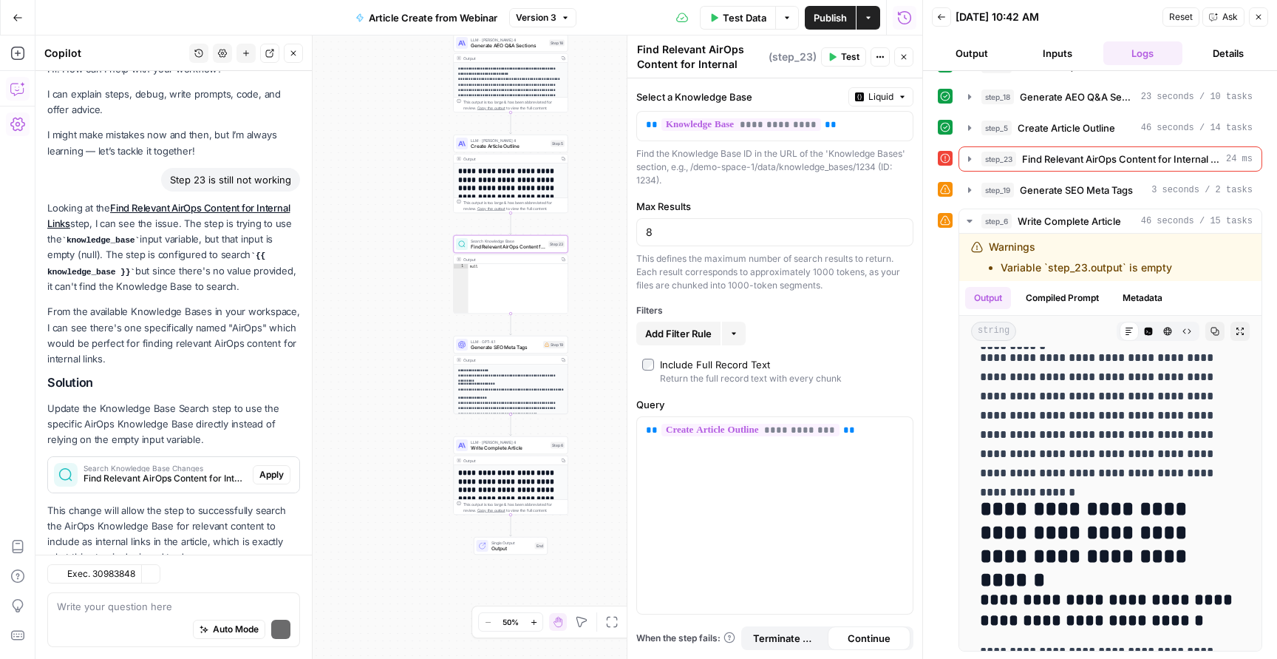
scroll to position [64, 0]
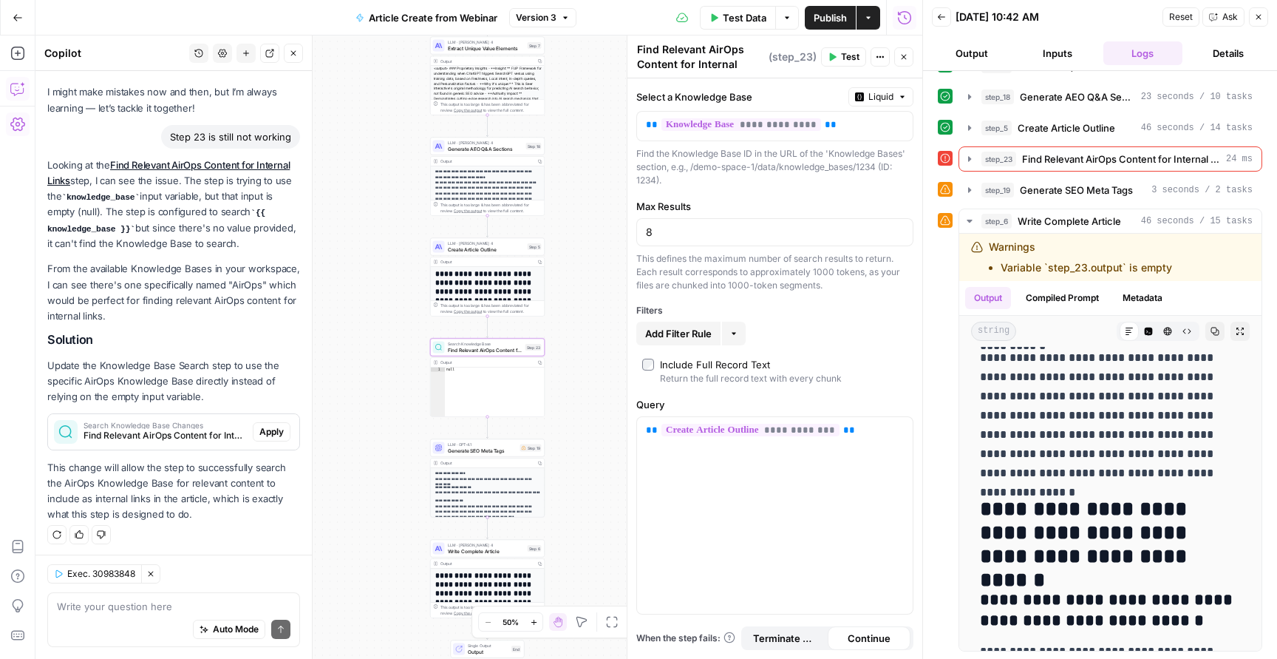
click at [278, 425] on span "Apply" at bounding box center [271, 431] width 24 height 13
click at [838, 21] on span "Publish" at bounding box center [830, 17] width 33 height 15
